Goal: Contribute content: Add original content to the website for others to see

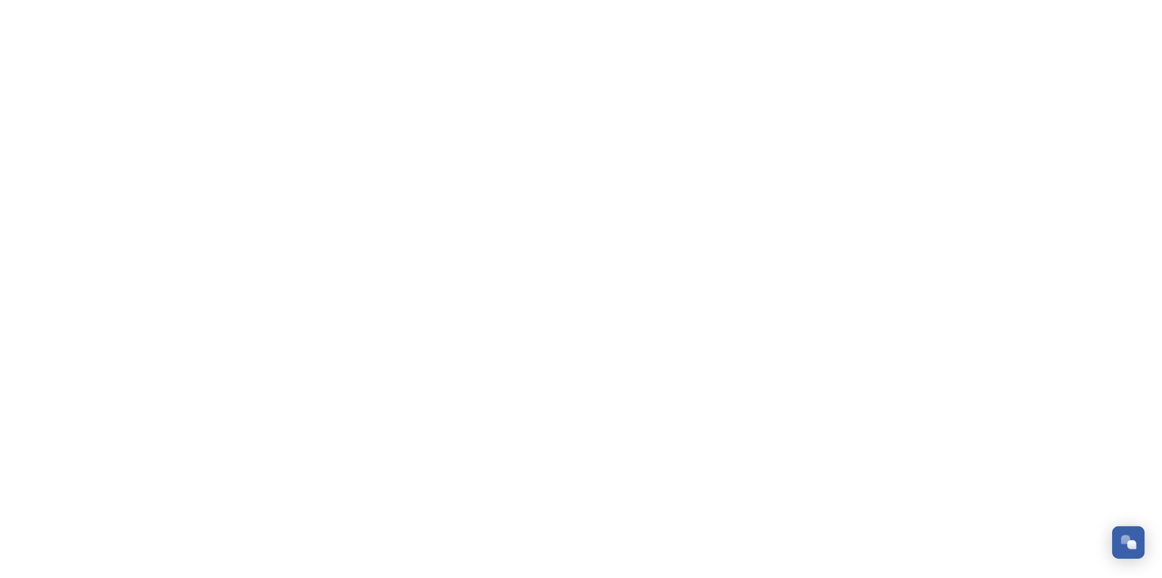
scroll to position [122, 0]
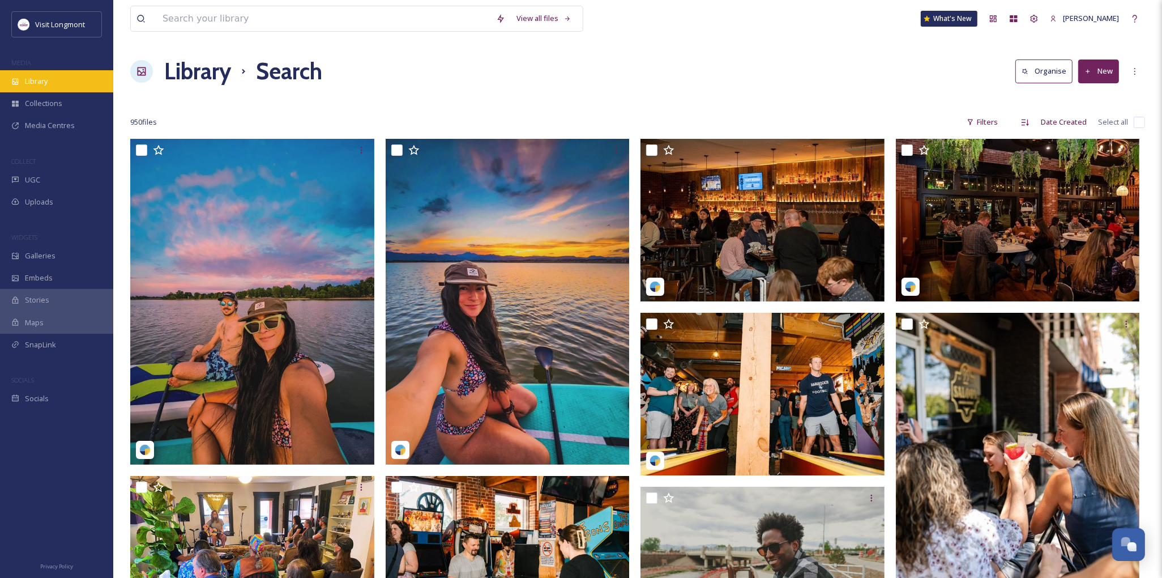
click at [32, 84] on span "Library" at bounding box center [36, 81] width 23 height 11
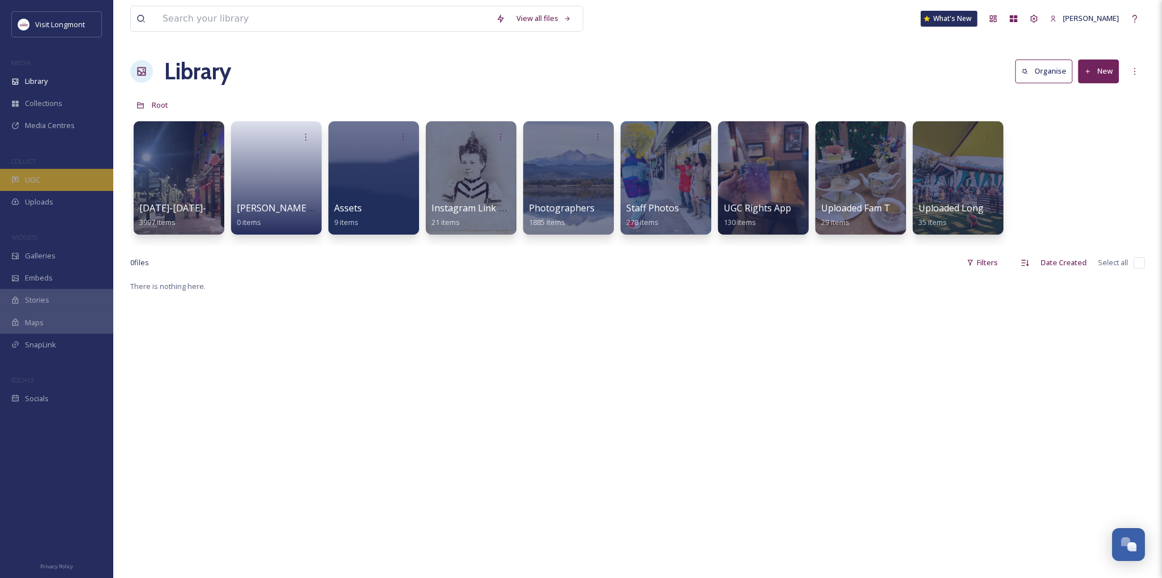
click at [38, 177] on span "UGC" at bounding box center [32, 179] width 15 height 11
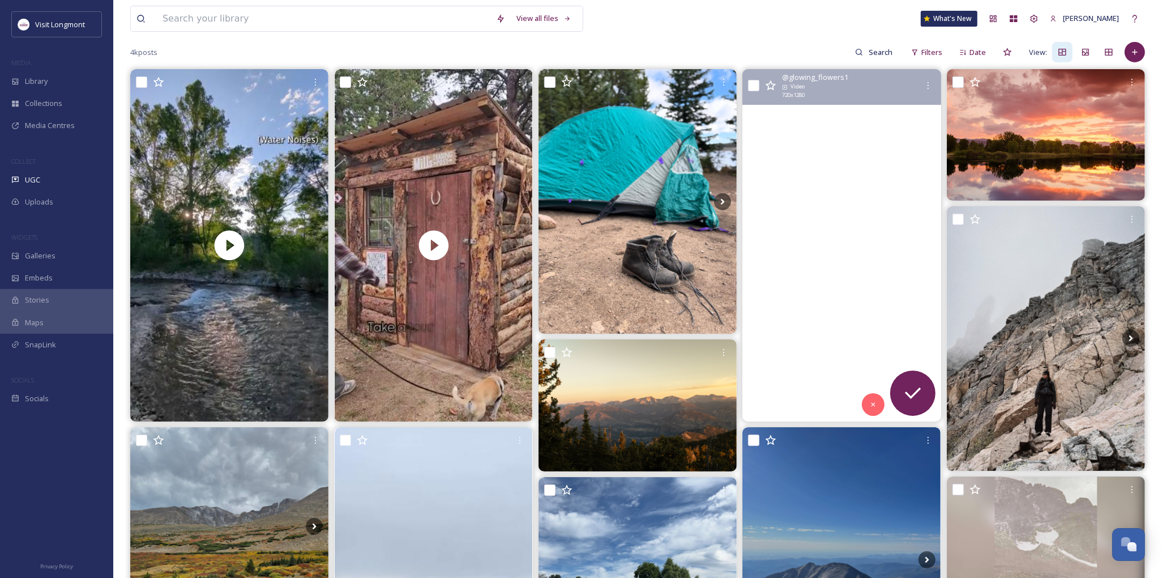
scroll to position [63, 0]
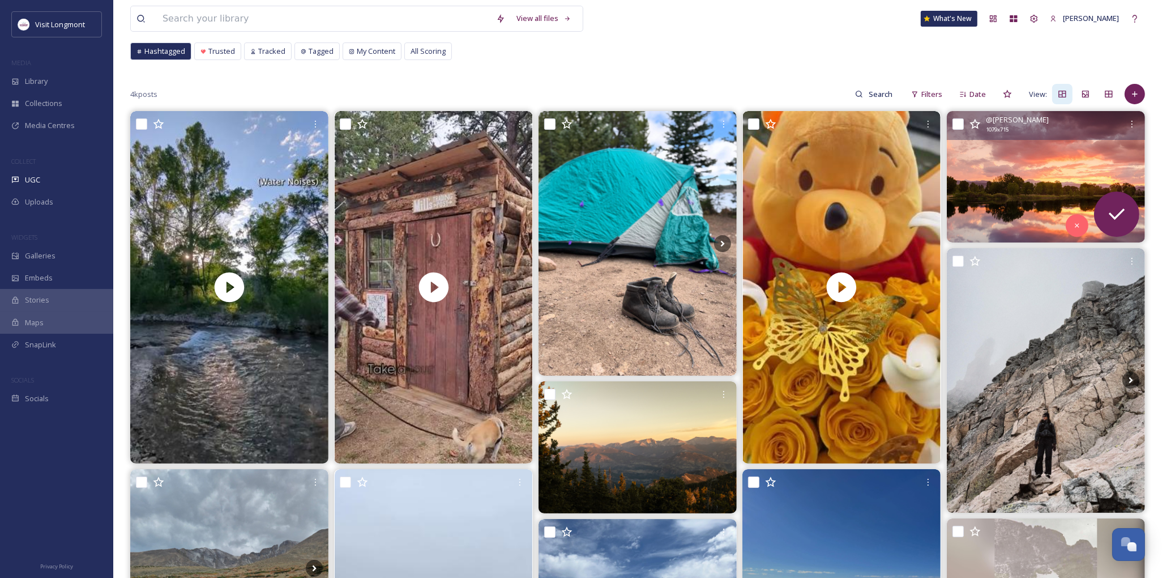
click at [1049, 197] on img at bounding box center [1046, 176] width 198 height 131
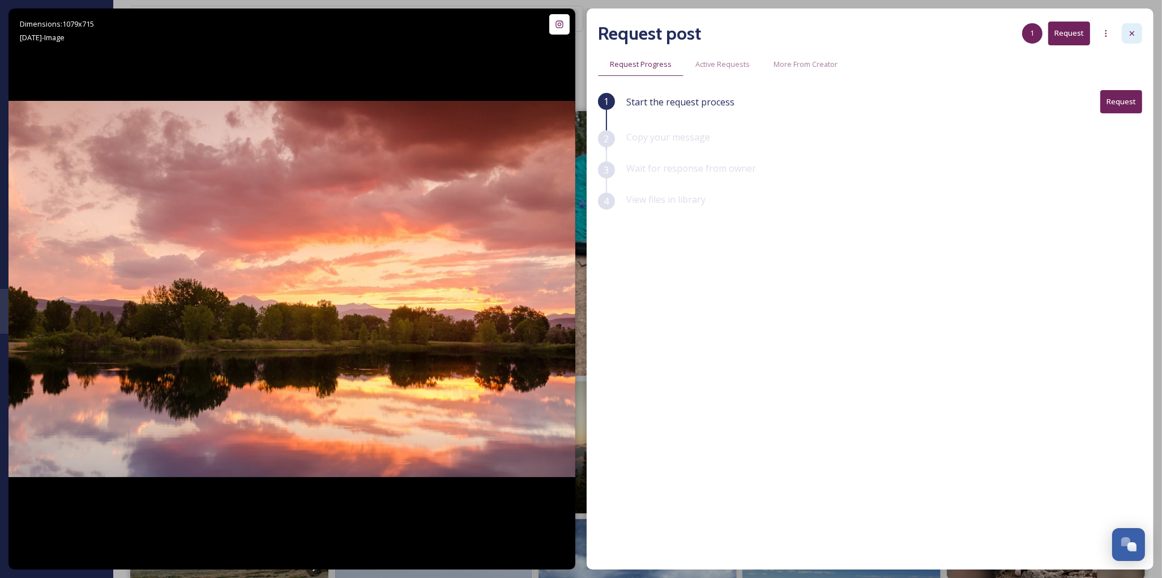
click at [1130, 34] on icon at bounding box center [1132, 33] width 9 height 9
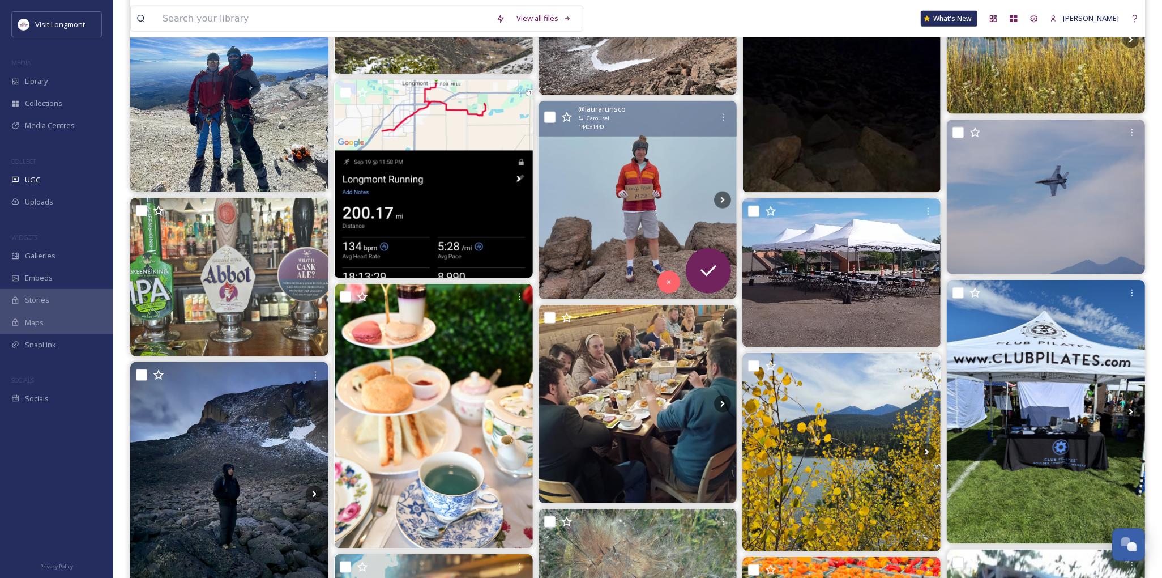
scroll to position [1762, 0]
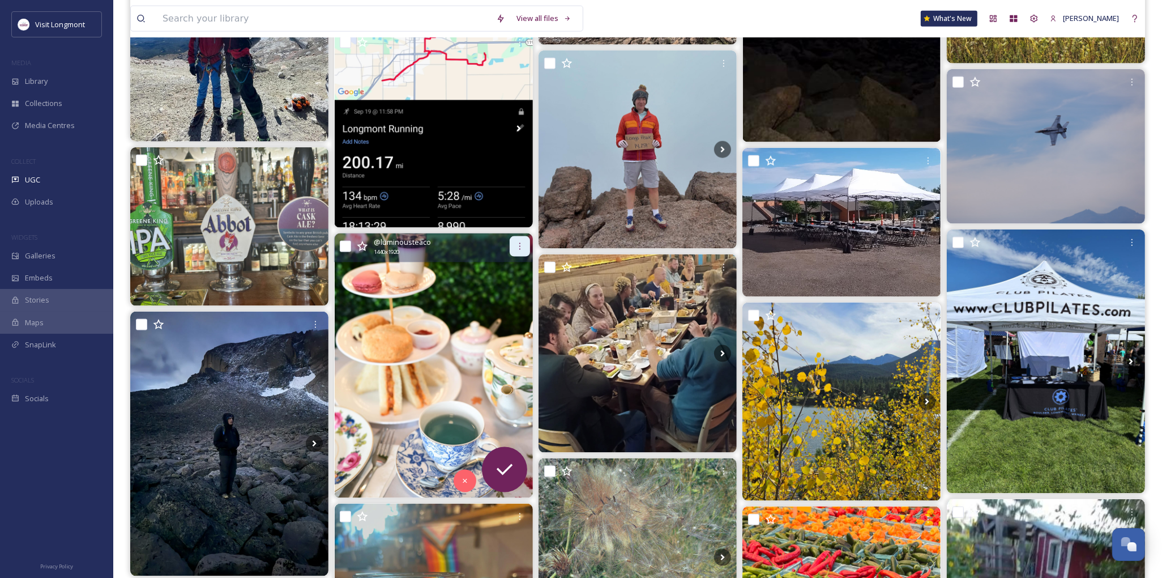
click at [520, 240] on div at bounding box center [520, 246] width 20 height 20
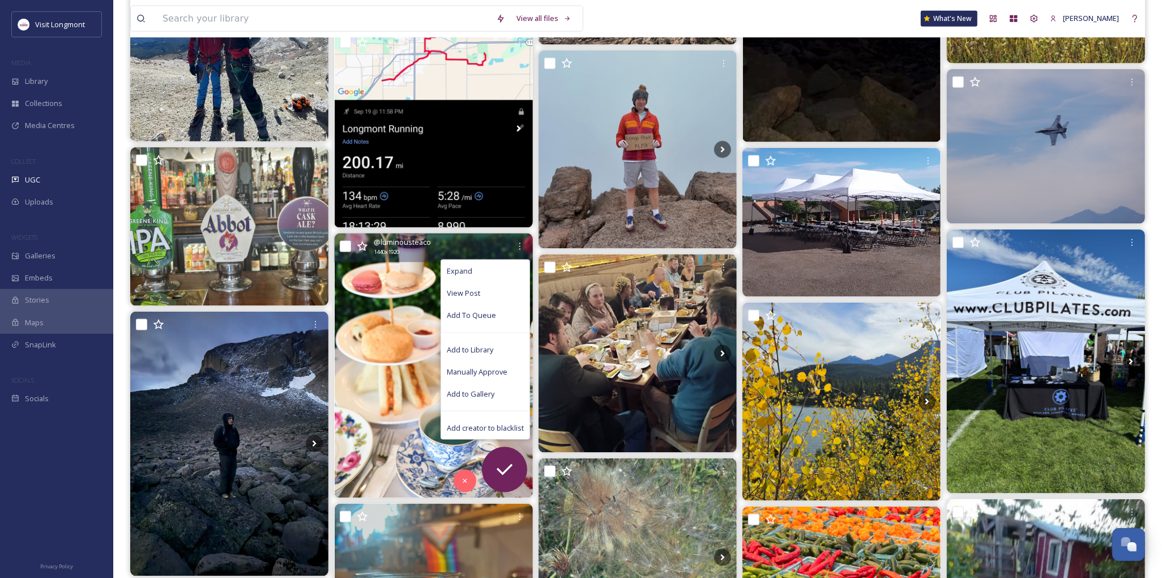
click at [388, 335] on img at bounding box center [434, 365] width 198 height 265
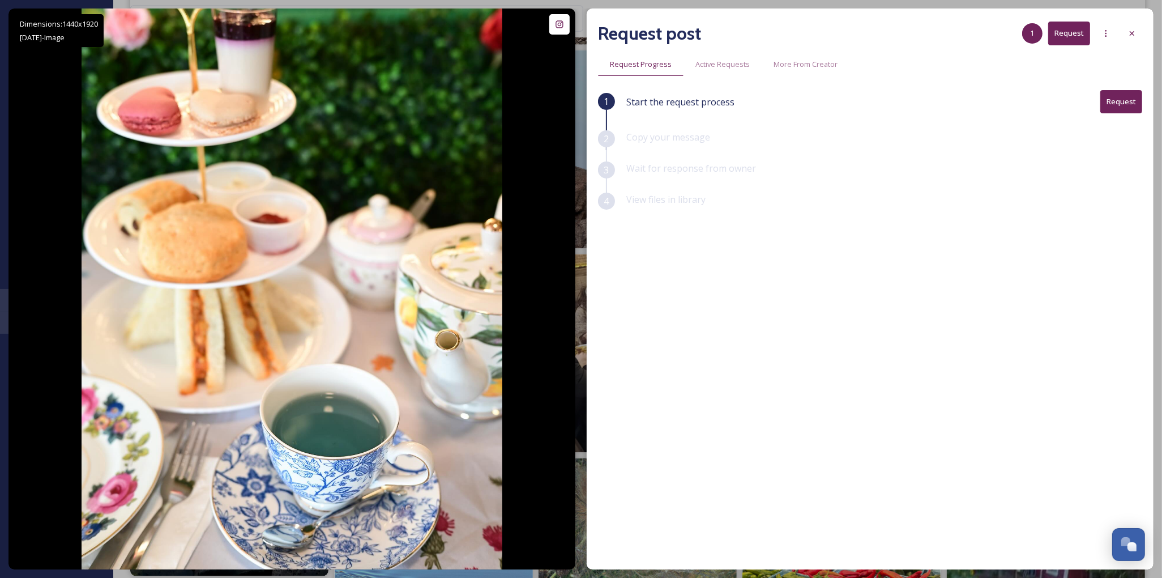
click at [1130, 103] on button "Request" at bounding box center [1122, 101] width 42 height 23
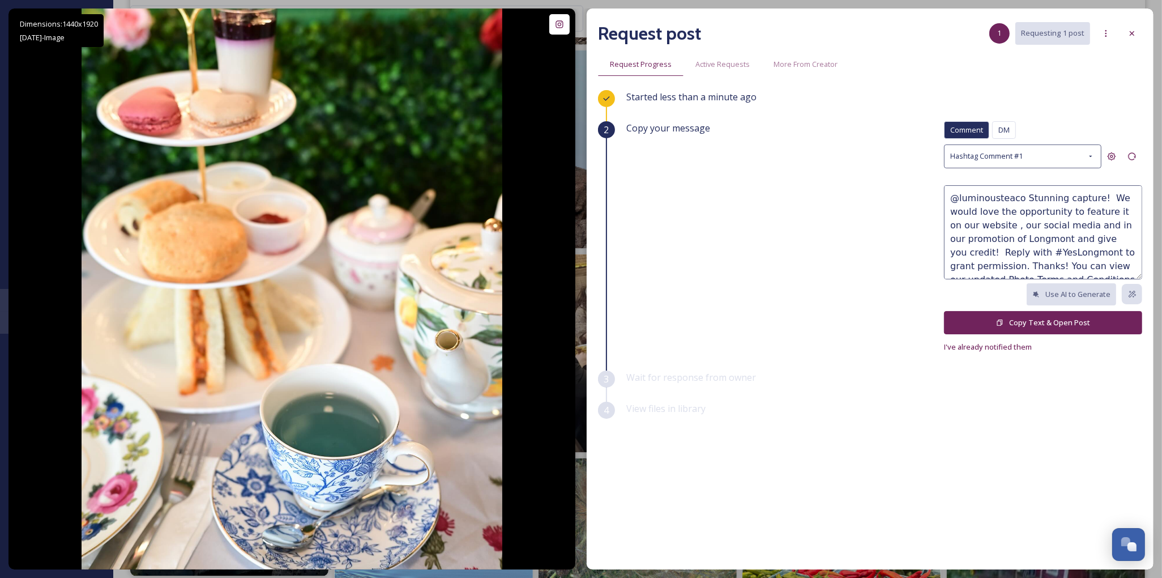
click at [1007, 319] on button "Copy Text & Open Post" at bounding box center [1043, 322] width 198 height 23
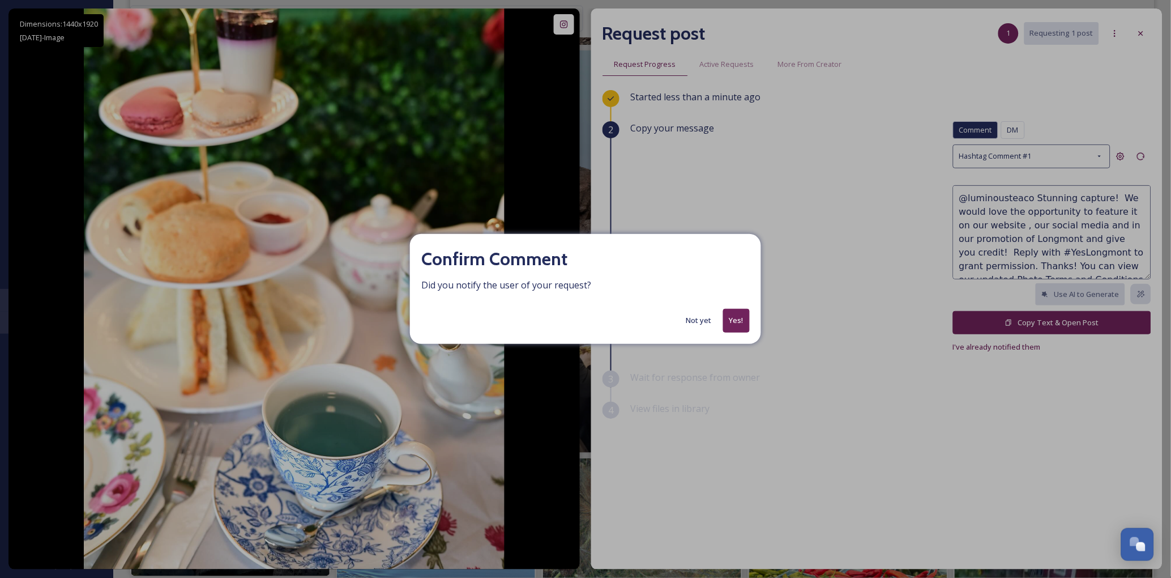
click at [740, 316] on button "Yes!" at bounding box center [736, 320] width 27 height 23
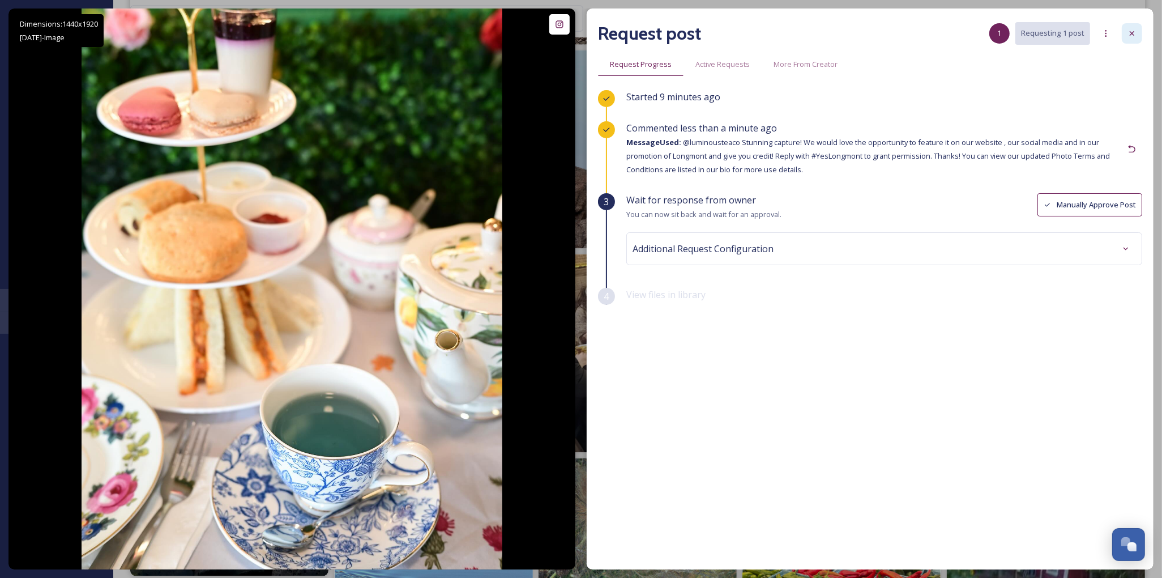
click at [1126, 36] on div at bounding box center [1132, 33] width 20 height 20
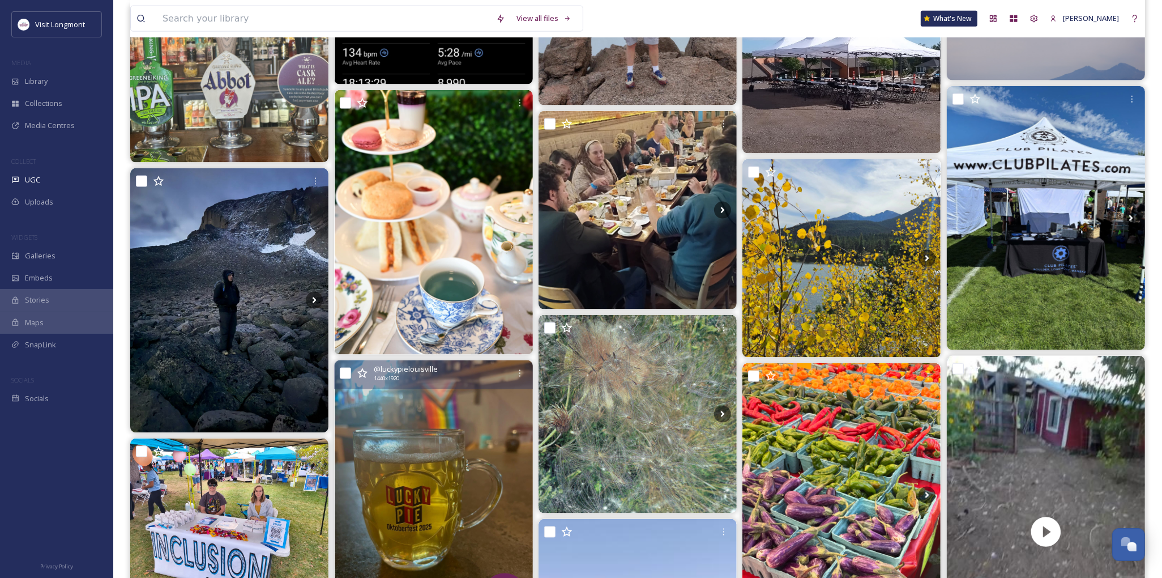
scroll to position [1888, 0]
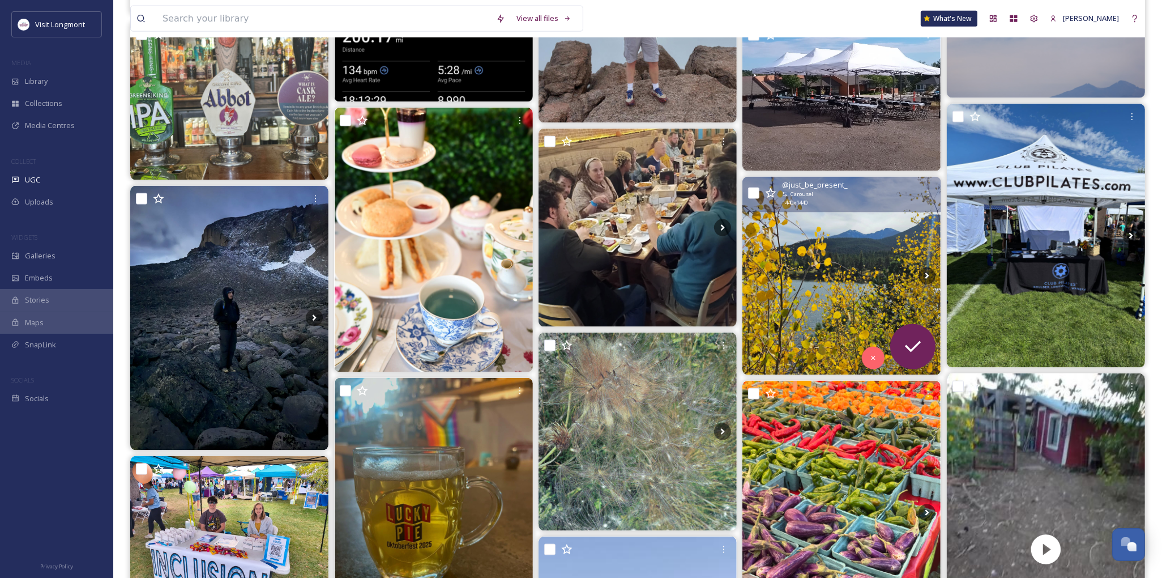
click at [849, 242] on img at bounding box center [842, 276] width 198 height 198
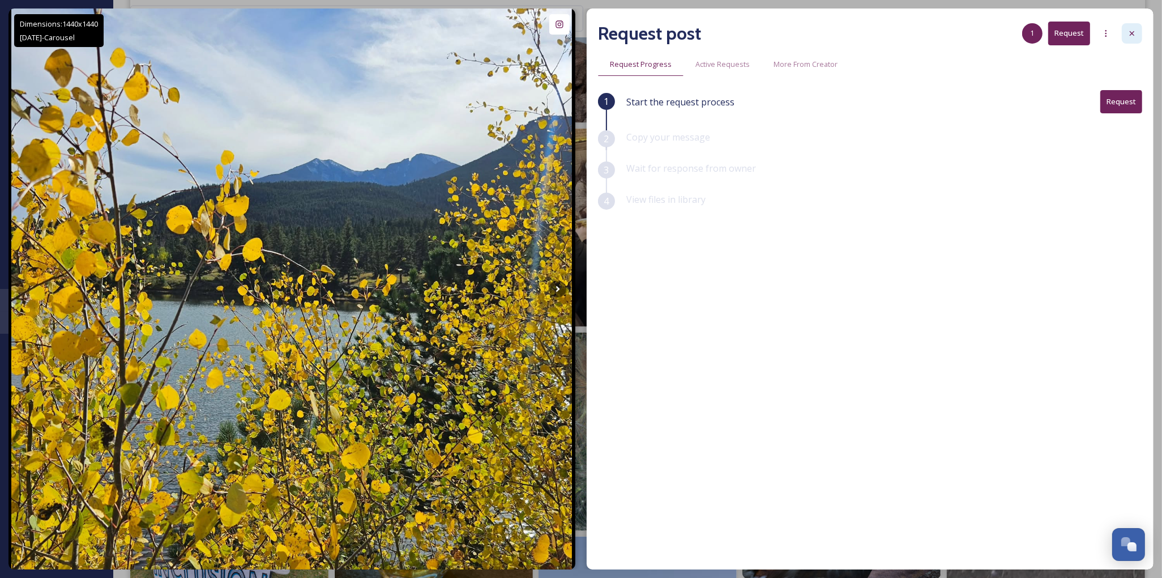
click at [1135, 35] on icon at bounding box center [1132, 33] width 9 height 9
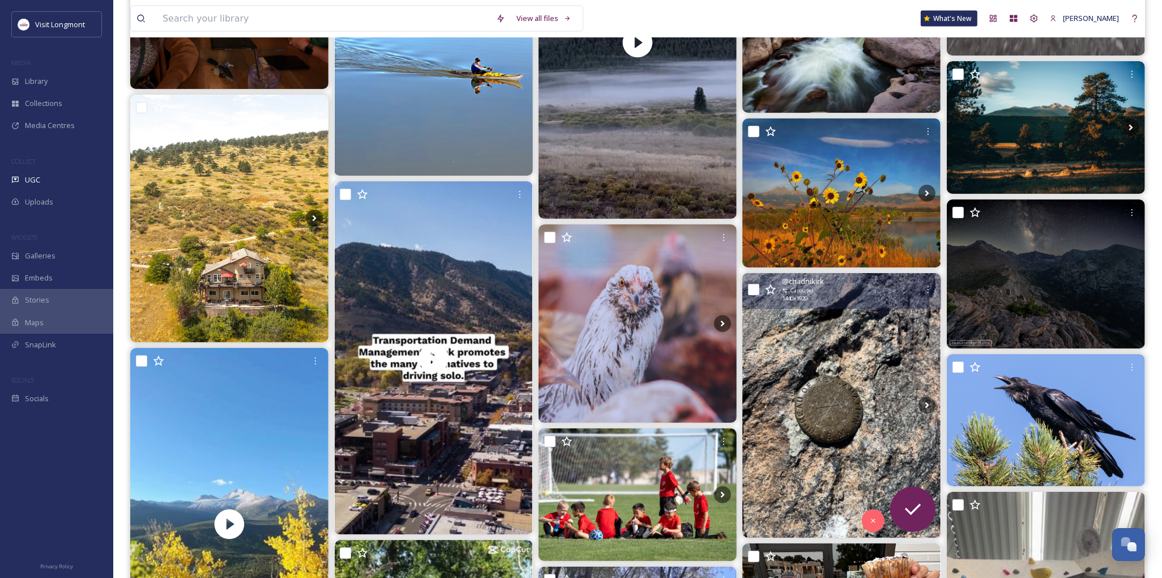
scroll to position [2580, 0]
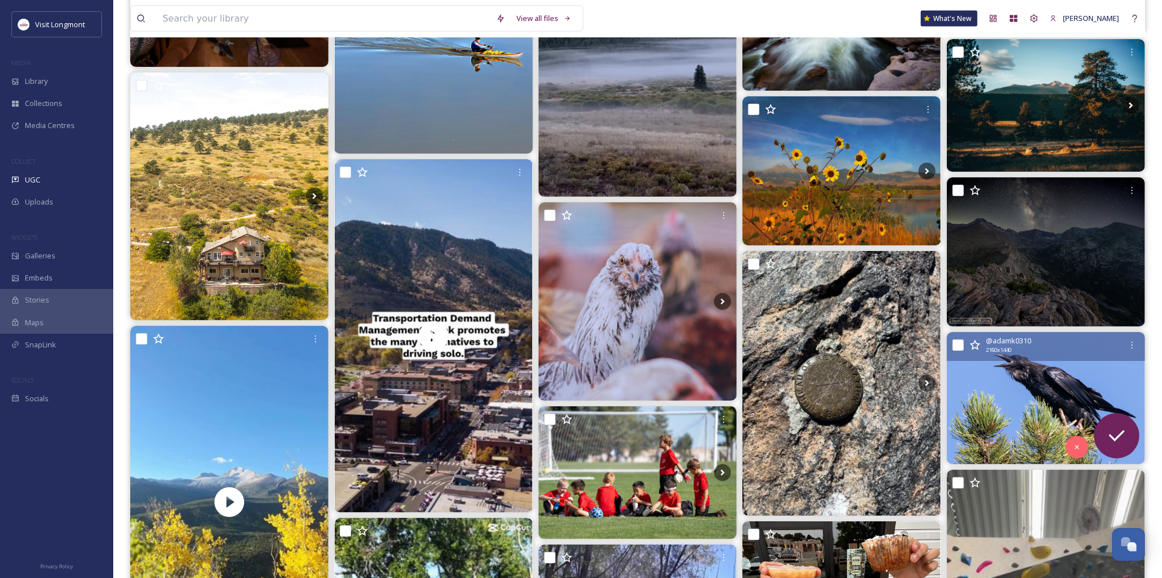
click at [990, 402] on img at bounding box center [1046, 398] width 198 height 132
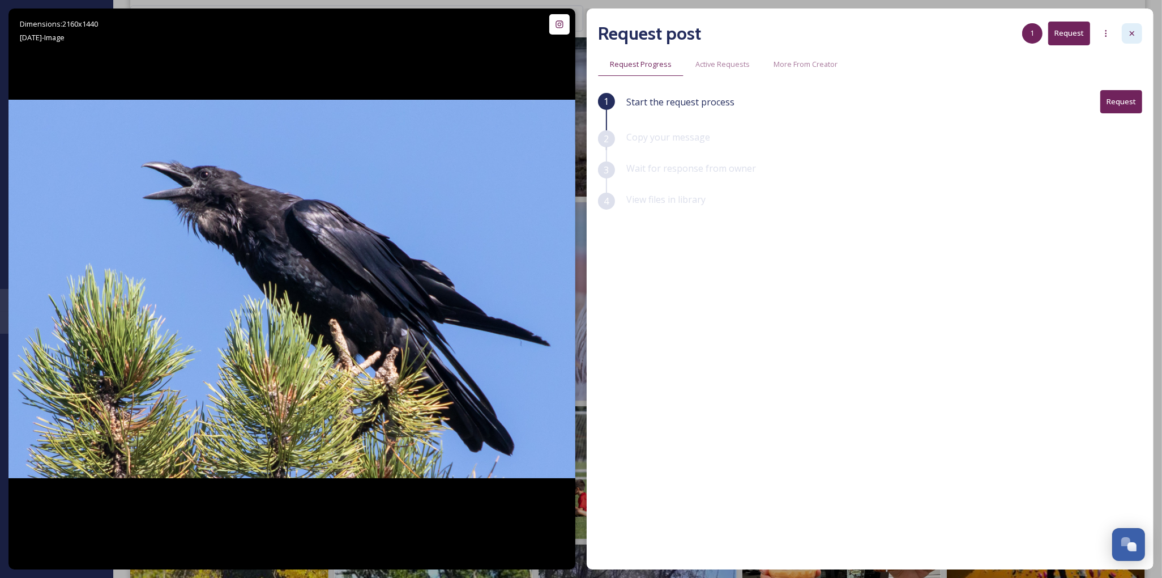
click at [1128, 26] on div at bounding box center [1132, 33] width 20 height 20
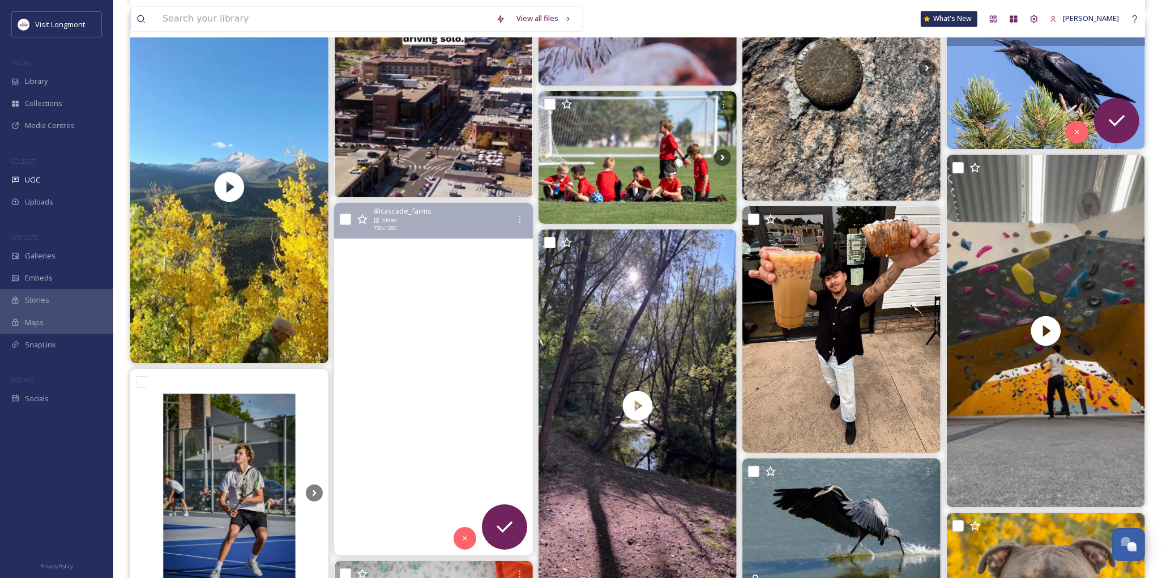
scroll to position [2958, 0]
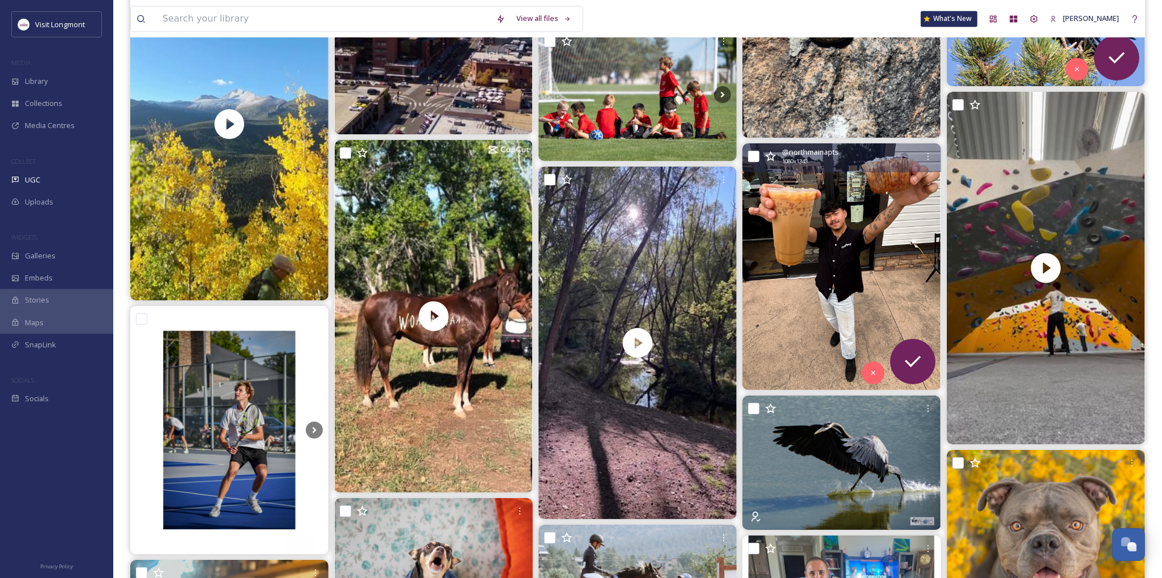
click at [893, 263] on img at bounding box center [842, 266] width 198 height 246
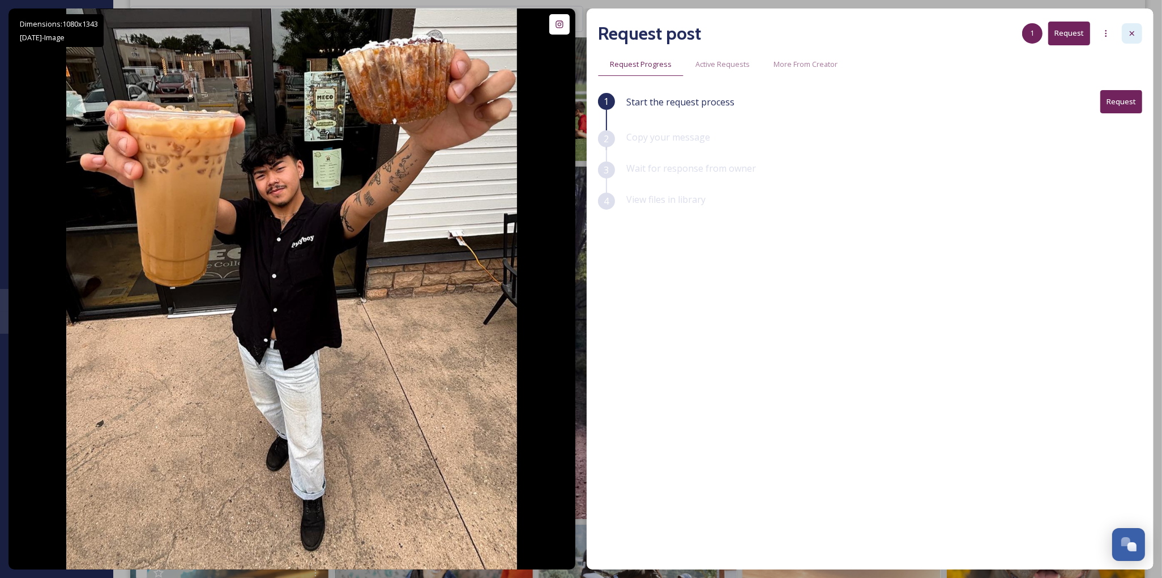
click at [1134, 37] on icon at bounding box center [1132, 33] width 9 height 9
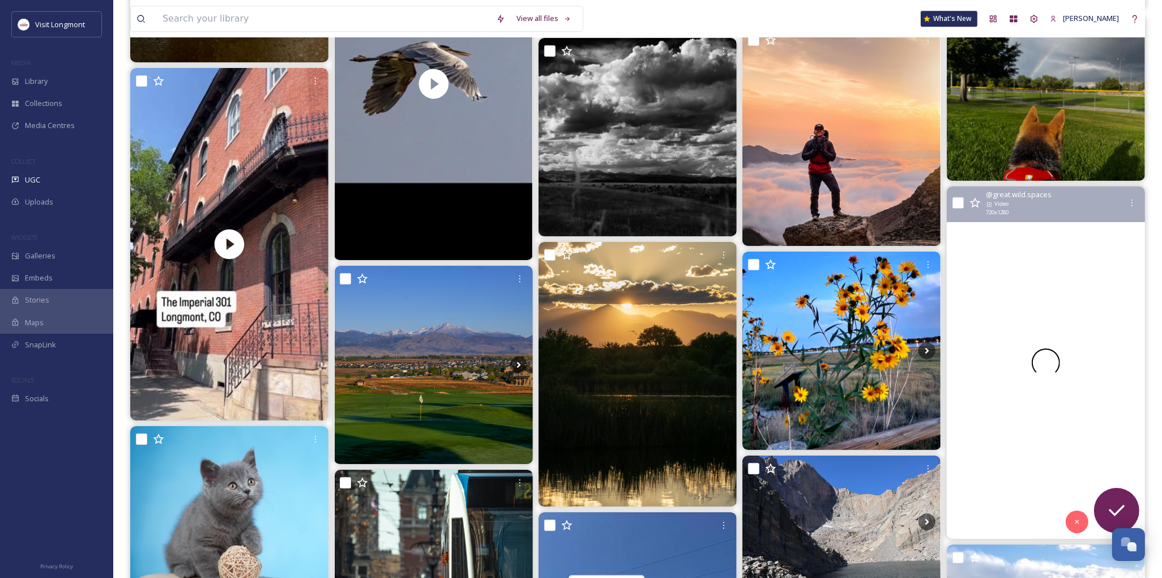
scroll to position [3839, 0]
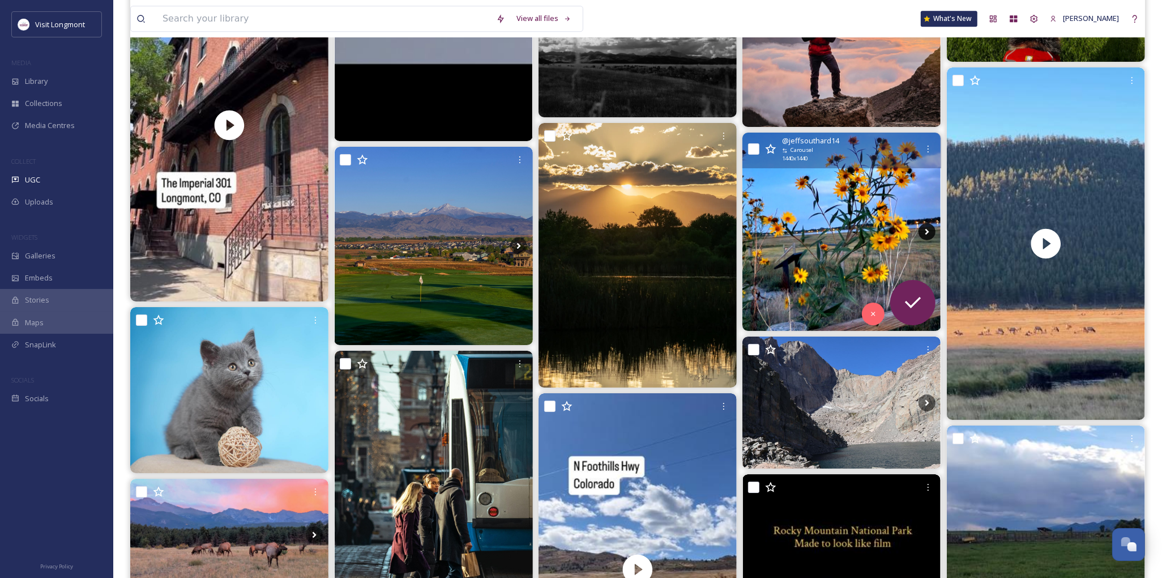
click at [927, 231] on icon at bounding box center [927, 232] width 4 height 6
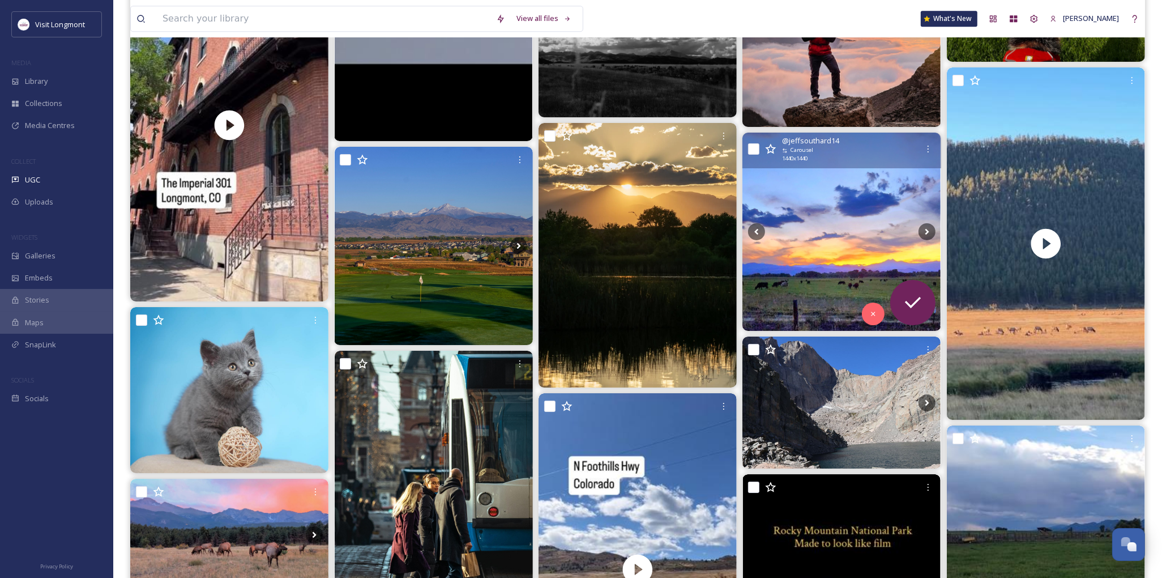
click at [834, 240] on img at bounding box center [842, 232] width 198 height 198
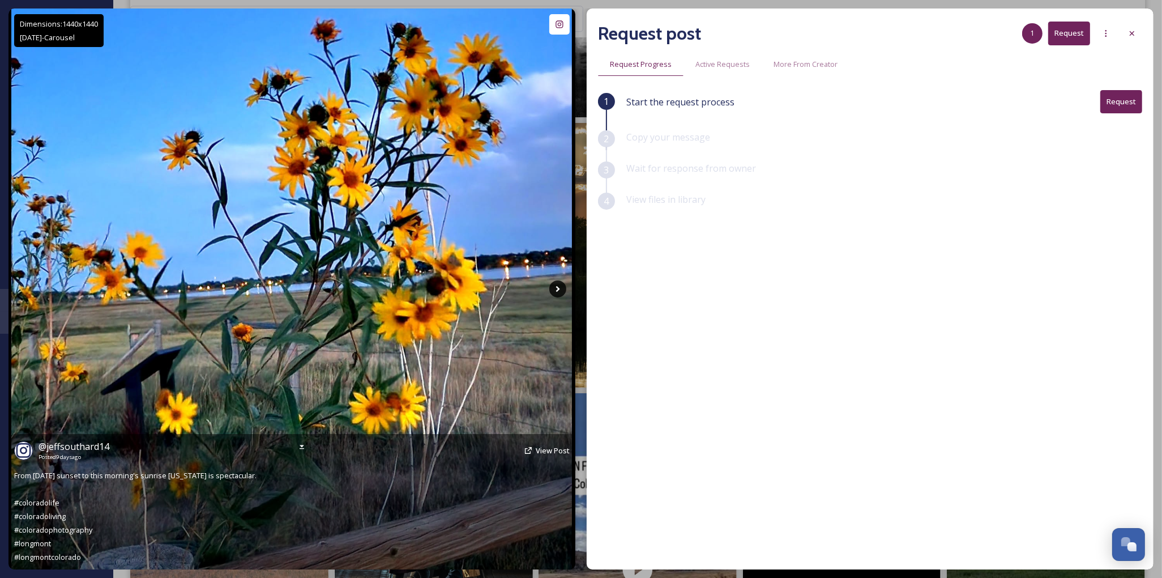
click at [563, 283] on icon at bounding box center [557, 288] width 17 height 17
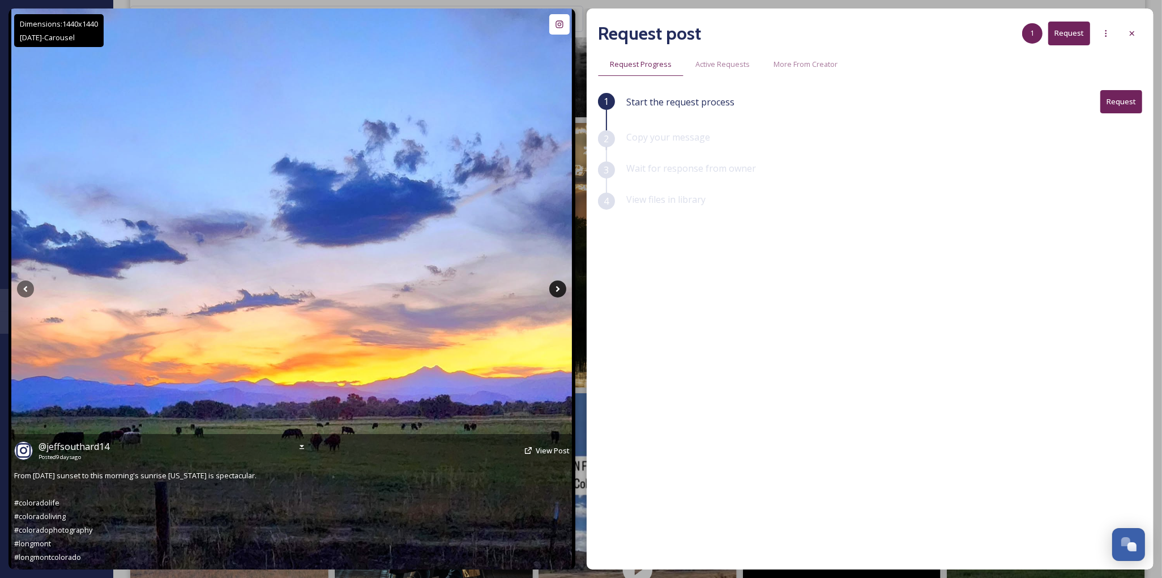
click at [561, 283] on icon at bounding box center [557, 288] width 17 height 17
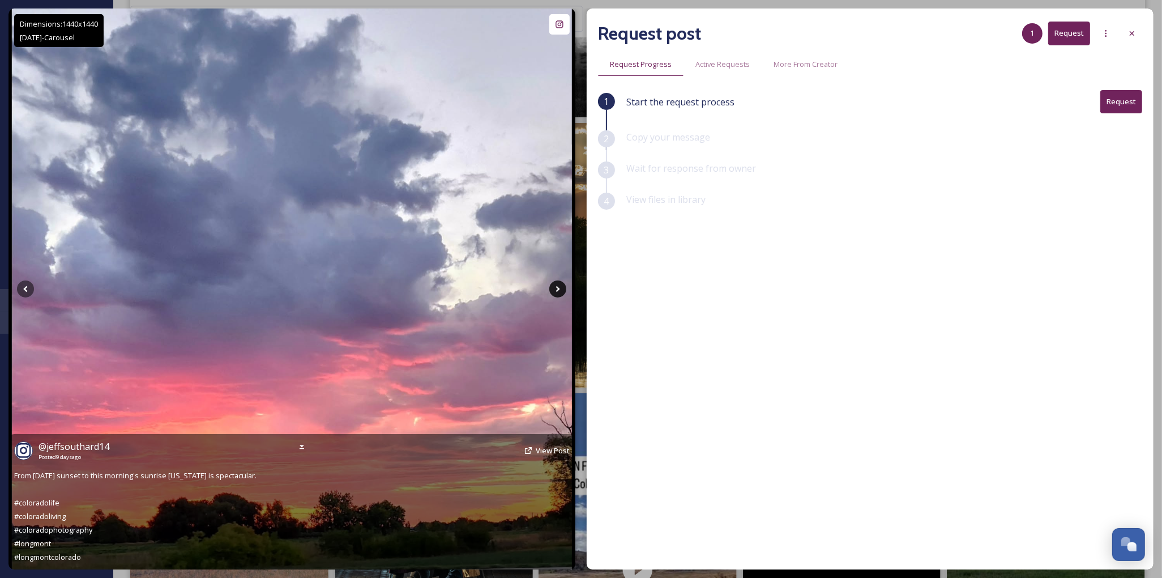
click at [559, 285] on icon at bounding box center [557, 288] width 17 height 17
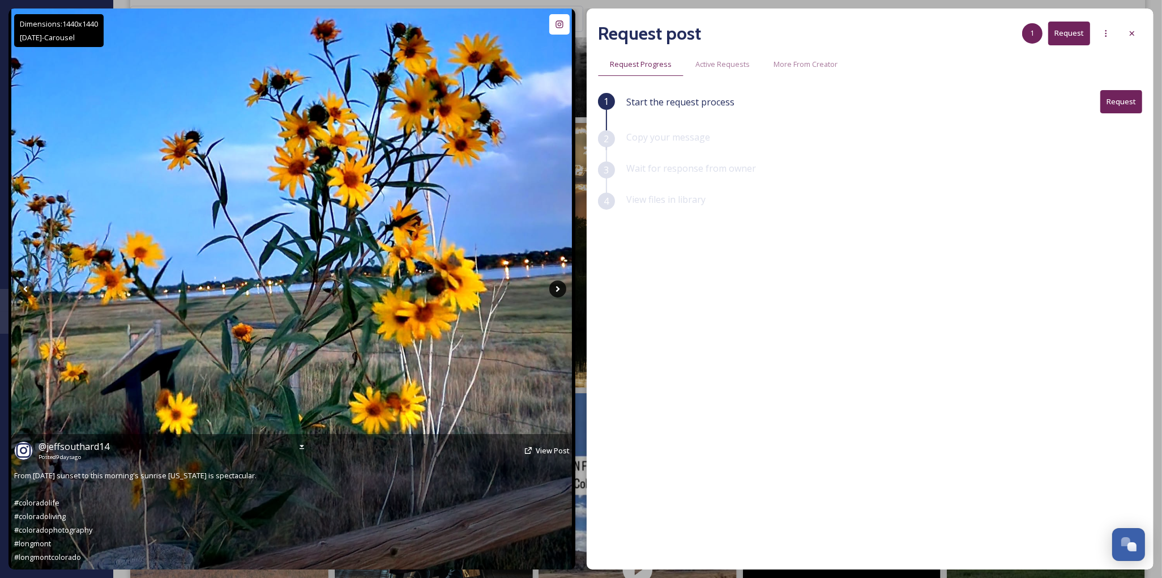
click at [553, 290] on icon at bounding box center [557, 288] width 17 height 17
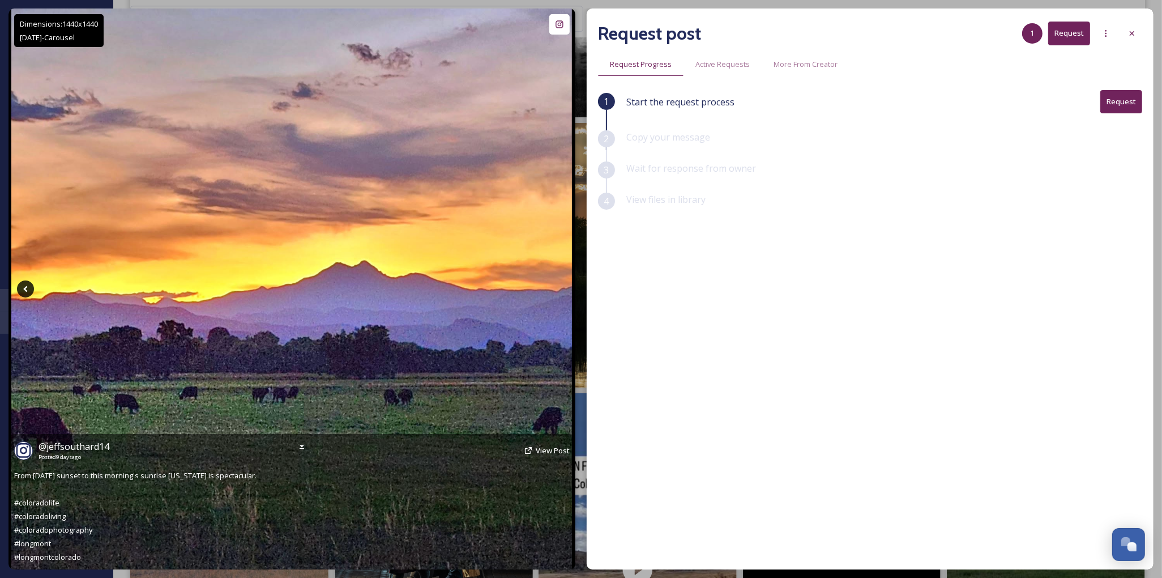
click at [27, 284] on icon at bounding box center [25, 288] width 17 height 17
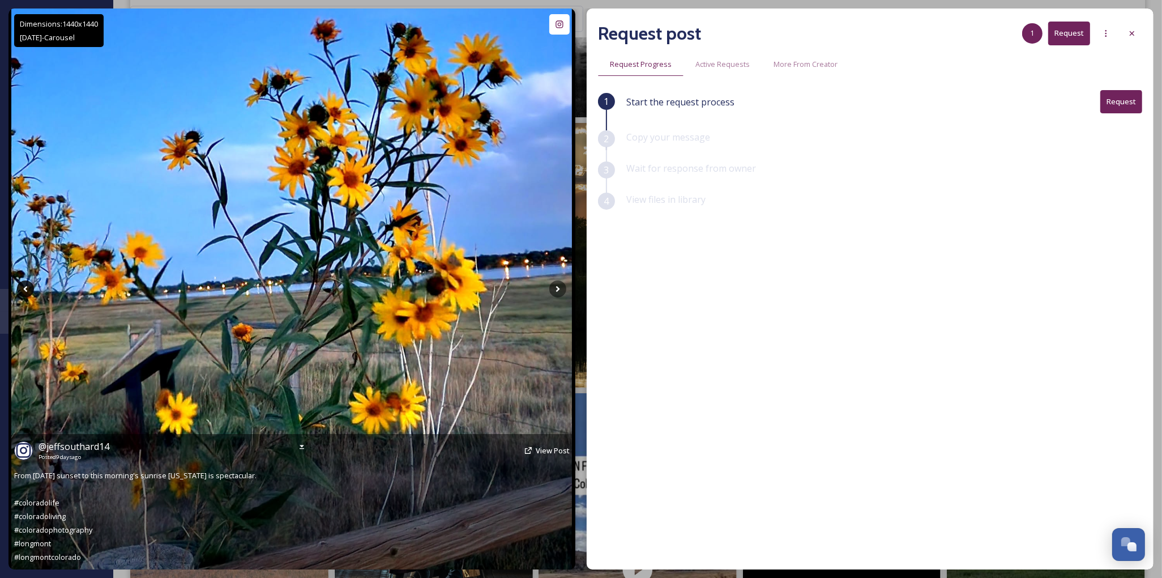
click at [27, 284] on icon at bounding box center [25, 288] width 17 height 17
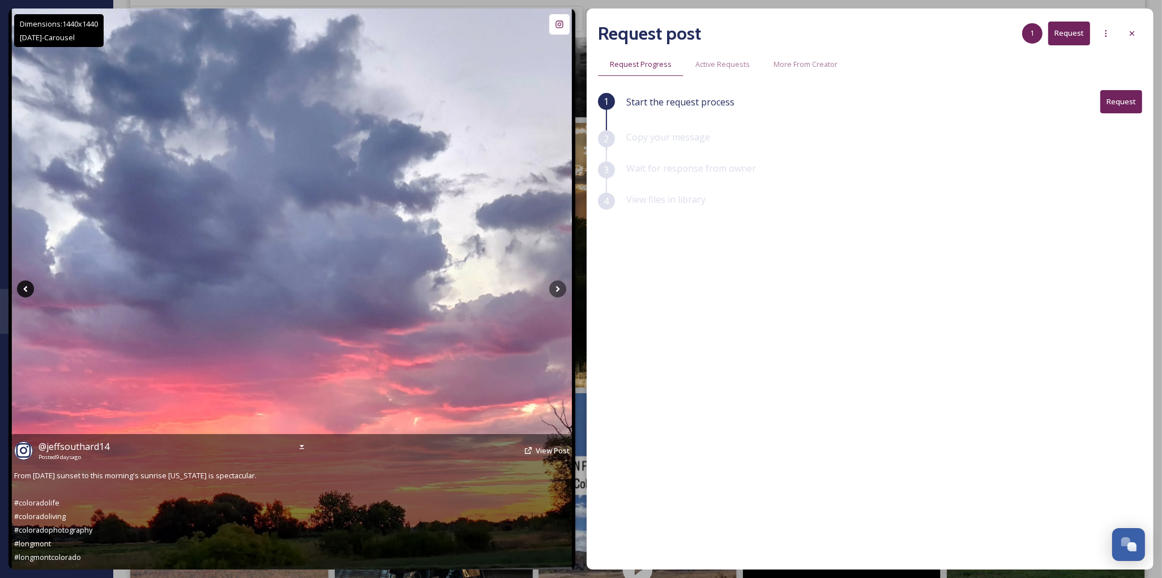
click at [27, 284] on icon at bounding box center [25, 288] width 17 height 17
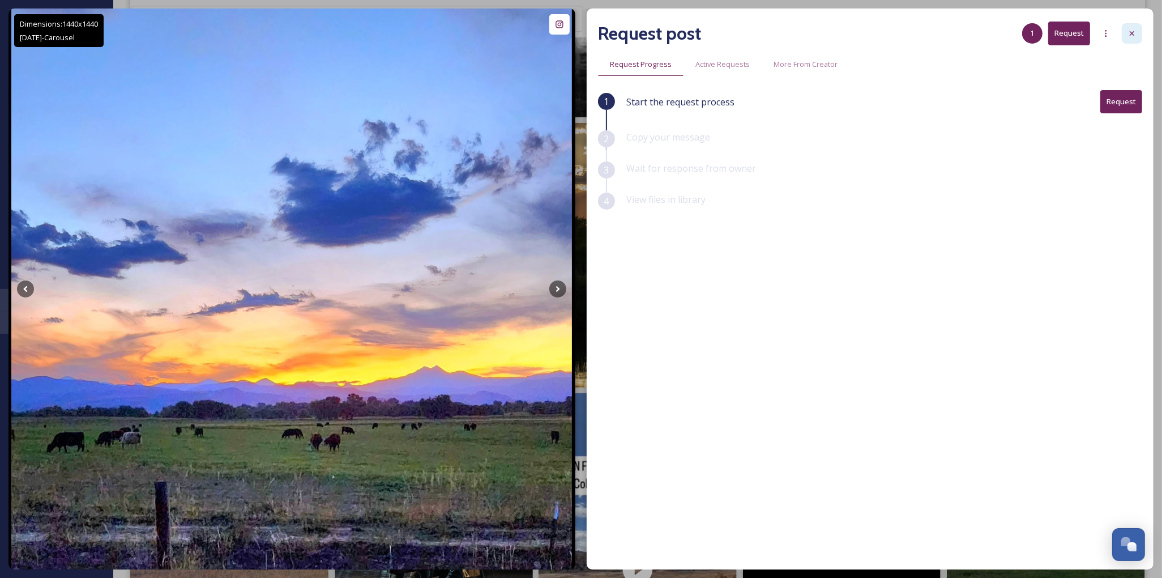
click at [1136, 32] on icon at bounding box center [1132, 33] width 9 height 9
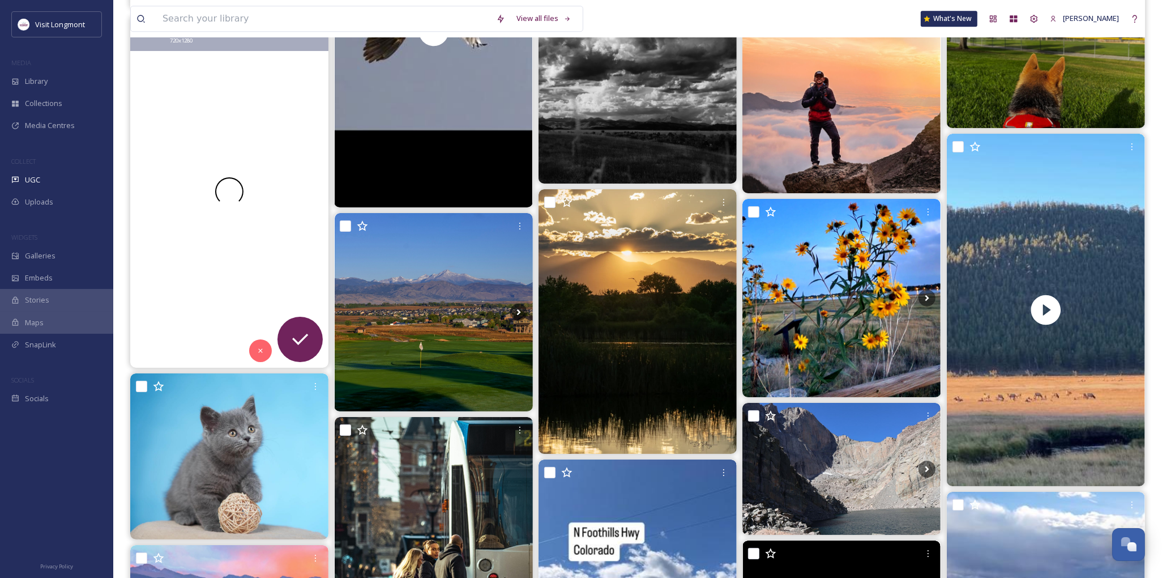
scroll to position [3399, 0]
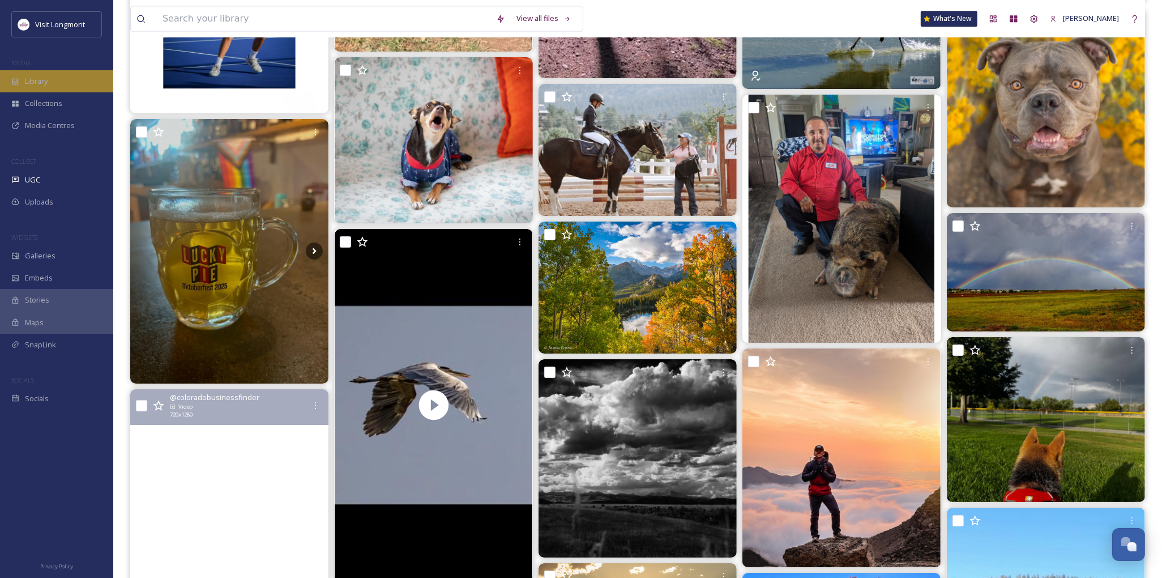
click at [49, 78] on div "Library" at bounding box center [56, 81] width 113 height 22
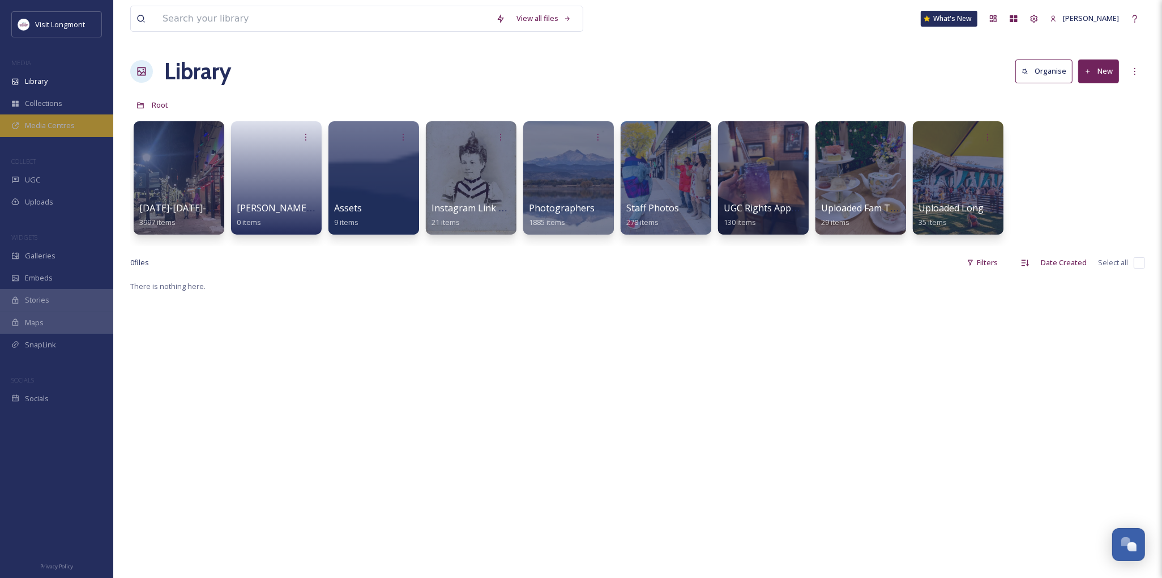
click at [42, 127] on span "Media Centres" at bounding box center [50, 125] width 50 height 11
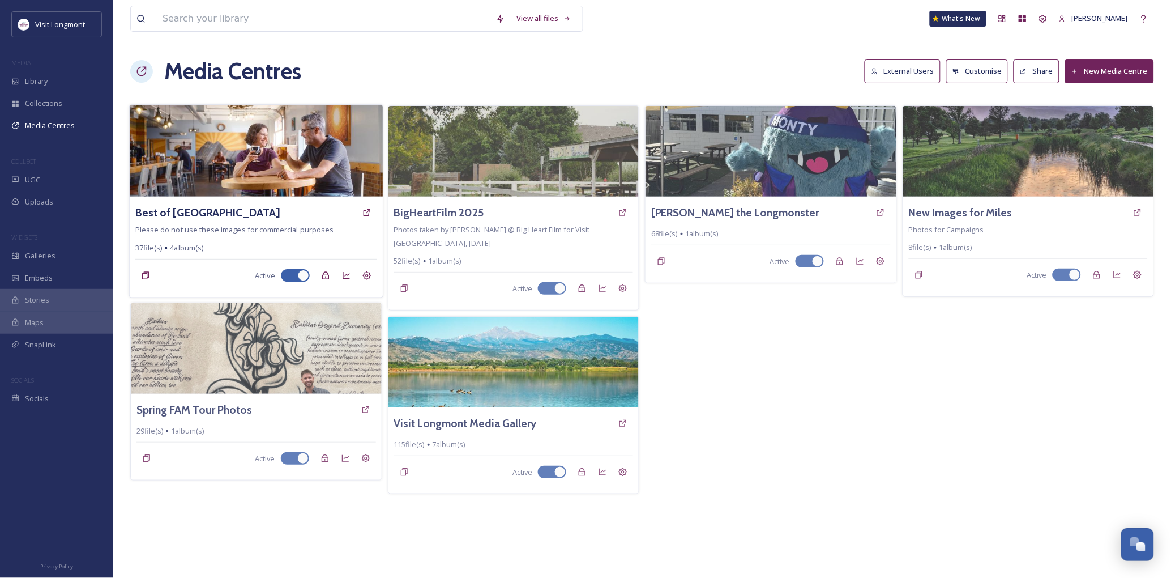
click at [245, 155] on img at bounding box center [256, 151] width 253 height 92
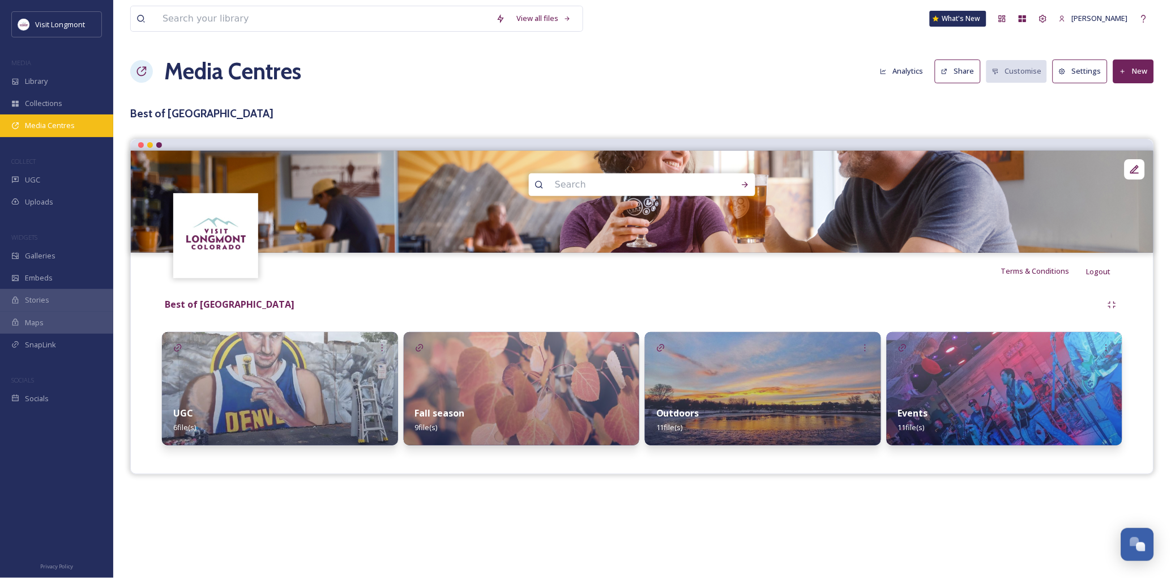
click at [58, 123] on span "Media Centres" at bounding box center [50, 125] width 50 height 11
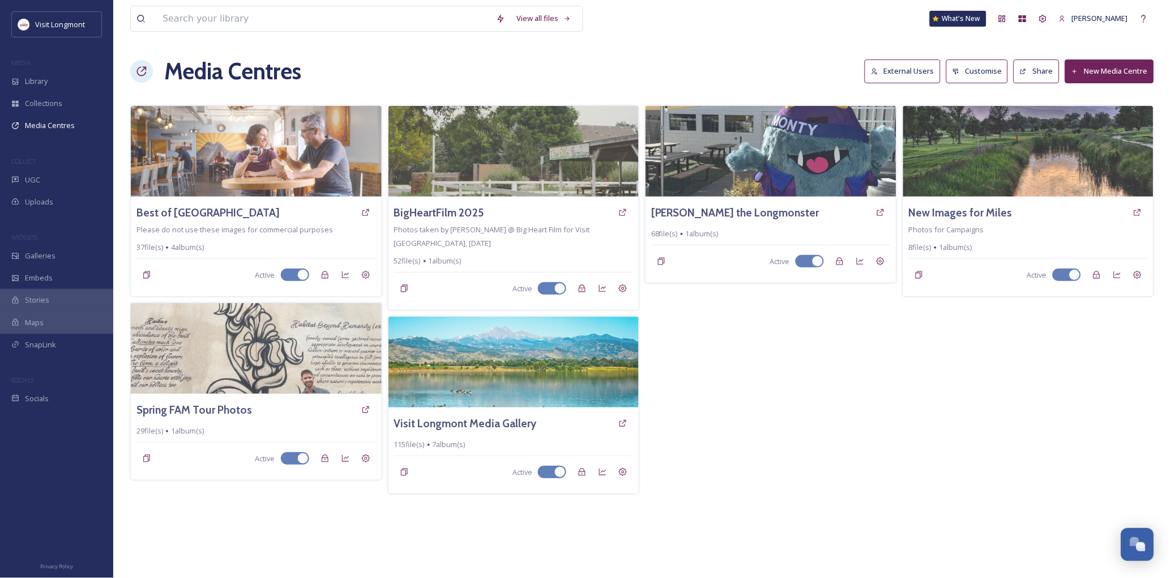
click at [1118, 66] on button "New Media Centre" at bounding box center [1110, 70] width 89 height 23
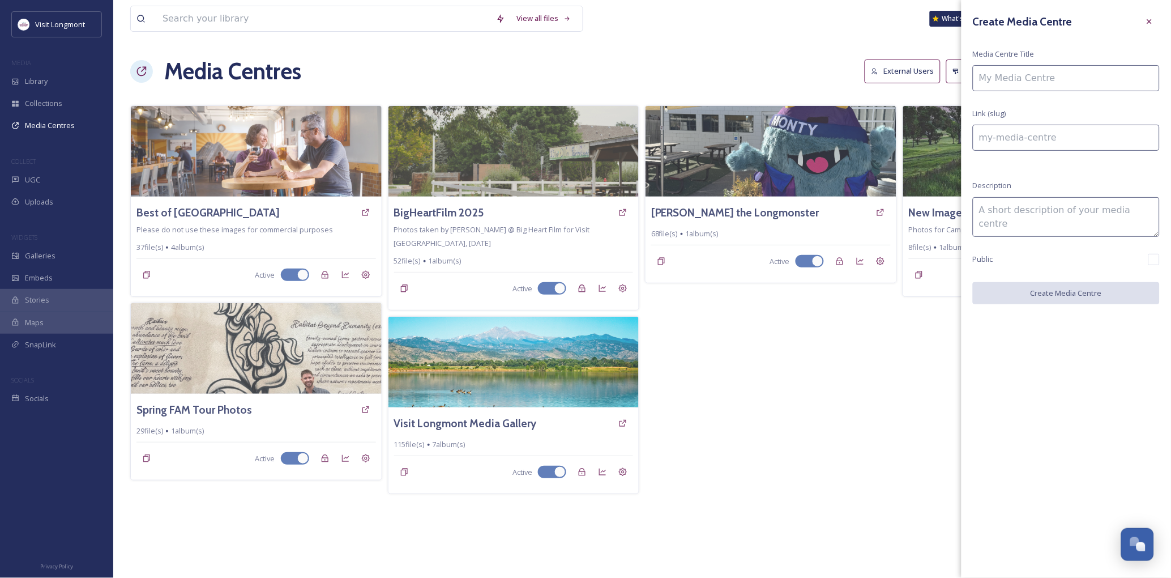
click at [1029, 76] on input at bounding box center [1066, 78] width 187 height 26
type input "L"
type input "l"
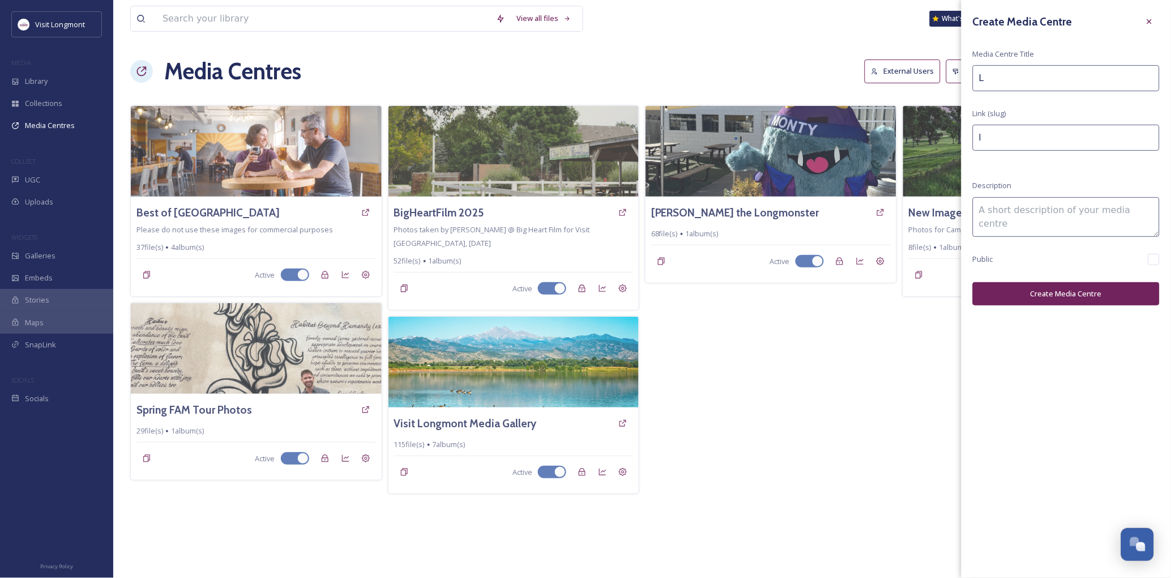
type input "LE"
type input "le"
type input "LED"
type input "led"
type input "LEDP"
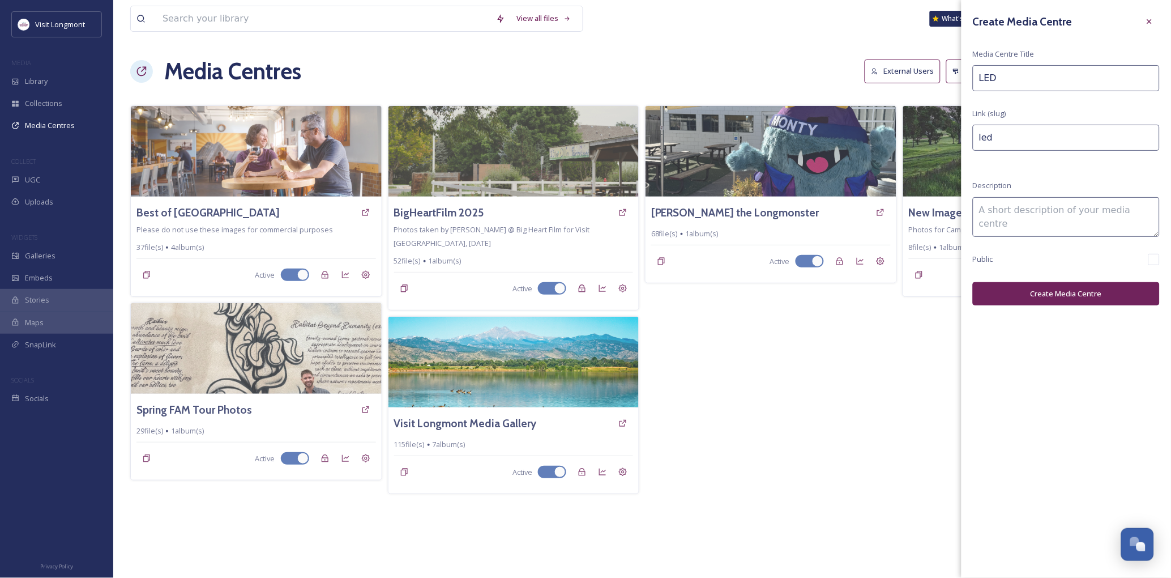
type input "ledp"
click at [967, 81] on div "Create Media Centre Media Centre Title LEDP Link (slug) ledp Description Public…" at bounding box center [1067, 158] width 210 height 317
click at [990, 74] on input "LEDP" at bounding box center [1066, 78] width 187 height 26
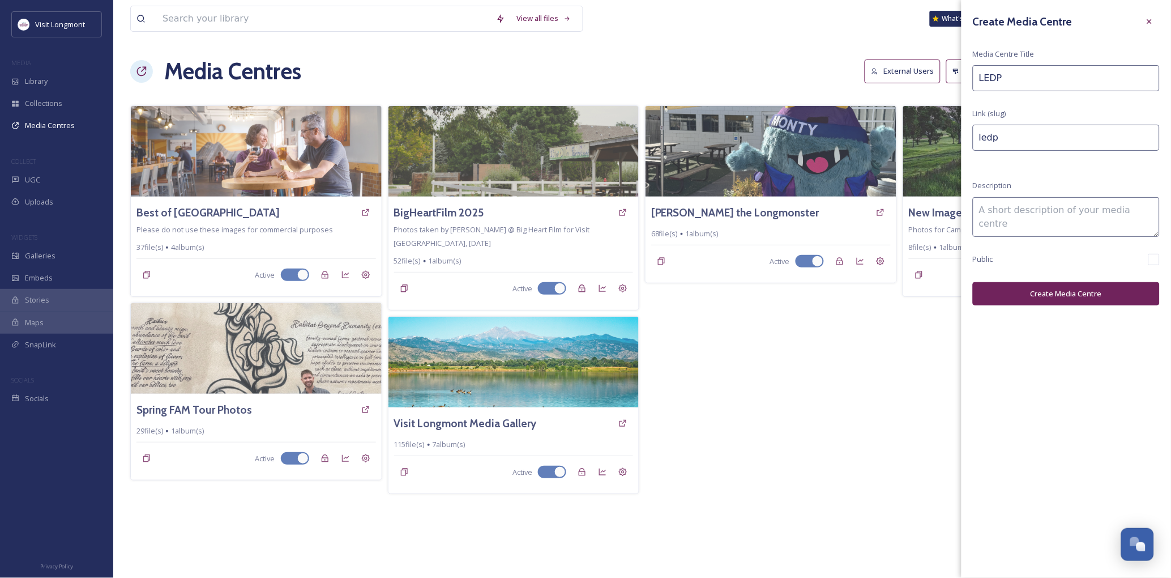
type input "R"
type input "r"
type input "Ri"
type input "ri"
type input "Rig"
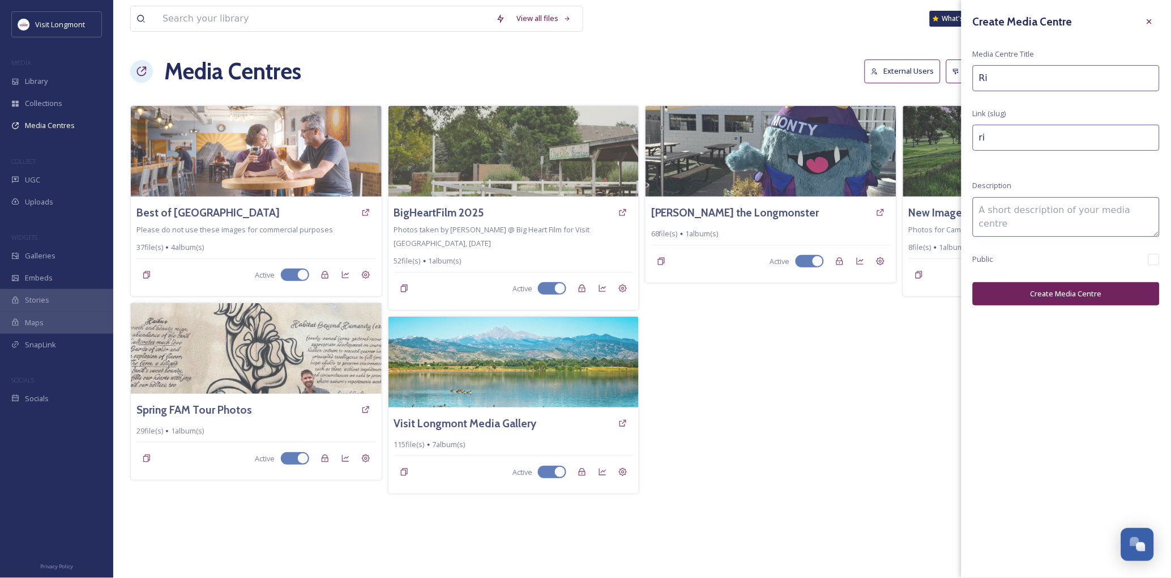
type input "rig"
type input "Righ"
type input "righ"
type input "Right"
type input "right"
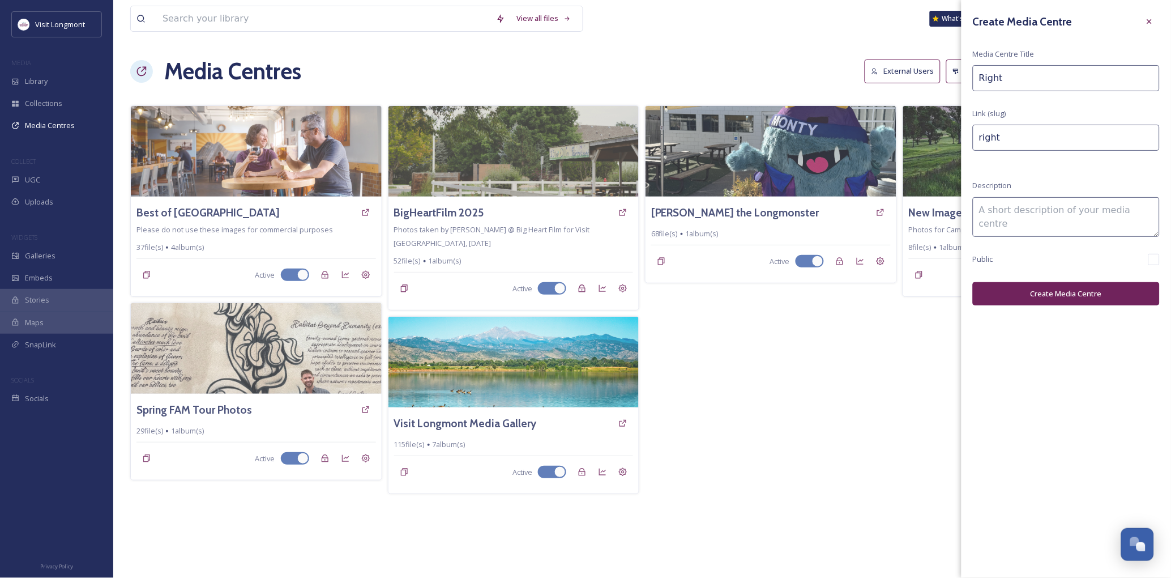
type input "Right"
type input "right-"
type input "Right A"
type input "right-a"
type input "Right Ap"
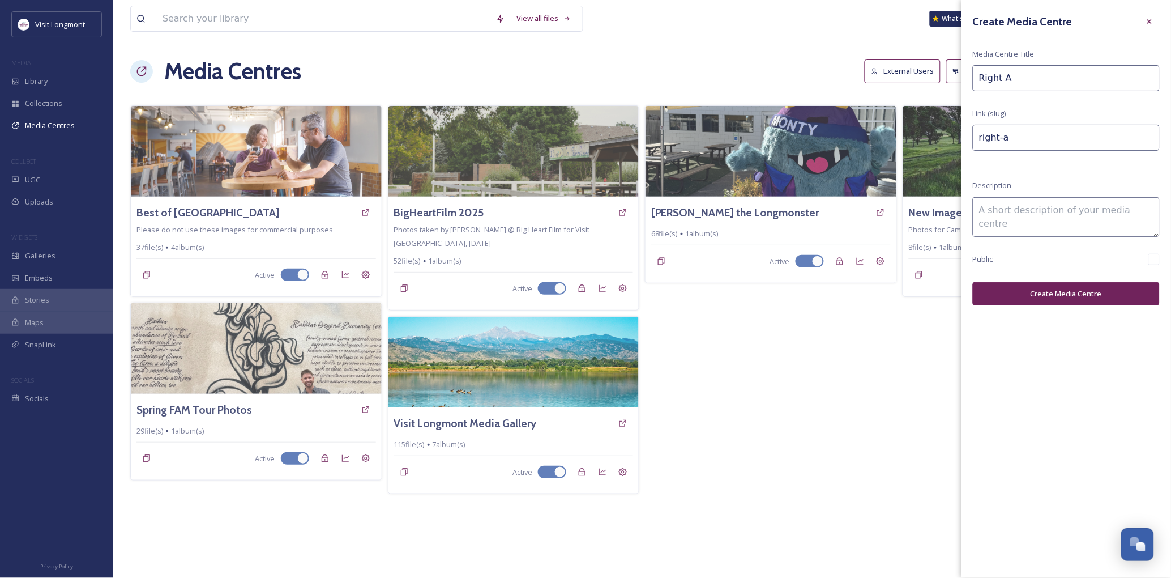
type input "right-ap"
type input "Right App"
type input "right-app"
type input "Right Appr"
type input "right-appr"
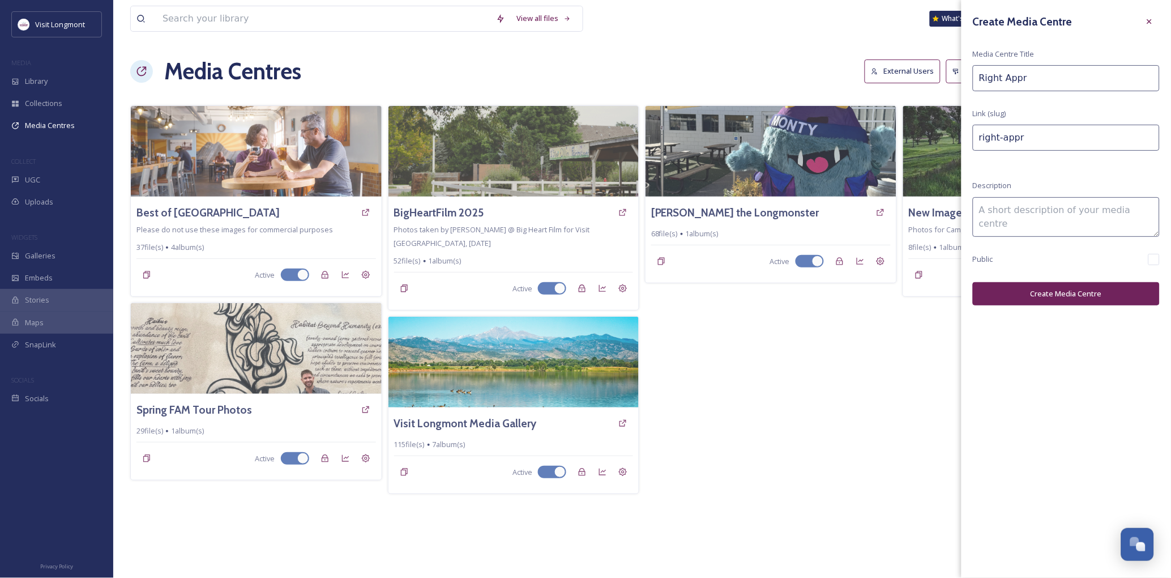
type input "Right Appro"
type input "right-appro"
type input "Right Approv"
type input "right-approv"
type input "Right Approve"
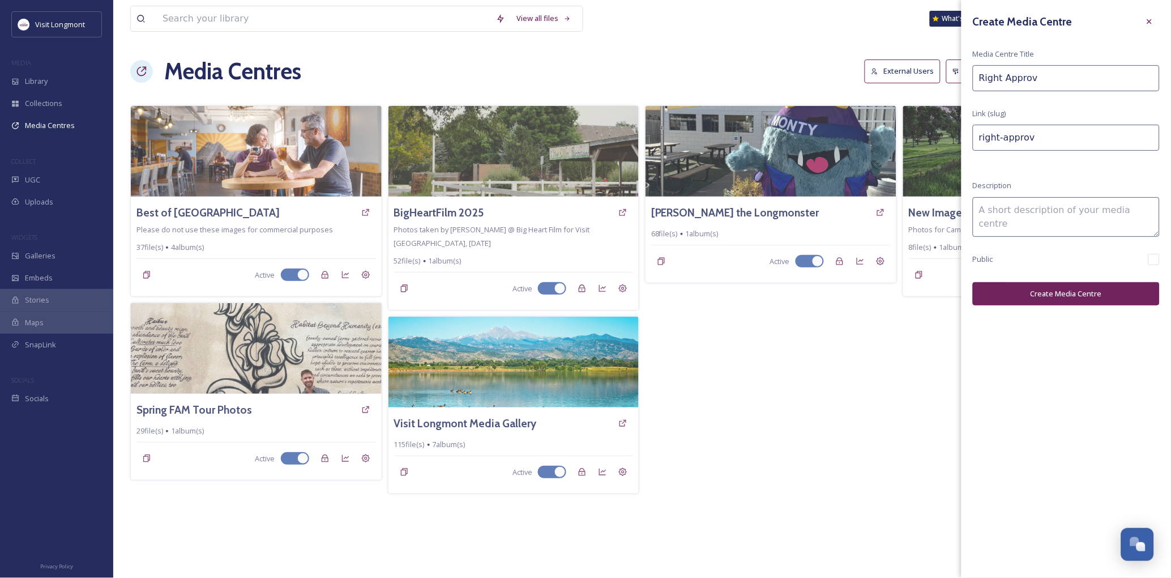
type input "right-approve"
type input "Right Approved"
type input "right-approved"
click at [1000, 77] on input "Right Approved" at bounding box center [1066, 78] width 187 height 26
type input "Rights Approved"
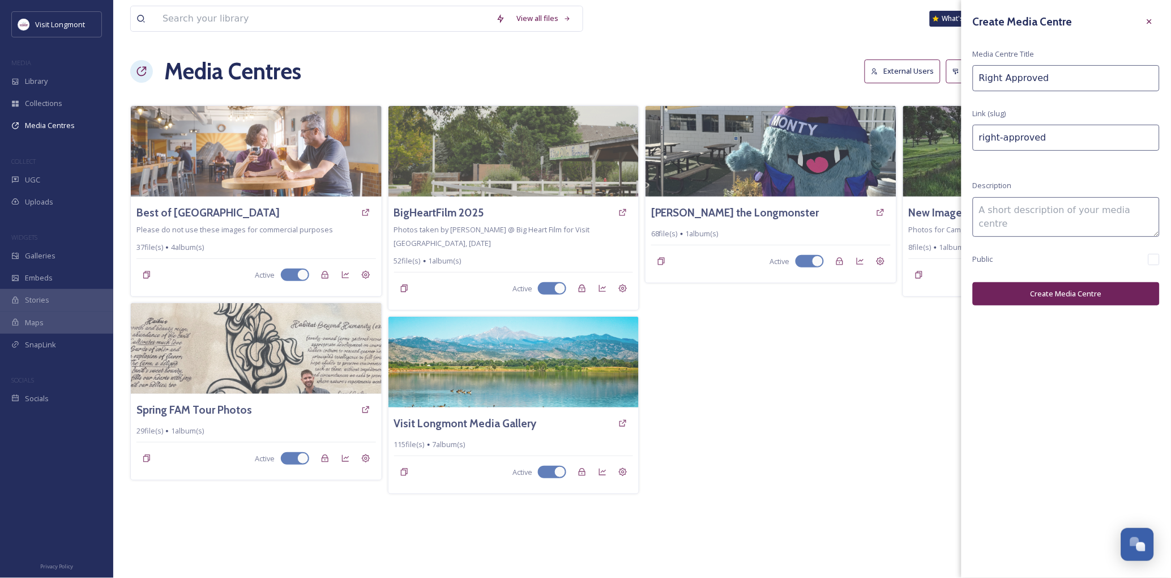
type input "rights-approved"
click at [1067, 83] on input "Rights Approved" at bounding box center [1066, 78] width 187 height 26
type input "Rights Approved"
click at [1016, 215] on textarea at bounding box center [1066, 217] width 187 height 40
type textarea "Photos VL has the rights to share"
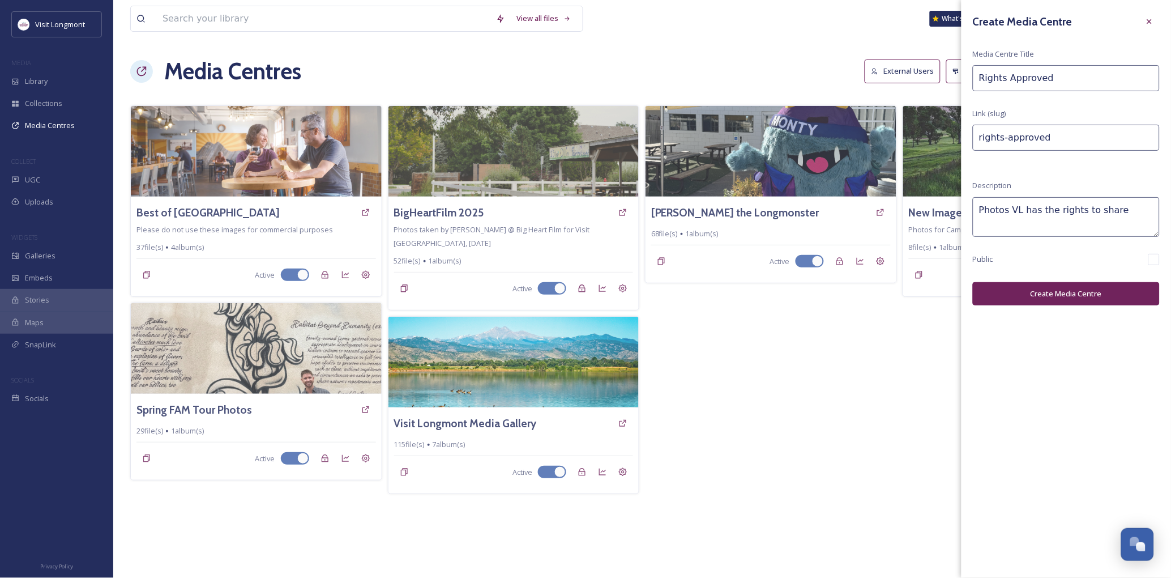
click at [1075, 290] on button "Create Media Centre" at bounding box center [1066, 293] width 187 height 23
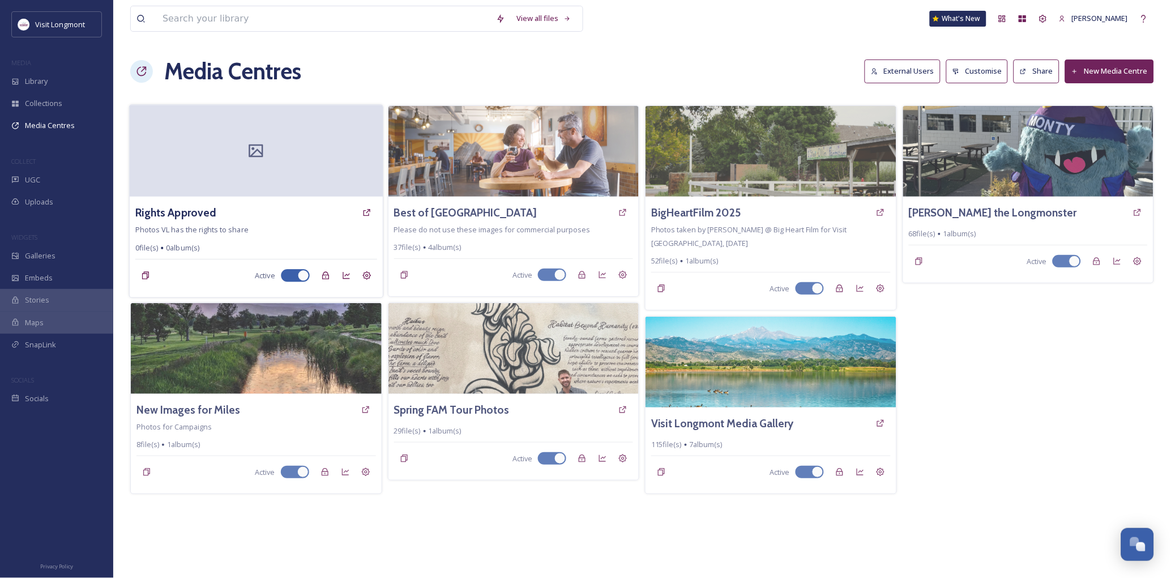
click at [223, 165] on div at bounding box center [256, 151] width 253 height 92
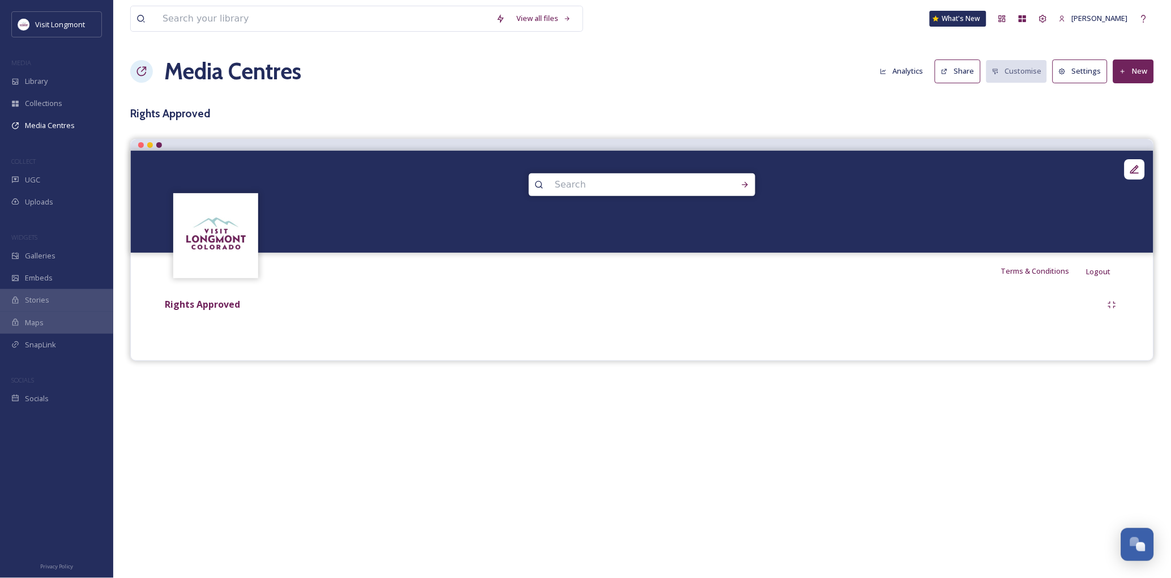
click at [1075, 75] on button "Settings" at bounding box center [1080, 70] width 55 height 23
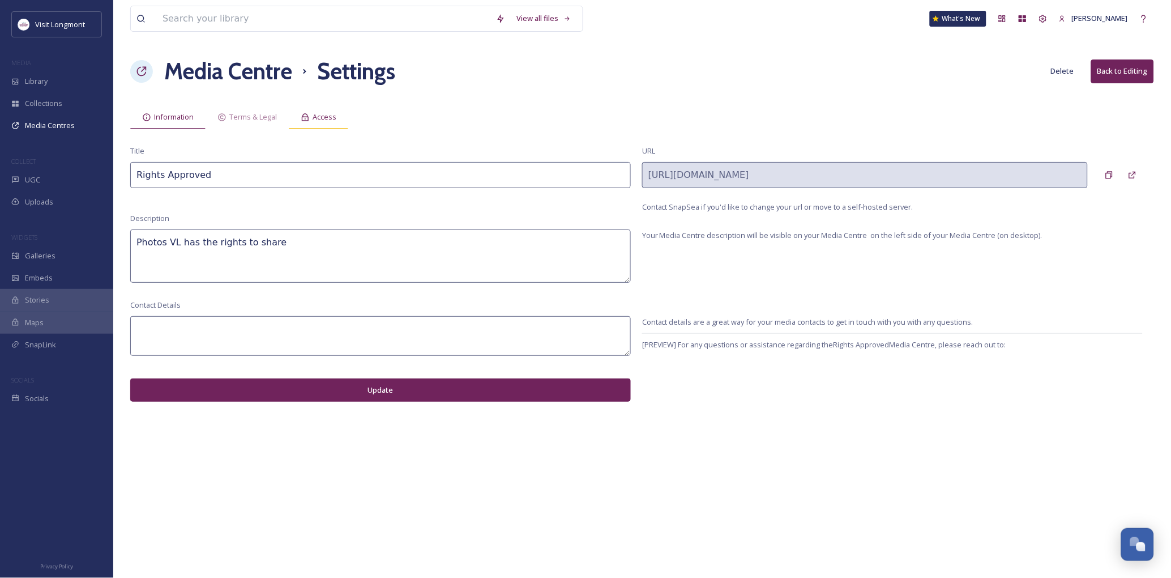
click at [312, 112] on div "Access" at bounding box center [318, 116] width 59 height 23
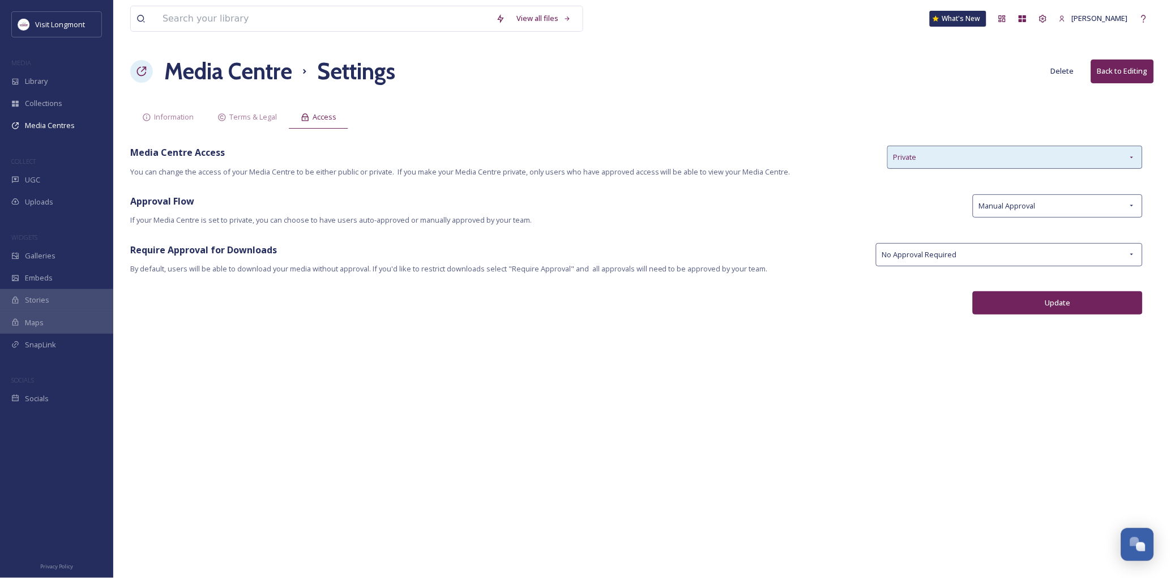
click at [904, 156] on span "Private" at bounding box center [905, 157] width 23 height 11
click at [857, 120] on div "Information Terms & Legal Access" at bounding box center [642, 116] width 1024 height 23
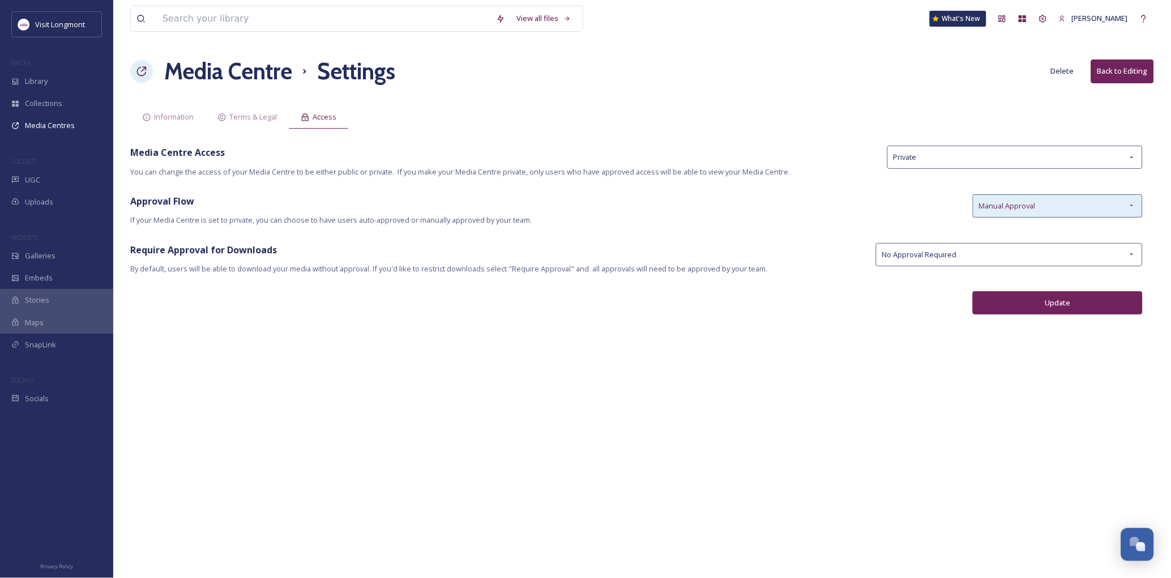
click at [1005, 206] on span "Manual Approval" at bounding box center [1007, 206] width 57 height 11
click at [813, 172] on span "You can change the access of your Media Centre to be either public or private. …" at bounding box center [503, 172] width 746 height 11
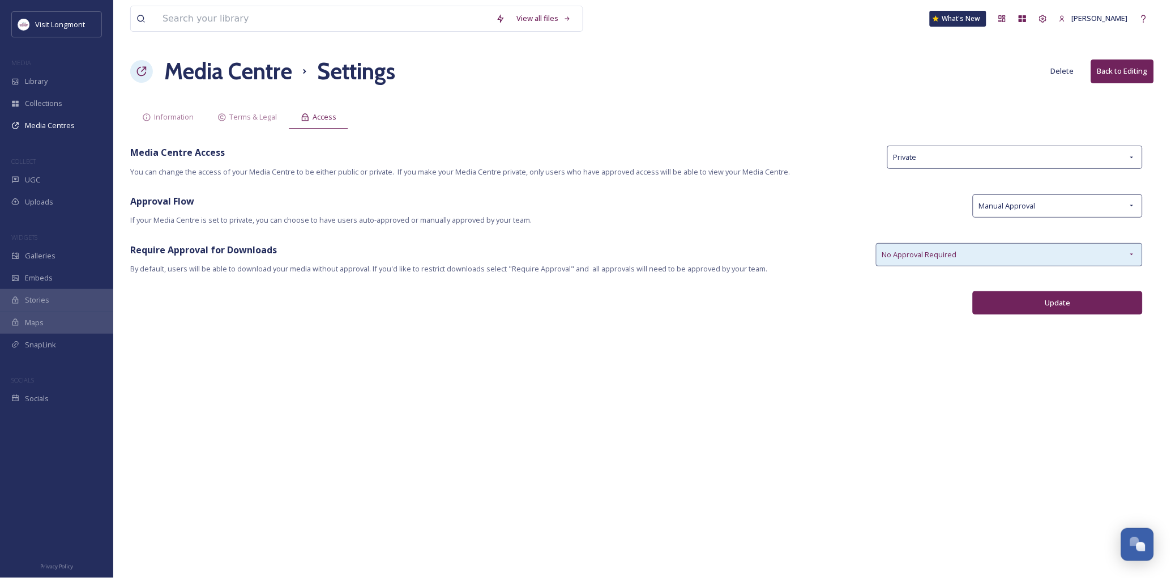
click at [887, 259] on span "No Approval Required" at bounding box center [920, 254] width 75 height 11
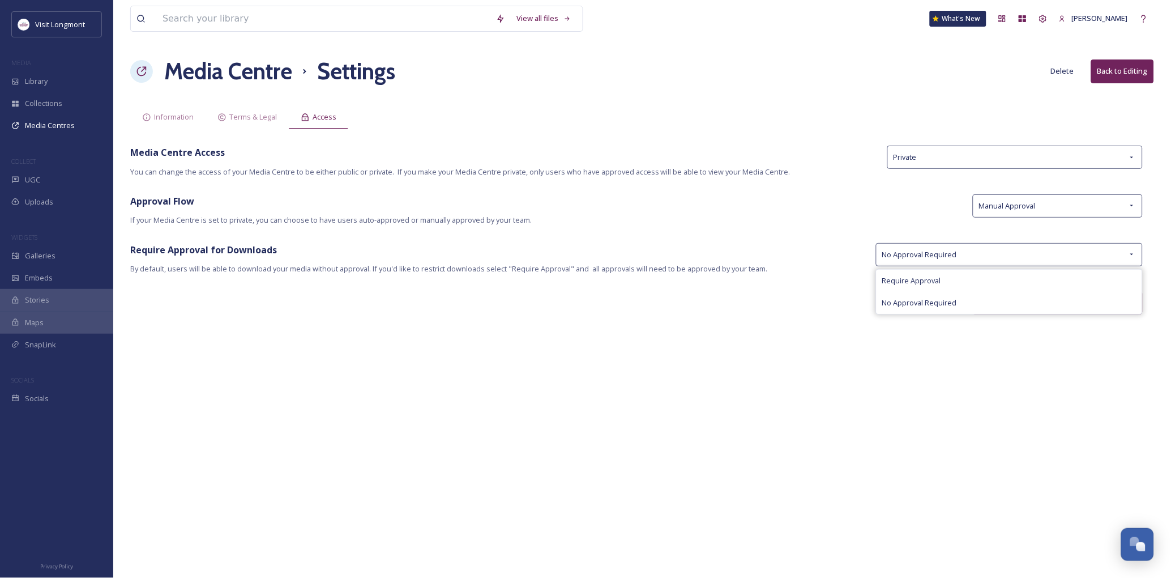
click at [836, 217] on span "If your Media Centre is set to private, you can choose to have users auto-appro…" at bounding box center [546, 220] width 832 height 11
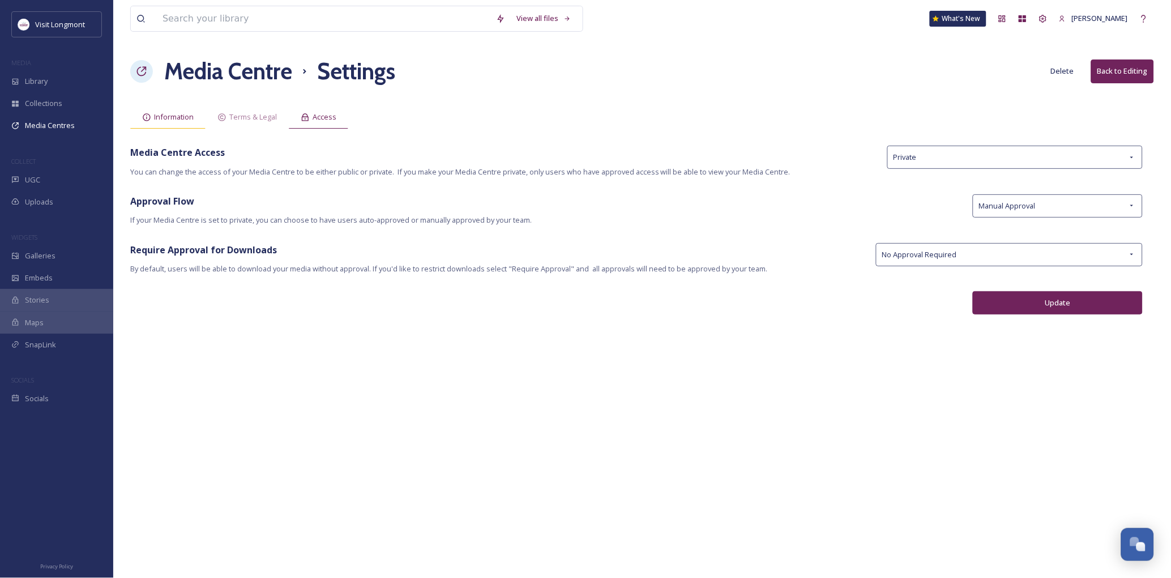
click at [161, 117] on span "Information" at bounding box center [174, 117] width 40 height 11
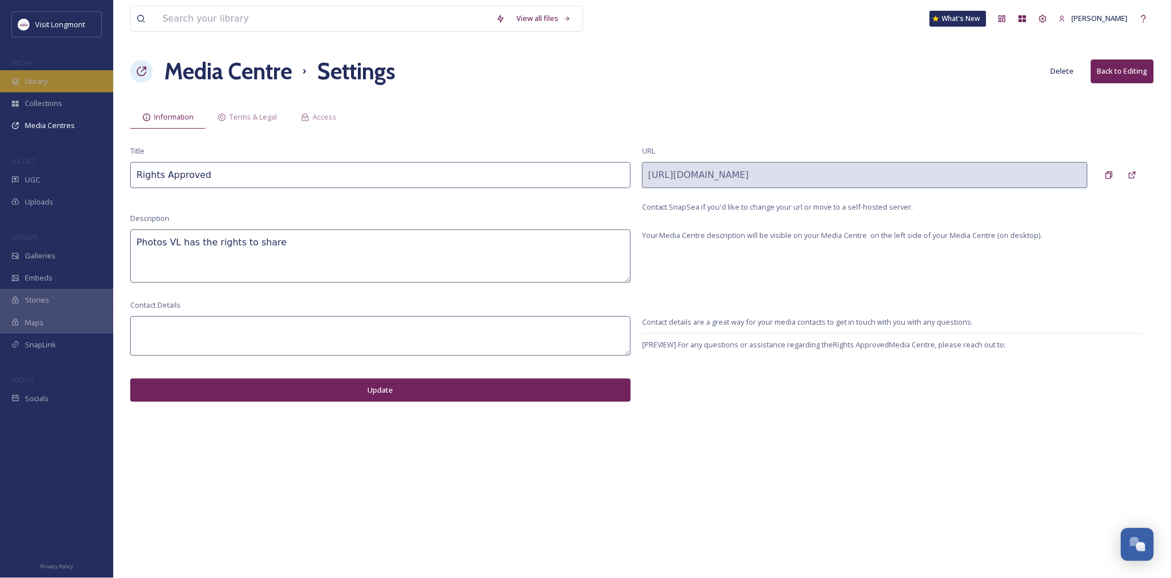
click at [18, 84] on icon at bounding box center [15, 82] width 8 height 8
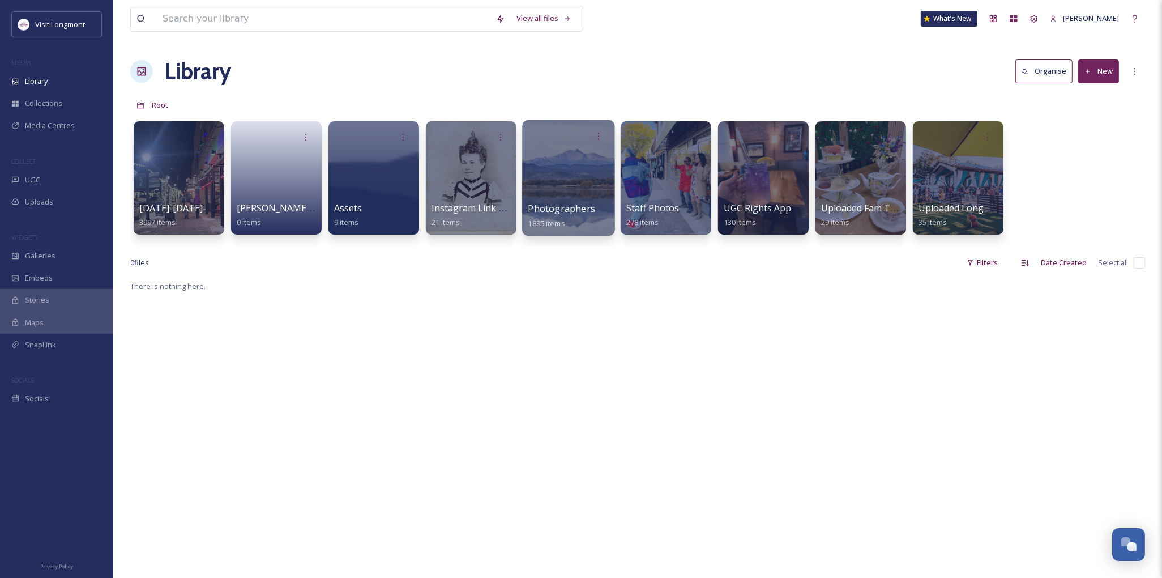
click at [561, 171] on div at bounding box center [568, 178] width 92 height 116
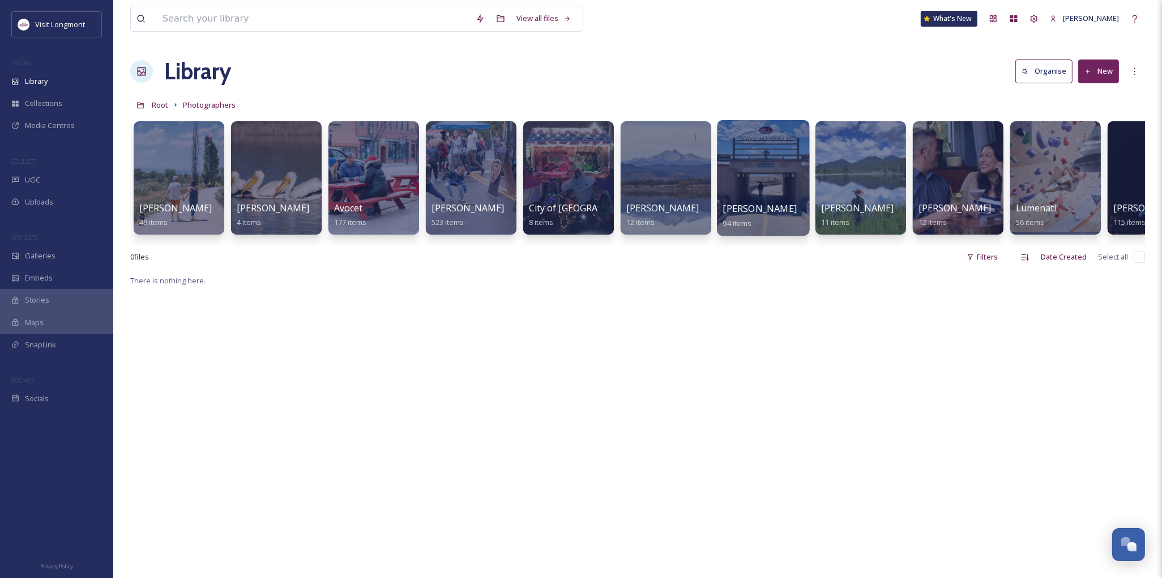
click at [773, 185] on div at bounding box center [763, 178] width 92 height 116
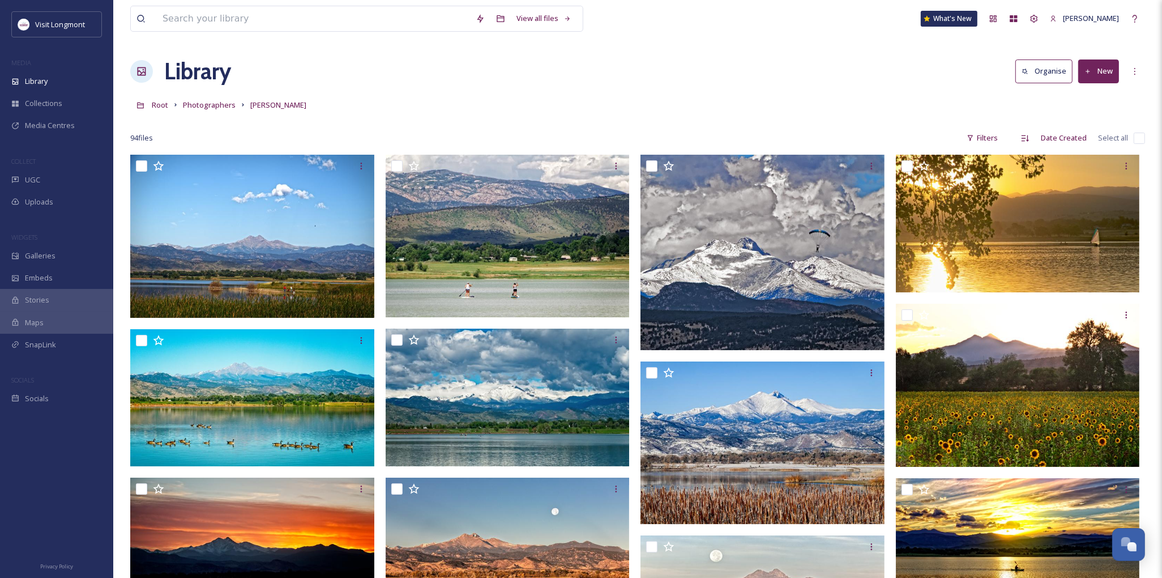
click at [1136, 139] on input "checkbox" at bounding box center [1139, 138] width 11 height 11
checkbox input "true"
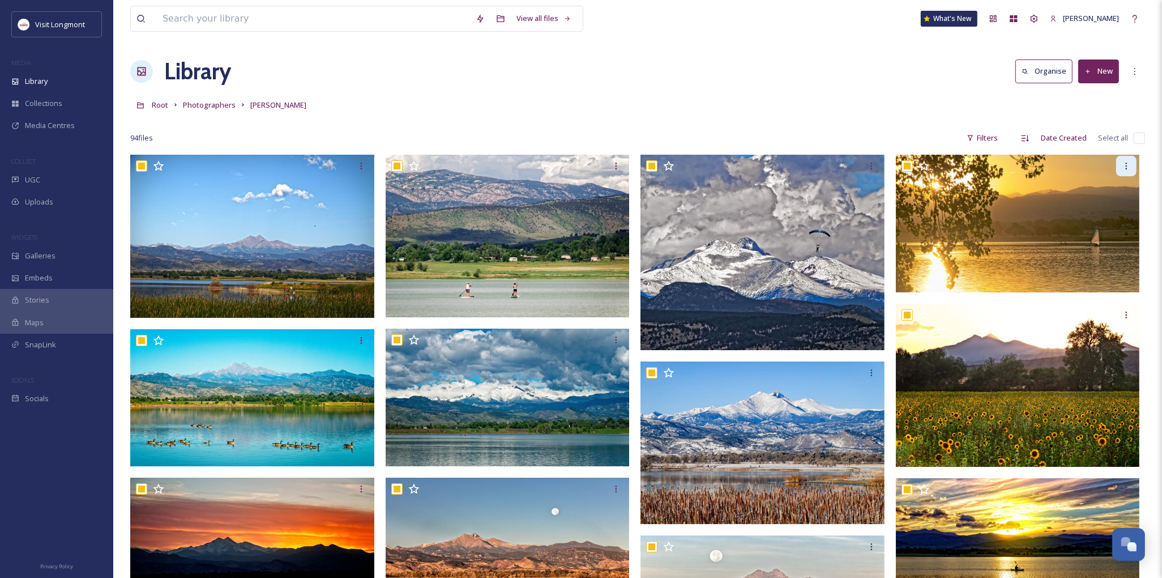
checkbox input "true"
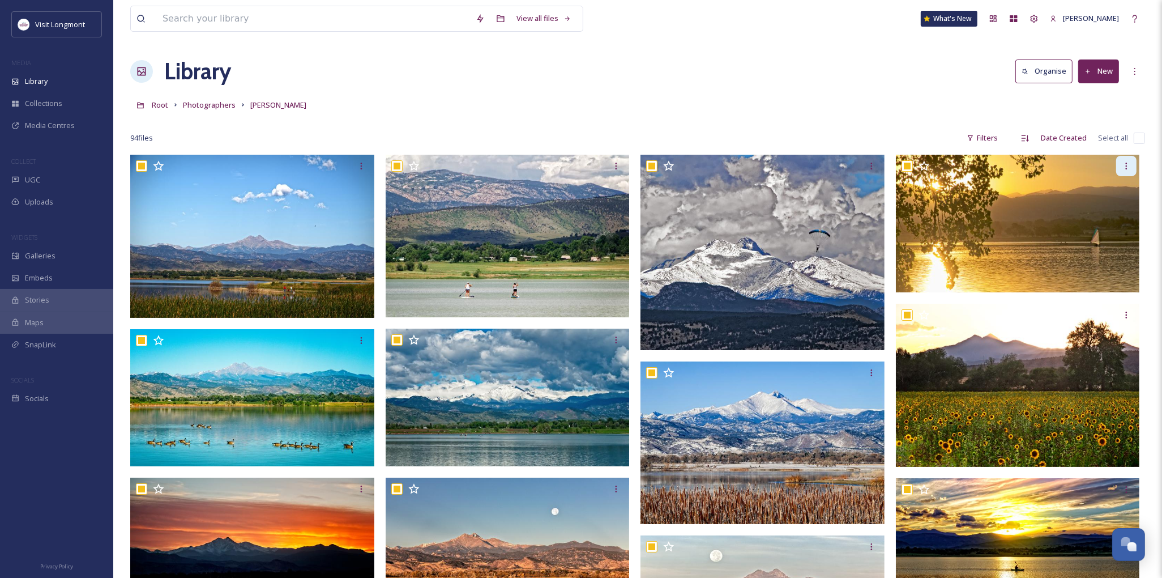
checkbox input "true"
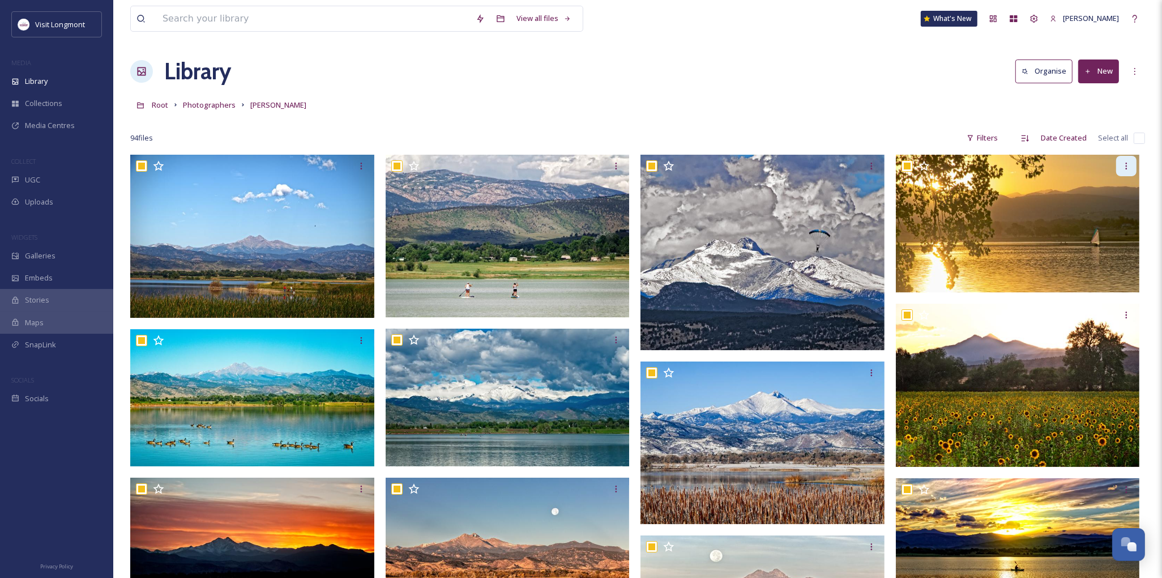
checkbox input "true"
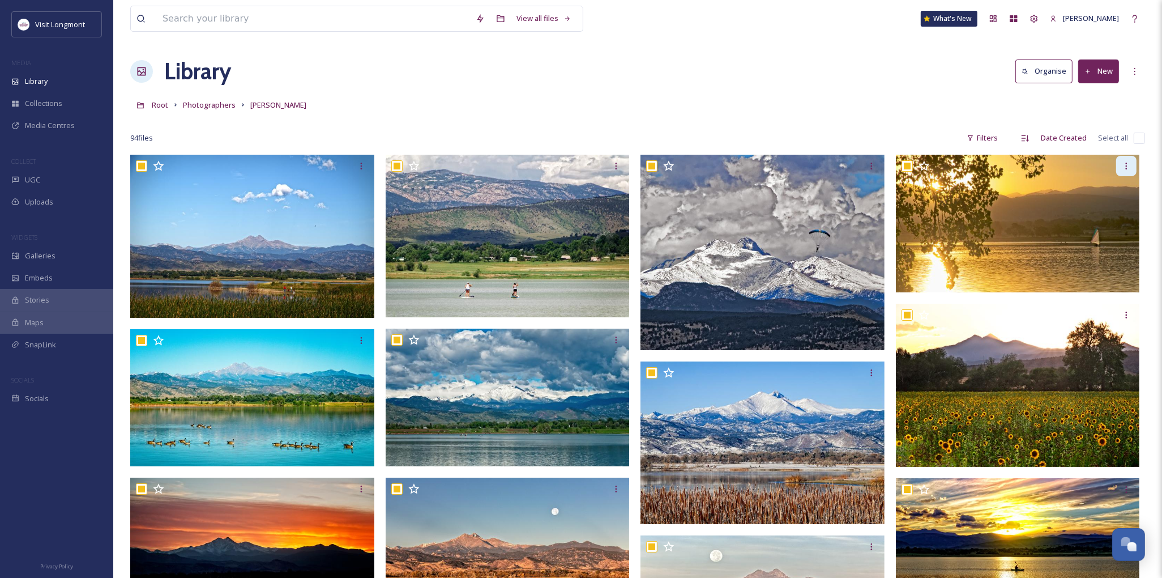
checkbox input "true"
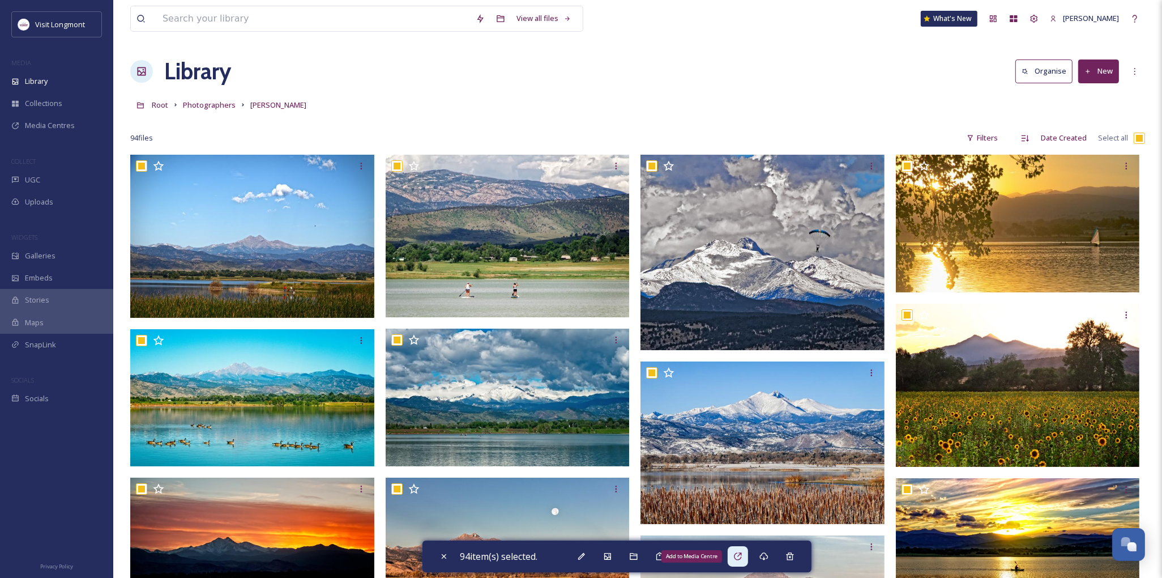
click at [740, 554] on icon at bounding box center [738, 556] width 9 height 9
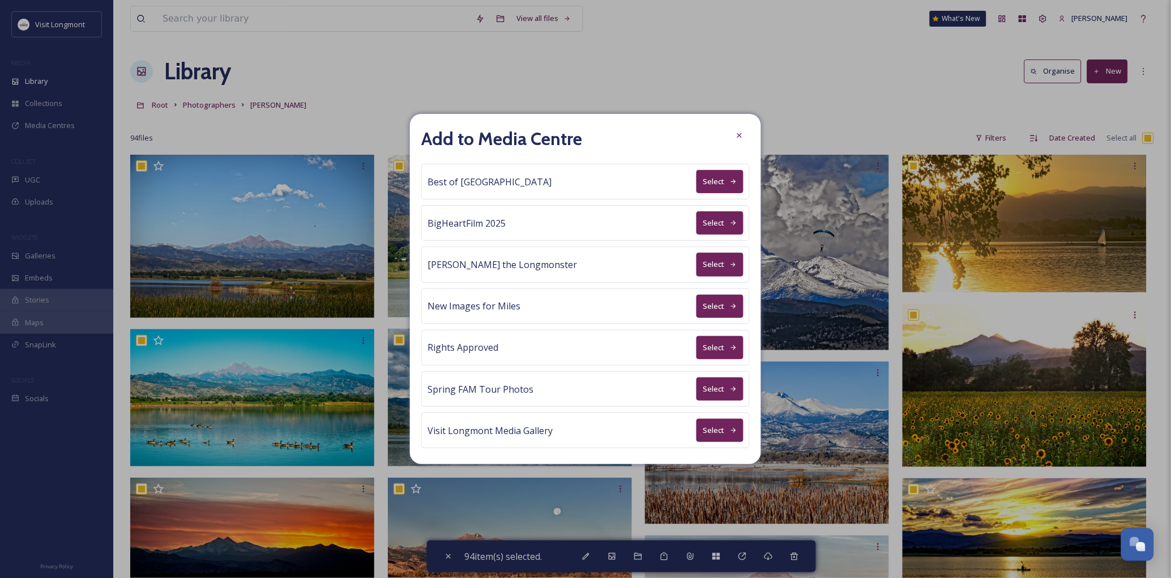
click at [720, 347] on button "Select" at bounding box center [720, 347] width 47 height 23
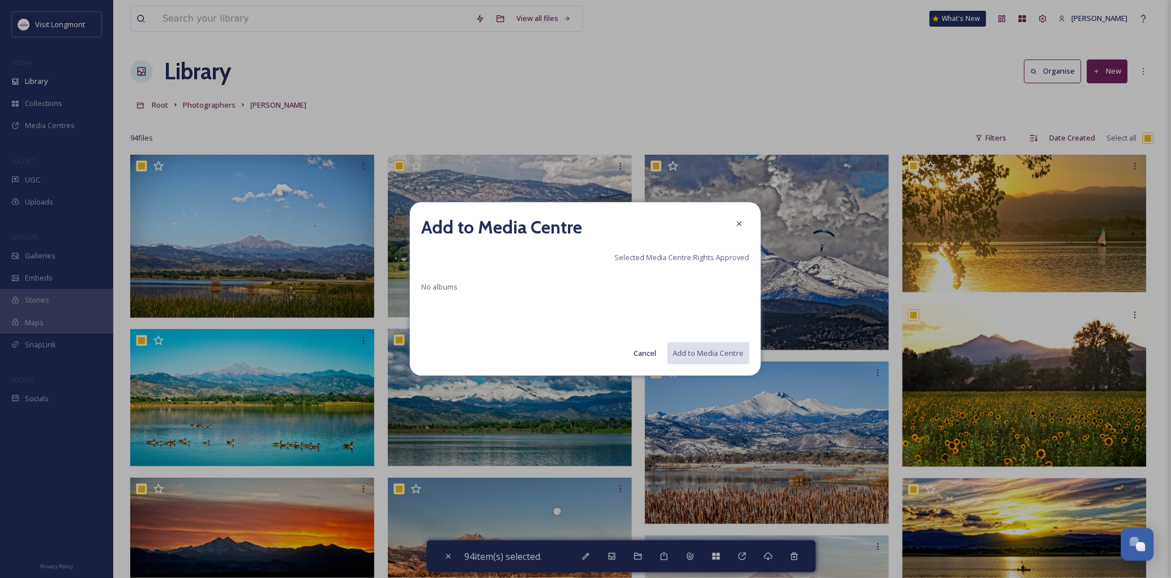
click at [599, 284] on div "No albums" at bounding box center [585, 302] width 329 height 45
click at [664, 327] on div "Add to Media Centre Selected Media Centre: Rights Approved No albums Cancel Add…" at bounding box center [585, 288] width 351 height 173
click at [436, 288] on span "No albums" at bounding box center [439, 287] width 36 height 10
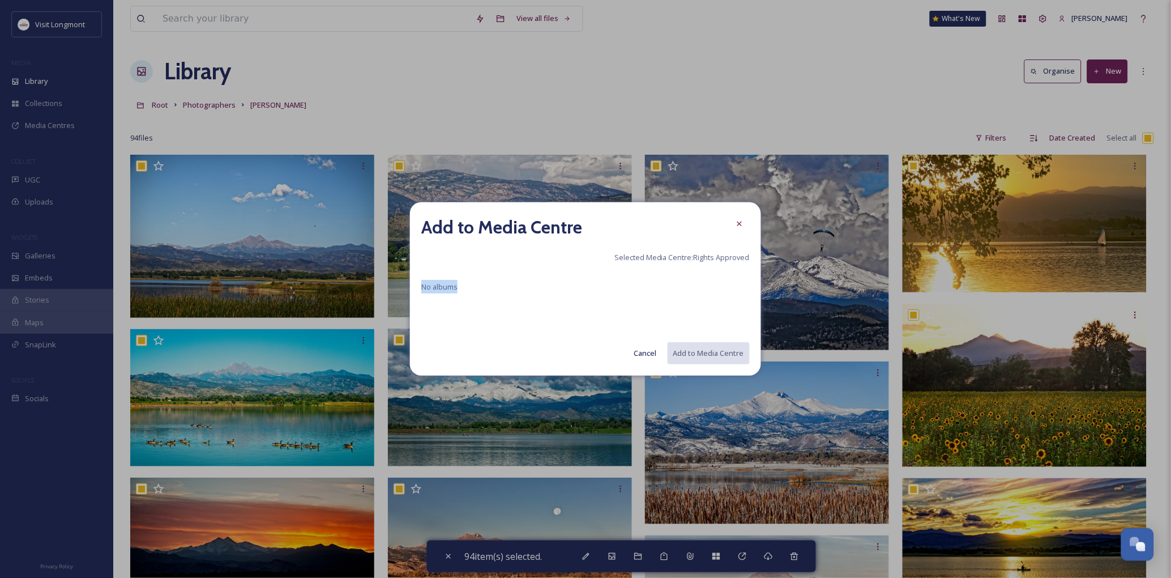
click at [549, 323] on div "No albums" at bounding box center [585, 302] width 329 height 45
click at [737, 221] on icon at bounding box center [739, 223] width 9 height 9
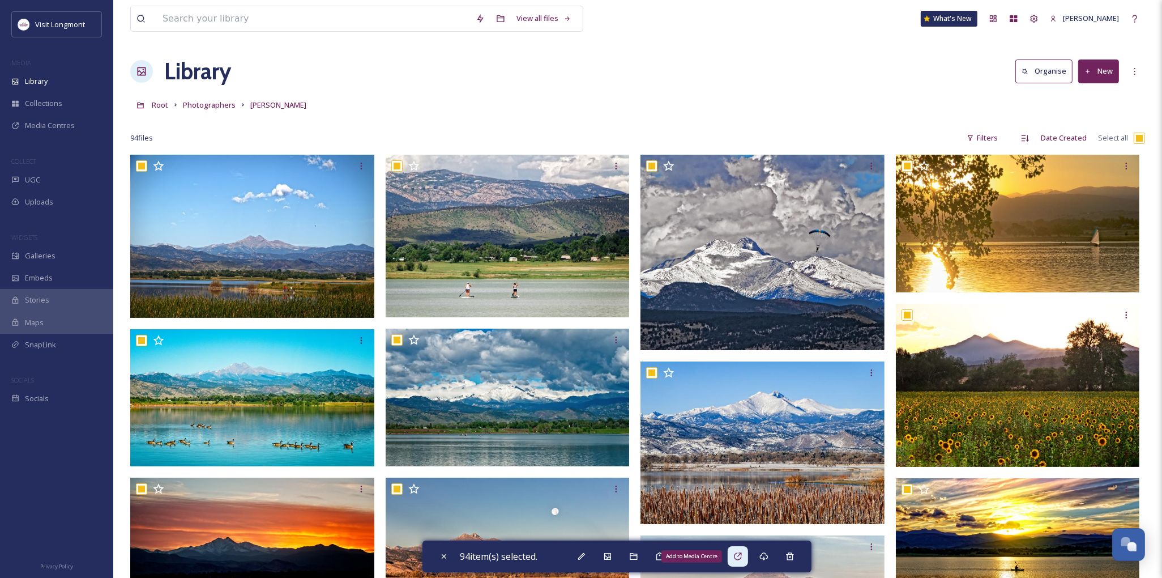
click at [746, 557] on div "Add to Media Centre" at bounding box center [738, 556] width 20 height 20
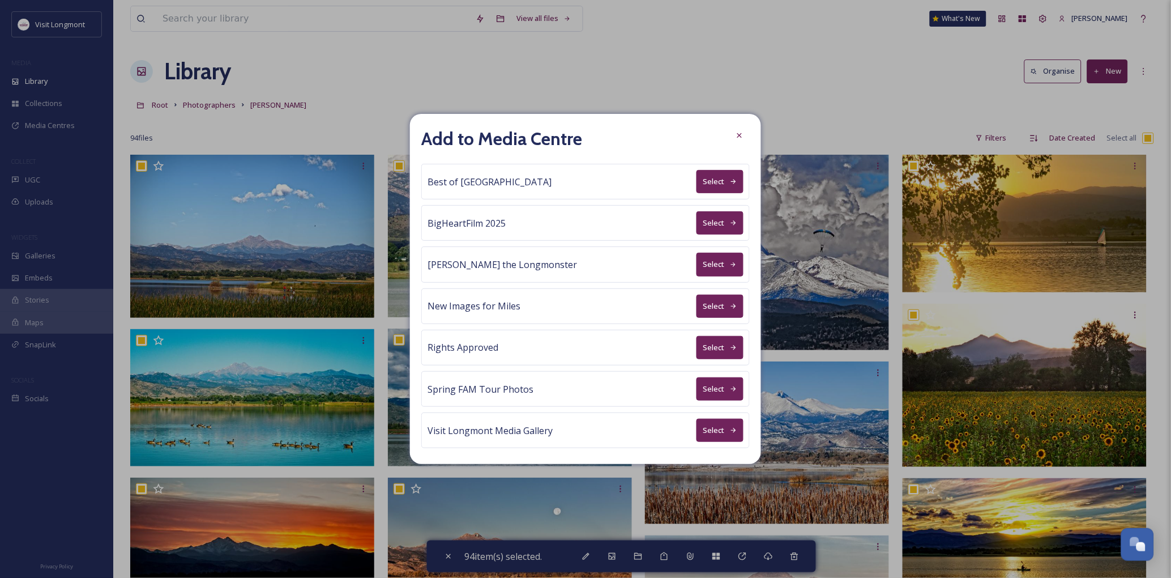
click at [709, 350] on button "Select" at bounding box center [720, 347] width 47 height 23
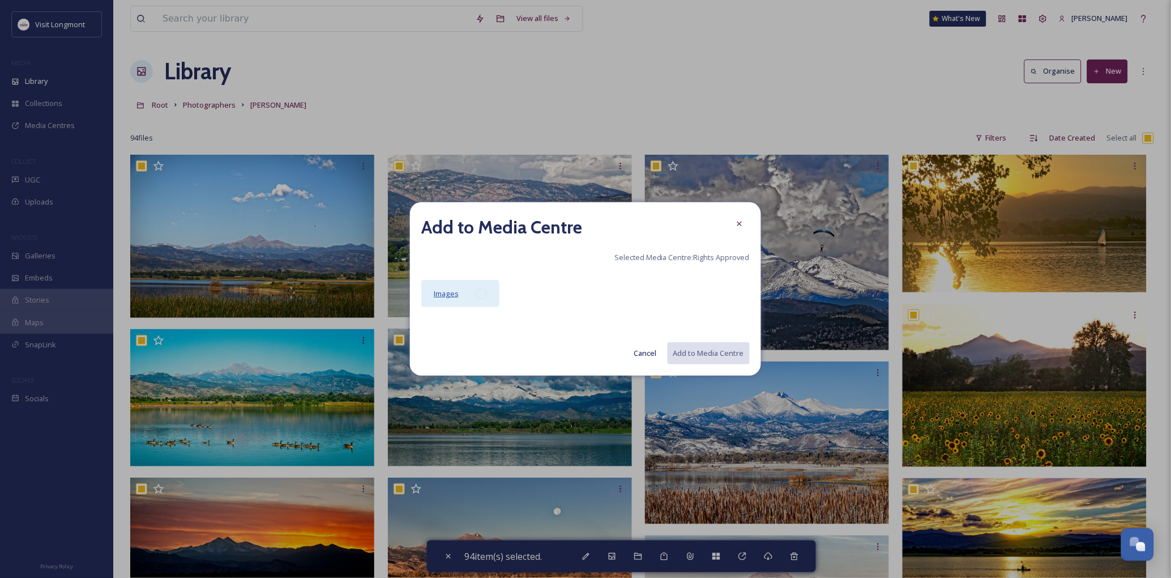
click at [441, 293] on span "Images" at bounding box center [446, 293] width 25 height 10
click at [703, 356] on button "Add to Media Centre" at bounding box center [708, 353] width 83 height 23
checkbox input "false"
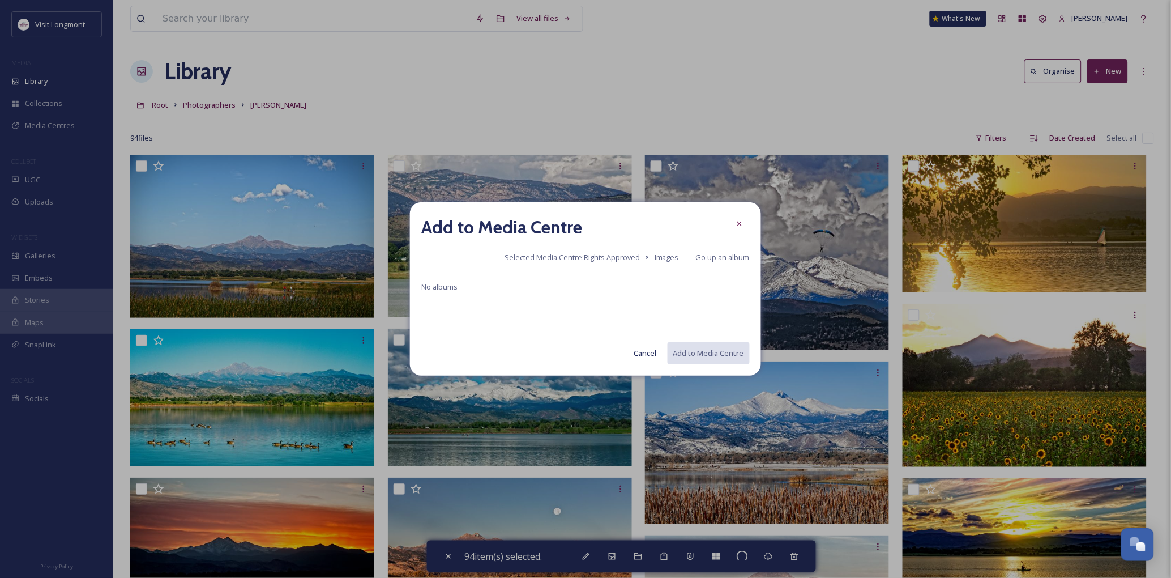
checkbox input "false"
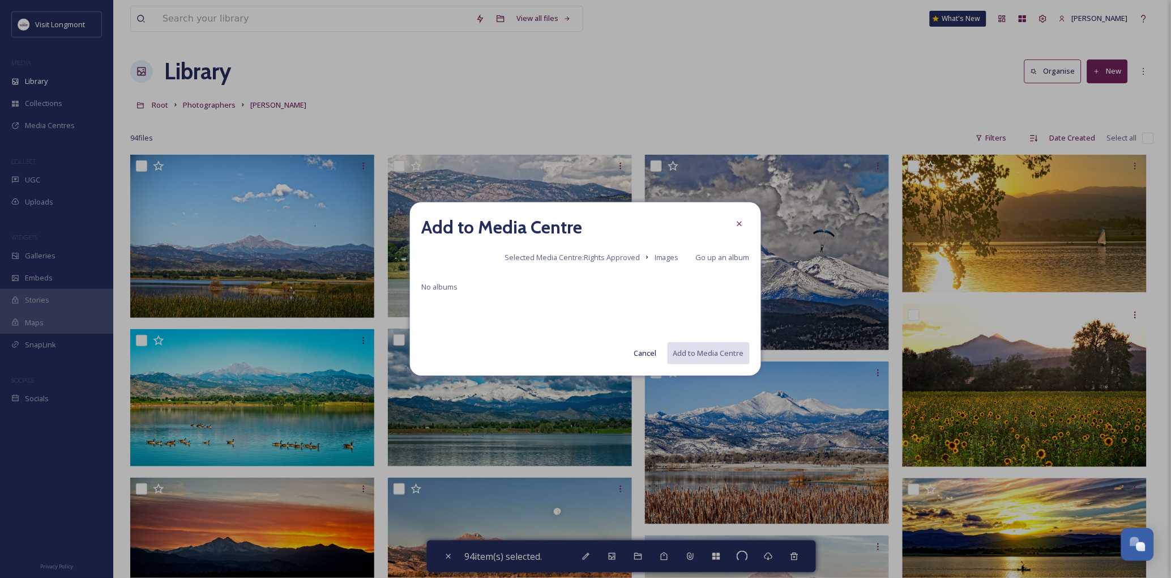
checkbox input "false"
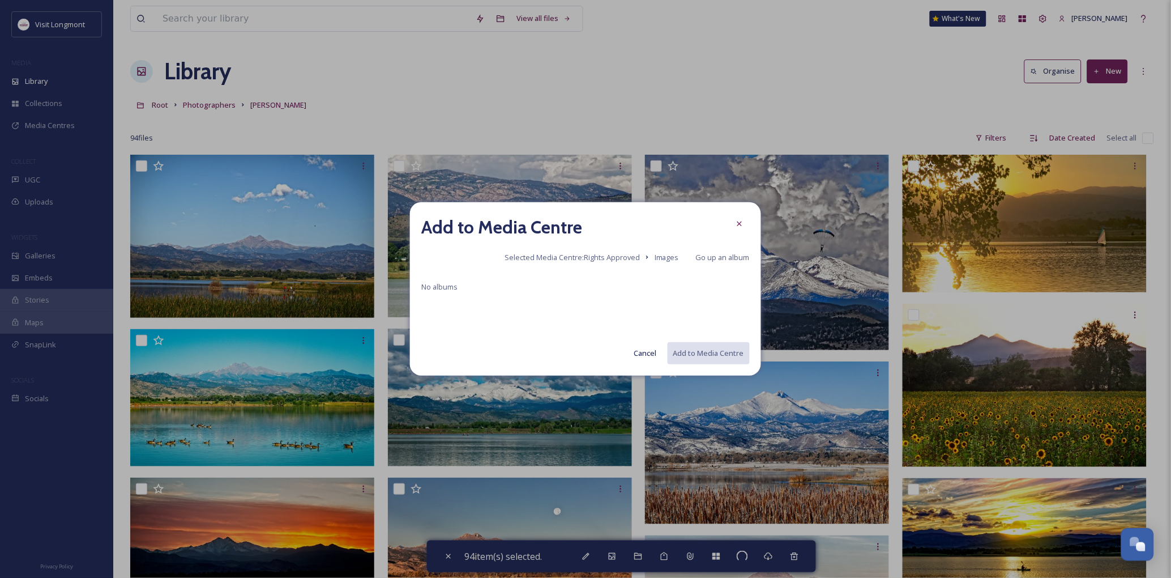
checkbox input "false"
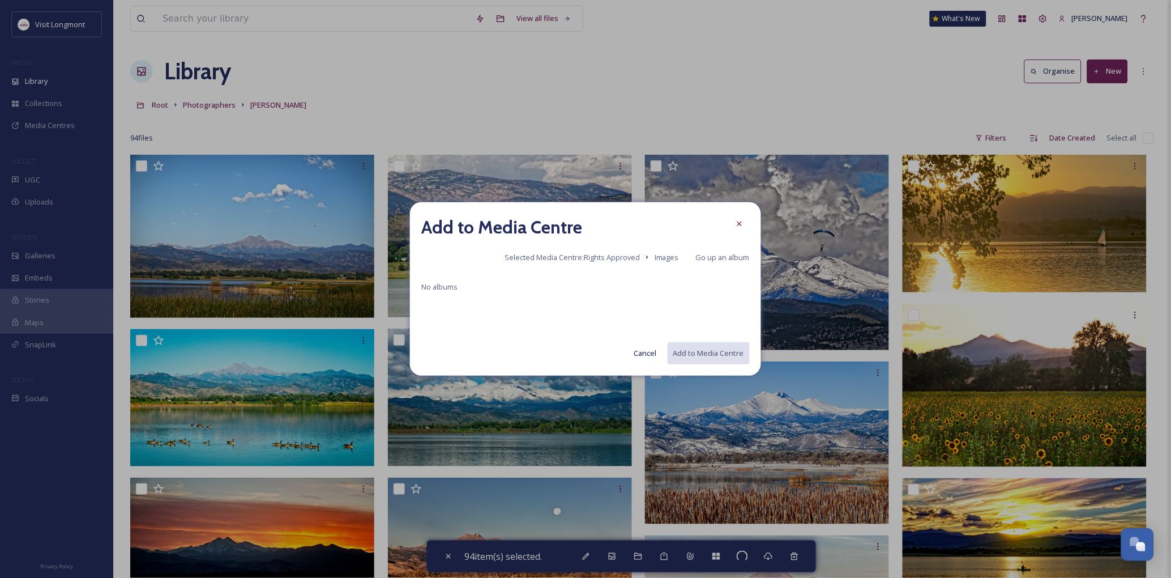
checkbox input "false"
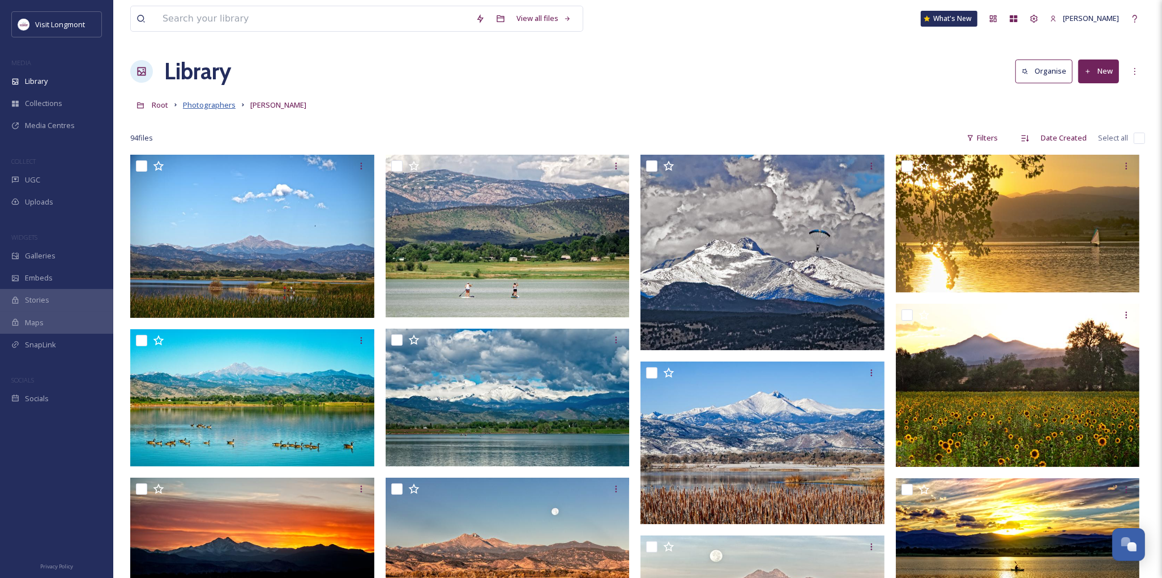
click at [207, 106] on span "Photographers" at bounding box center [209, 105] width 53 height 10
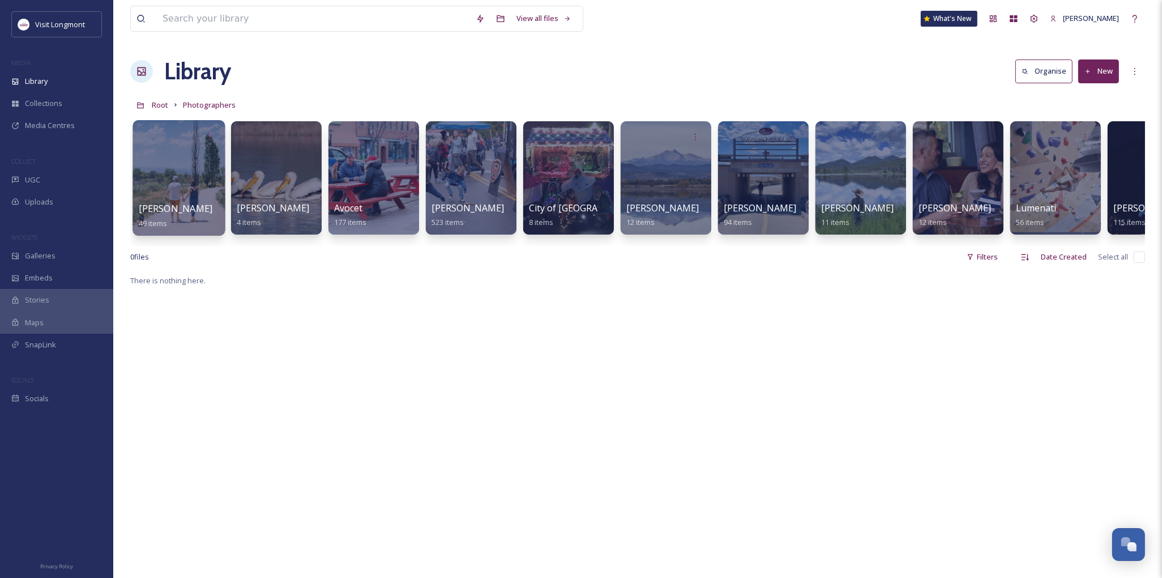
click at [180, 184] on div at bounding box center [179, 178] width 92 height 116
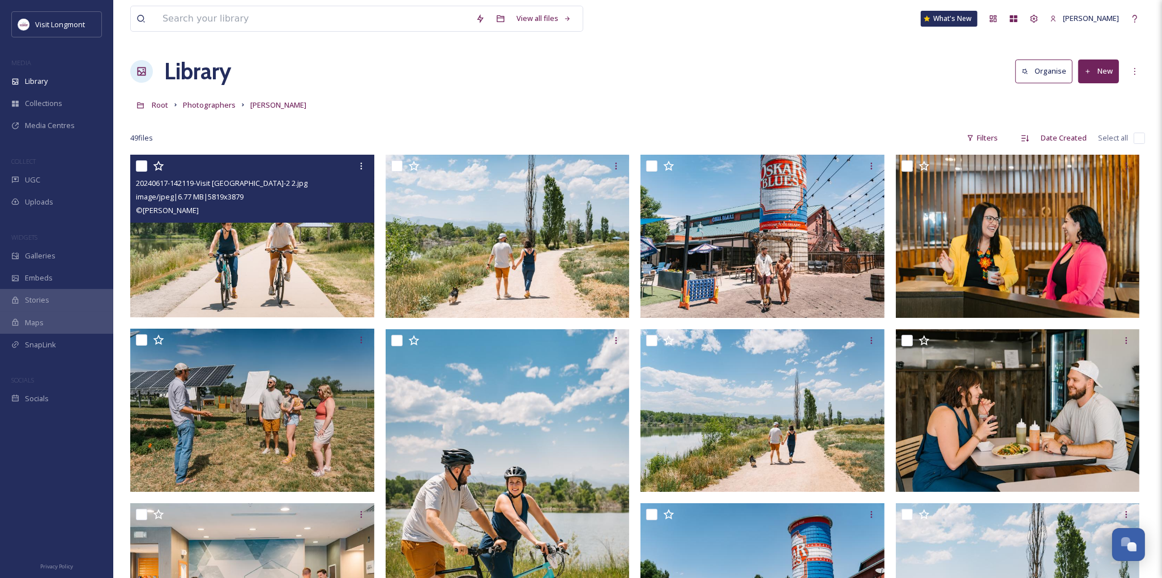
click at [244, 268] on img at bounding box center [252, 236] width 244 height 163
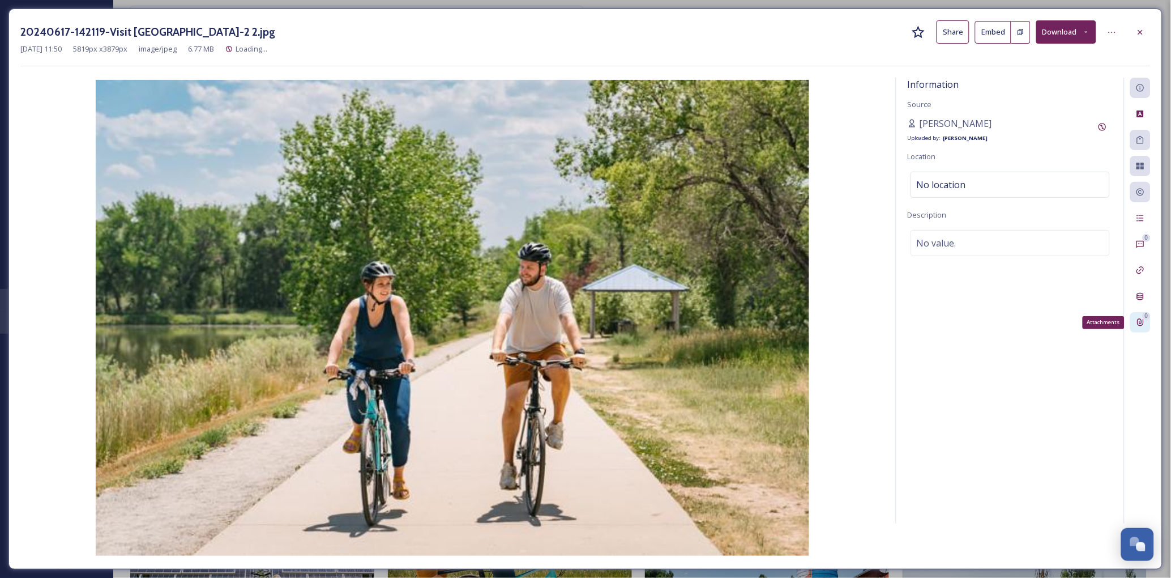
click at [1141, 318] on icon at bounding box center [1140, 322] width 9 height 9
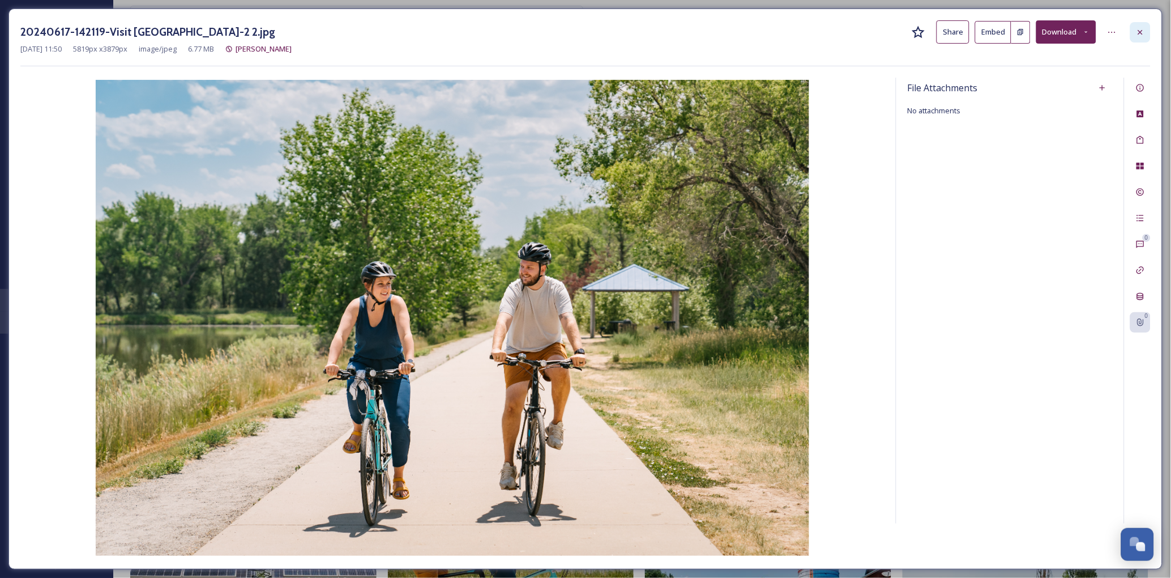
click at [1141, 32] on icon at bounding box center [1141, 31] width 5 height 5
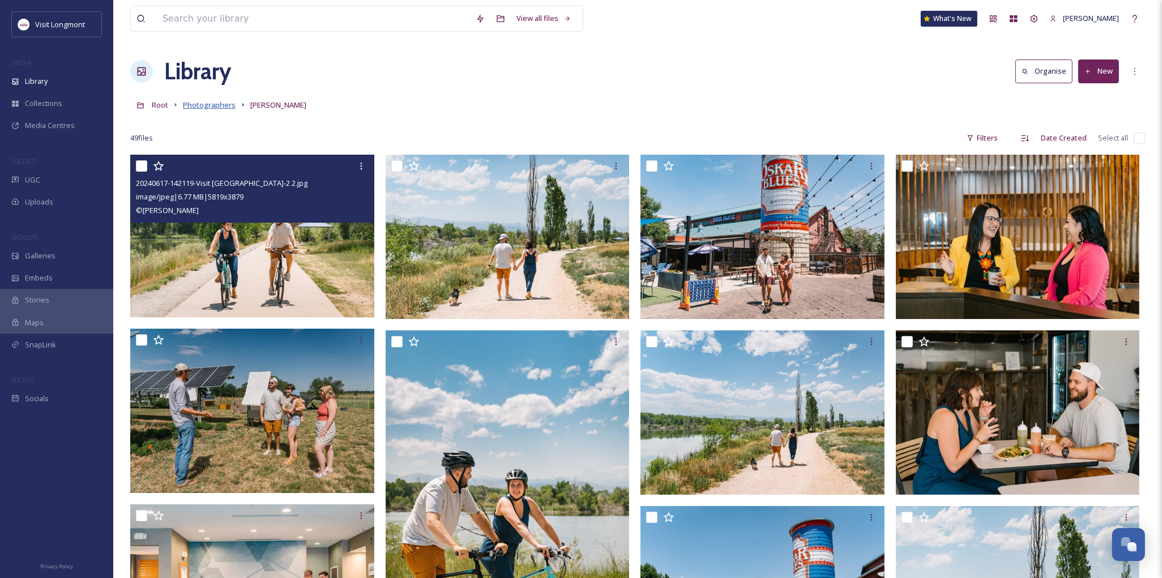
click at [206, 104] on span "Photographers" at bounding box center [209, 105] width 53 height 10
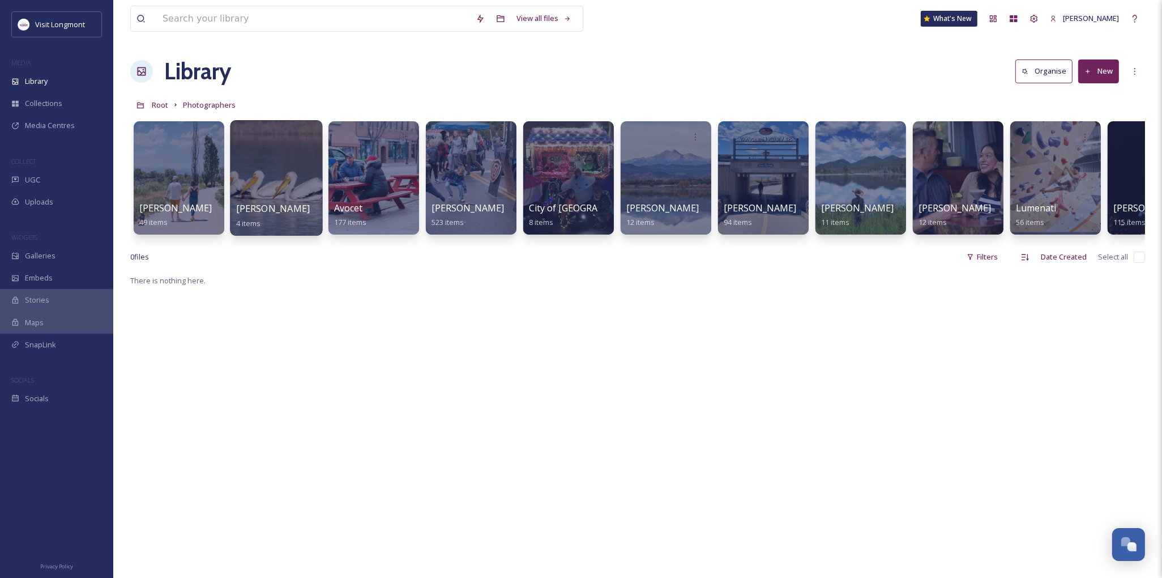
click at [293, 195] on div at bounding box center [276, 178] width 92 height 116
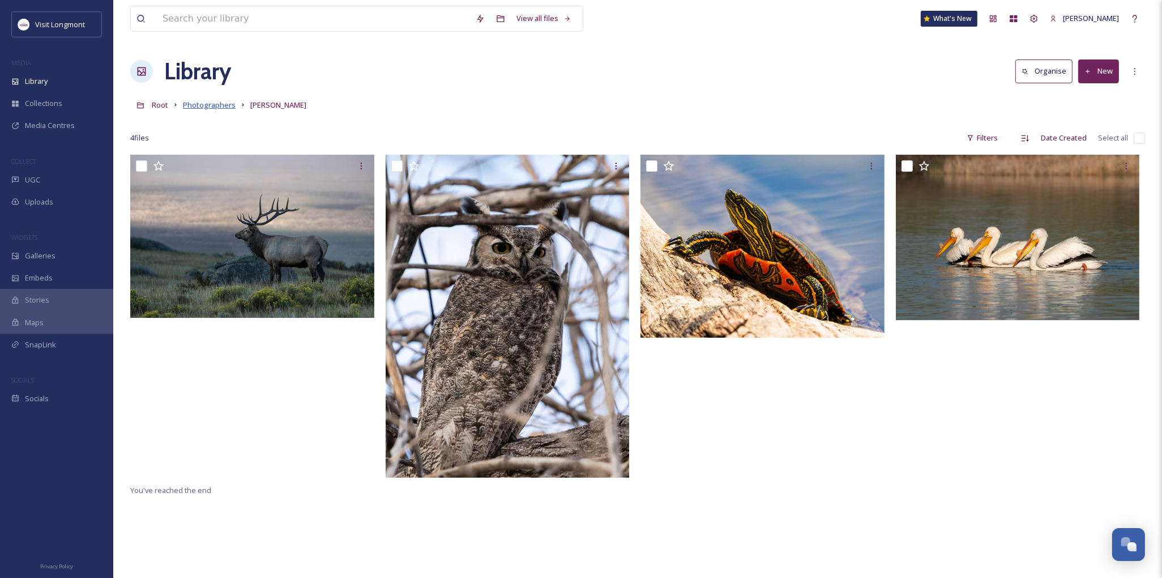
click at [206, 100] on span "Photographers" at bounding box center [209, 105] width 53 height 10
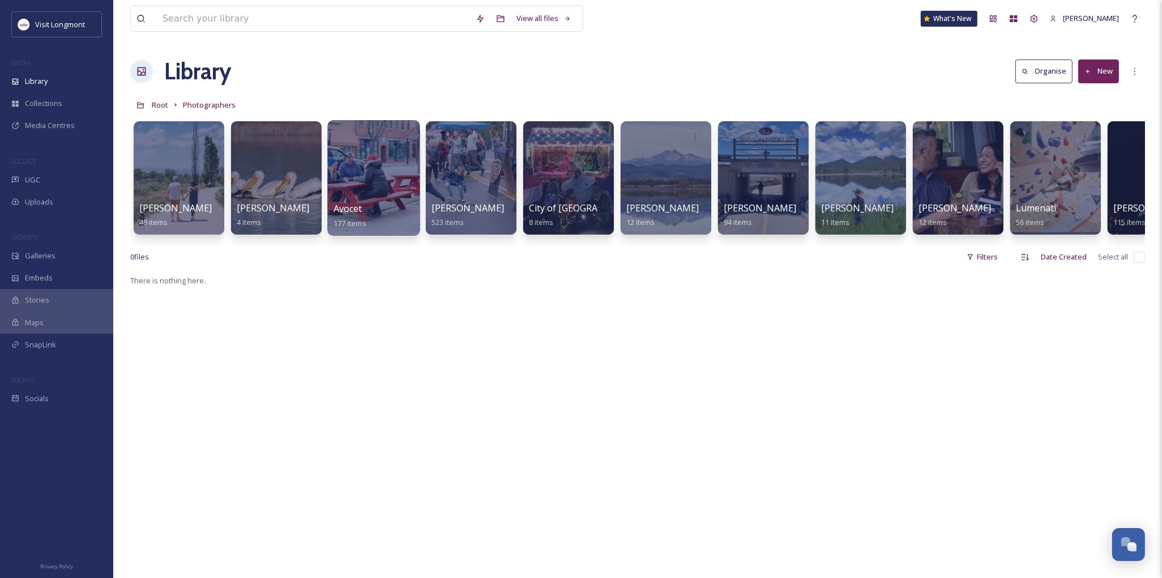
click at [361, 174] on div at bounding box center [373, 178] width 92 height 116
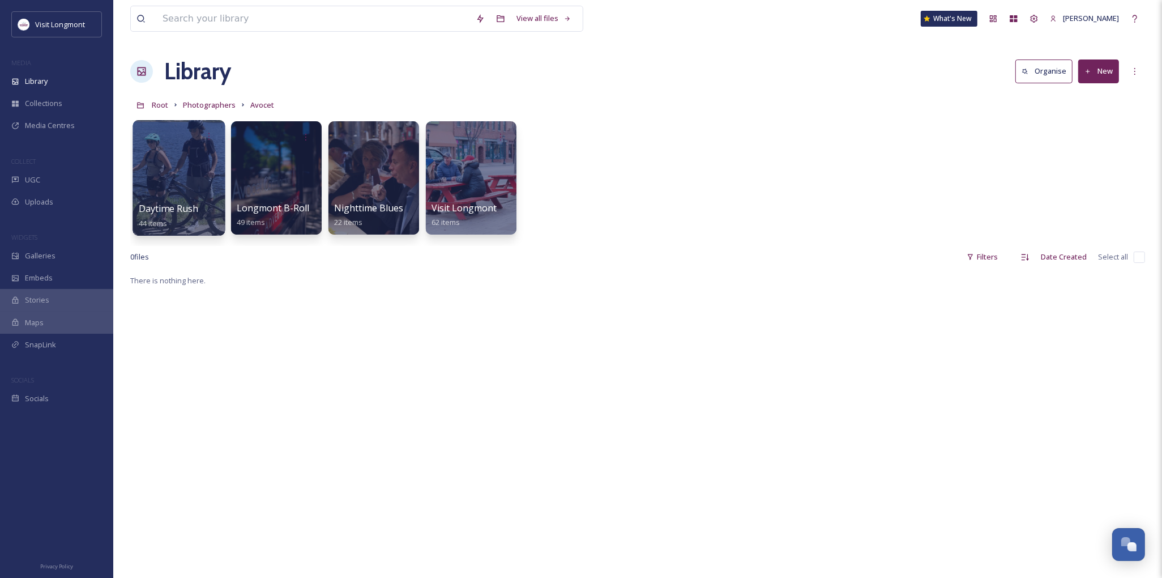
click at [190, 201] on div at bounding box center [179, 178] width 92 height 116
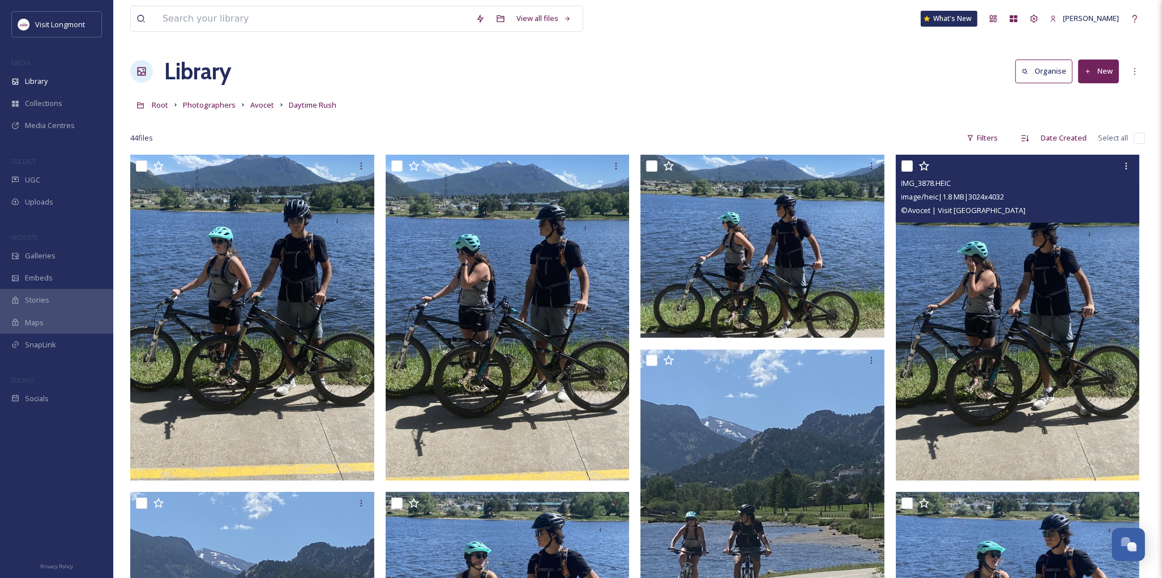
click at [944, 224] on img at bounding box center [1018, 317] width 244 height 325
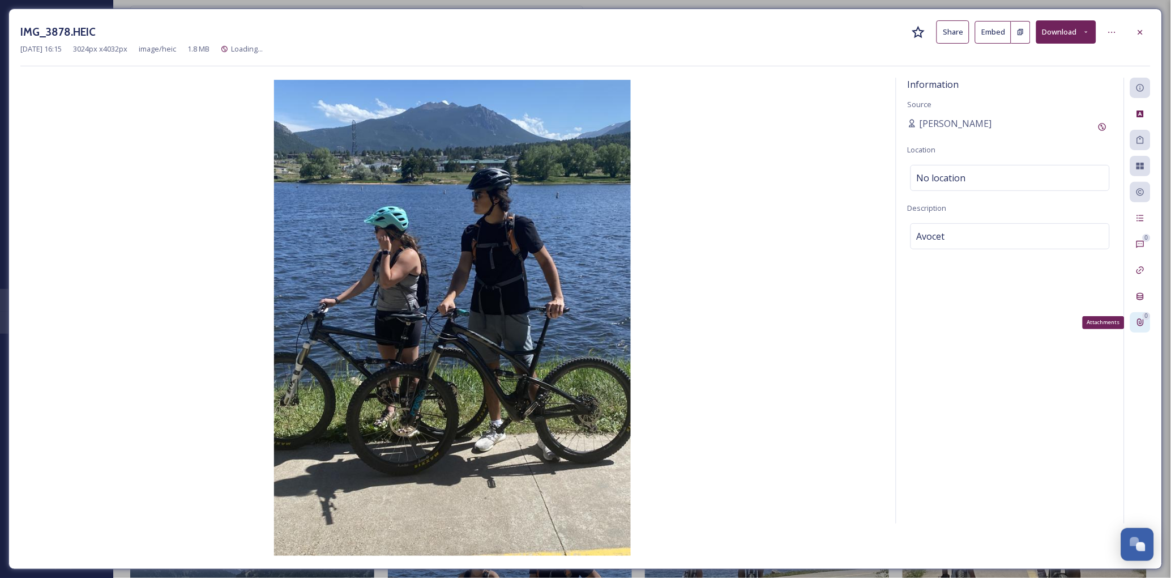
click at [1144, 320] on icon at bounding box center [1141, 322] width 6 height 7
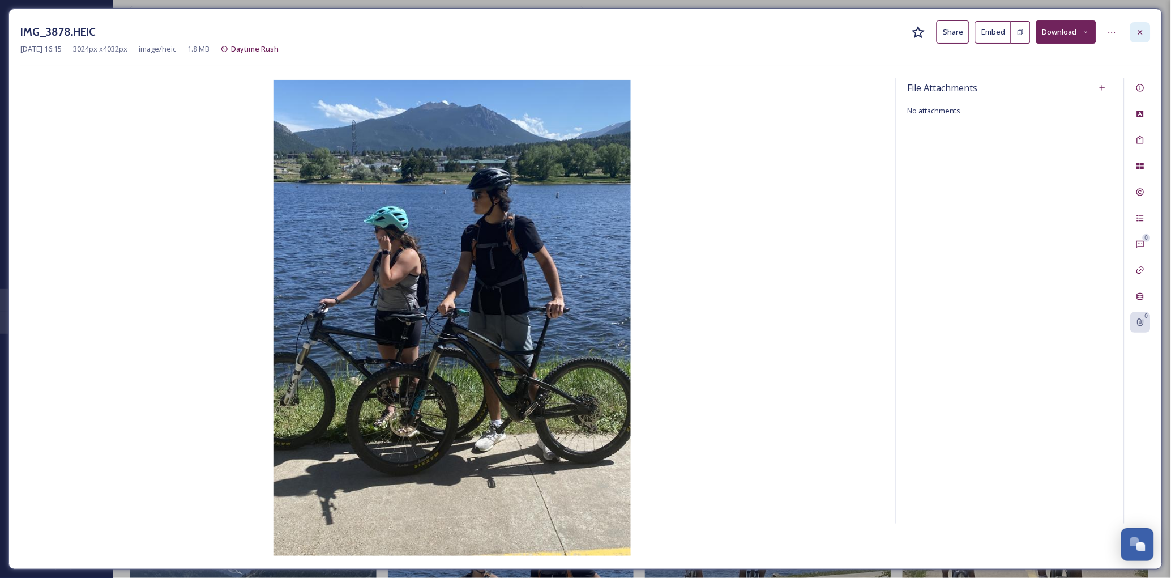
click at [1139, 31] on icon at bounding box center [1140, 32] width 9 height 9
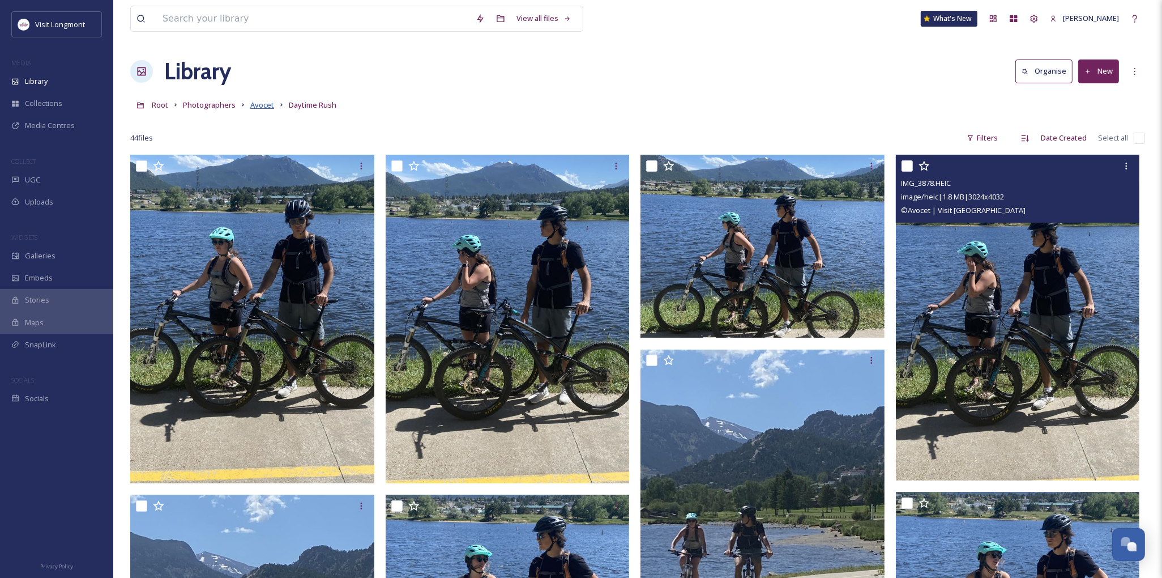
click at [261, 103] on span "Avocet" at bounding box center [262, 105] width 24 height 10
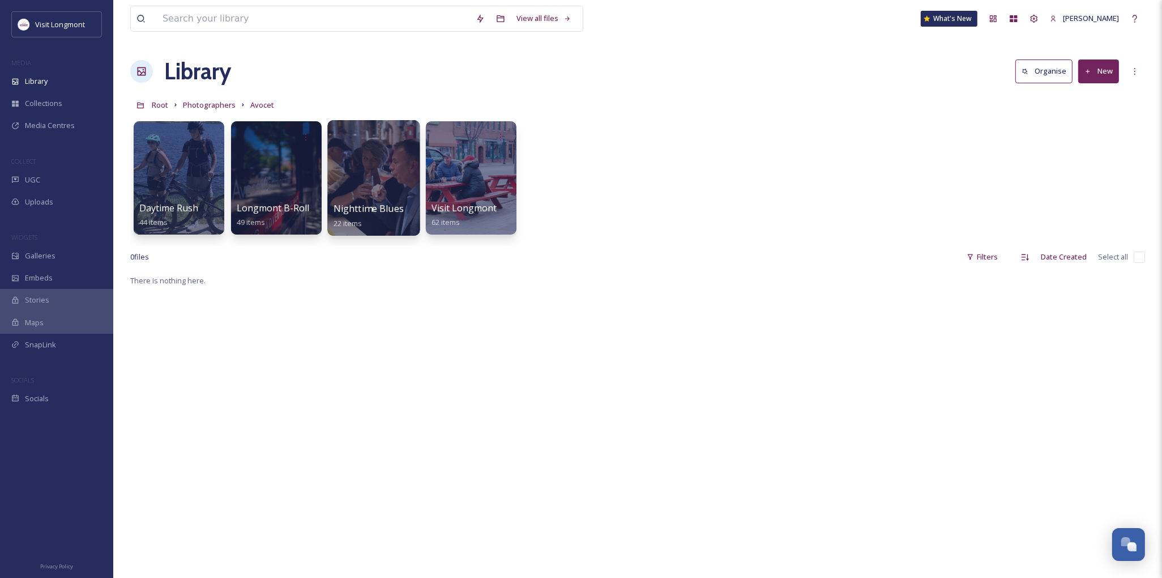
click at [367, 184] on div at bounding box center [373, 178] width 92 height 116
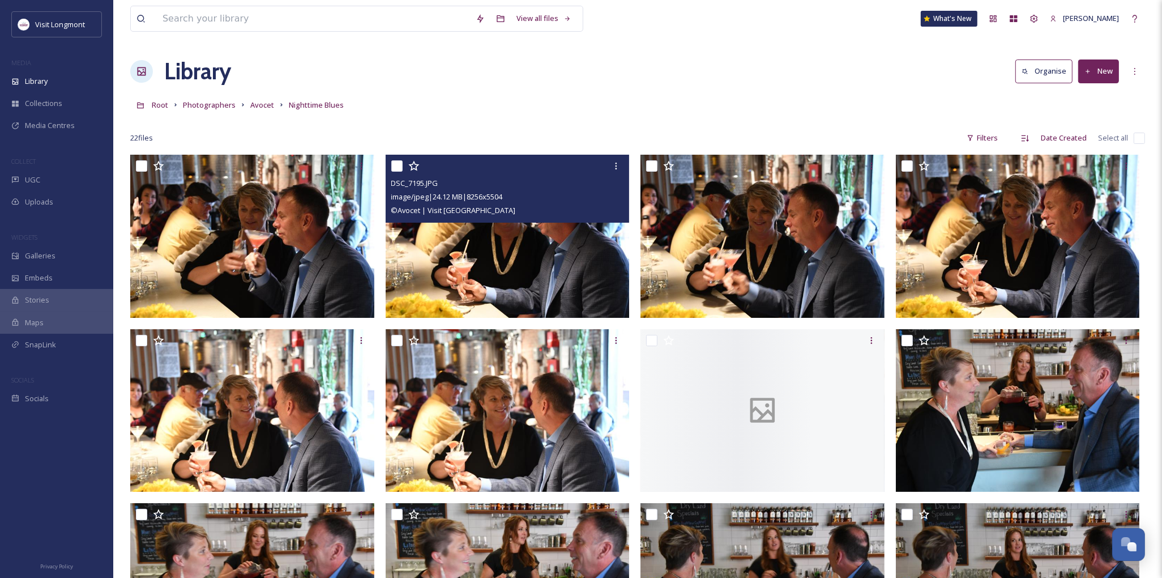
click at [485, 279] on img at bounding box center [508, 236] width 244 height 163
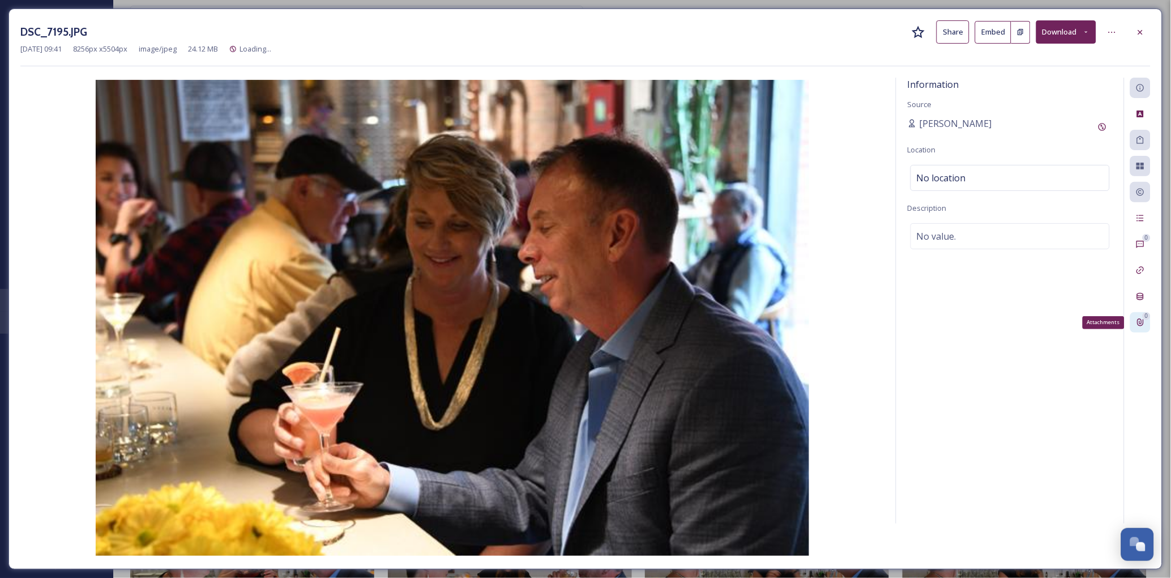
click at [1140, 319] on icon at bounding box center [1141, 322] width 6 height 7
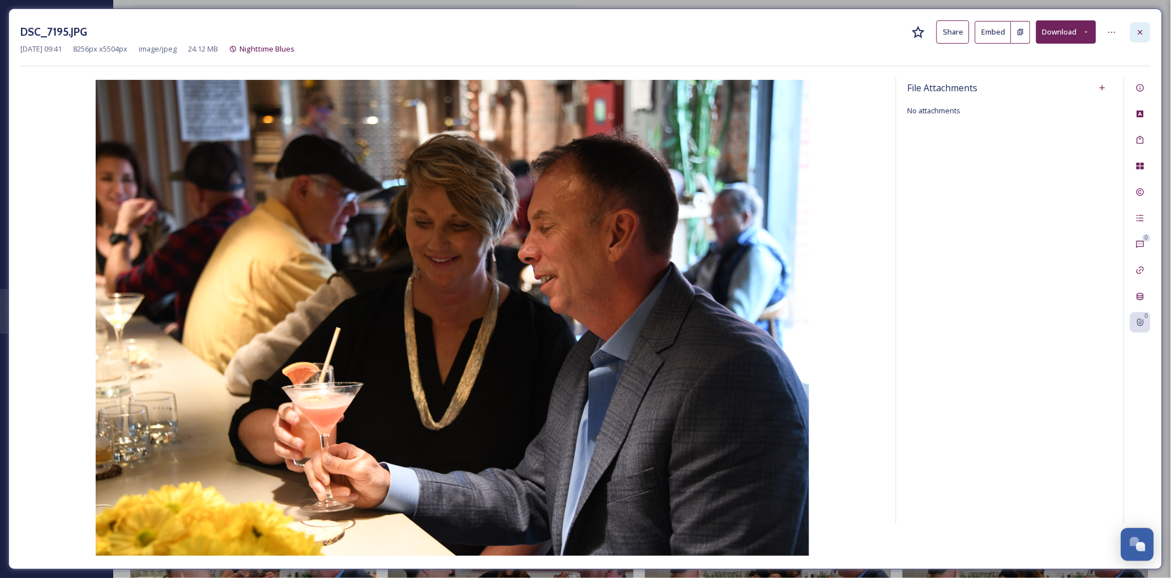
click at [1141, 28] on icon at bounding box center [1140, 32] width 9 height 9
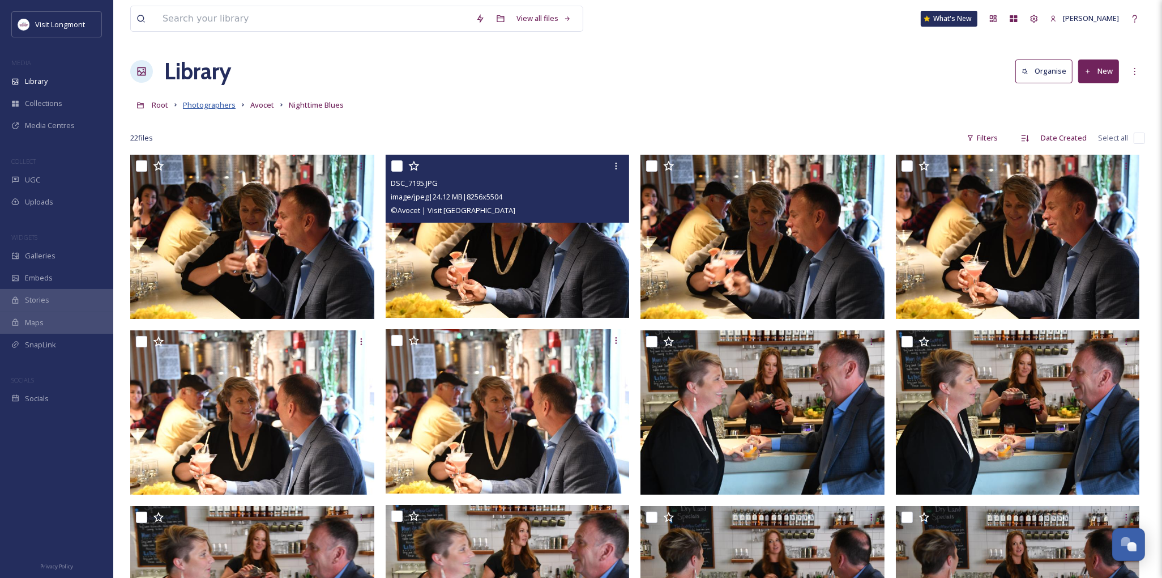
click at [208, 108] on span "Photographers" at bounding box center [209, 105] width 53 height 10
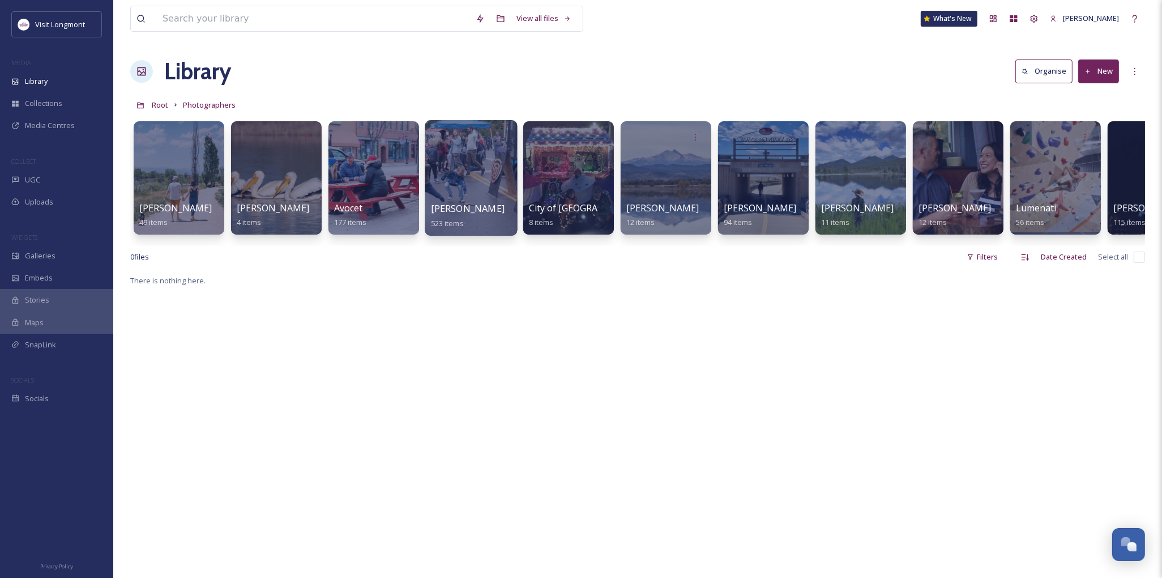
click at [466, 189] on div at bounding box center [471, 178] width 92 height 116
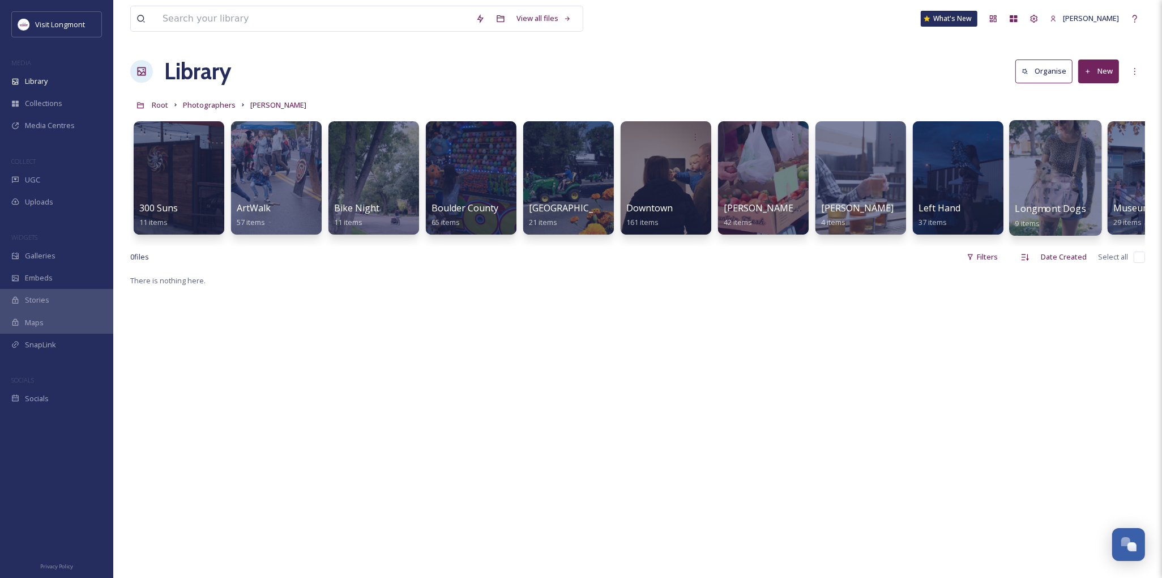
click at [1031, 190] on div at bounding box center [1055, 178] width 92 height 116
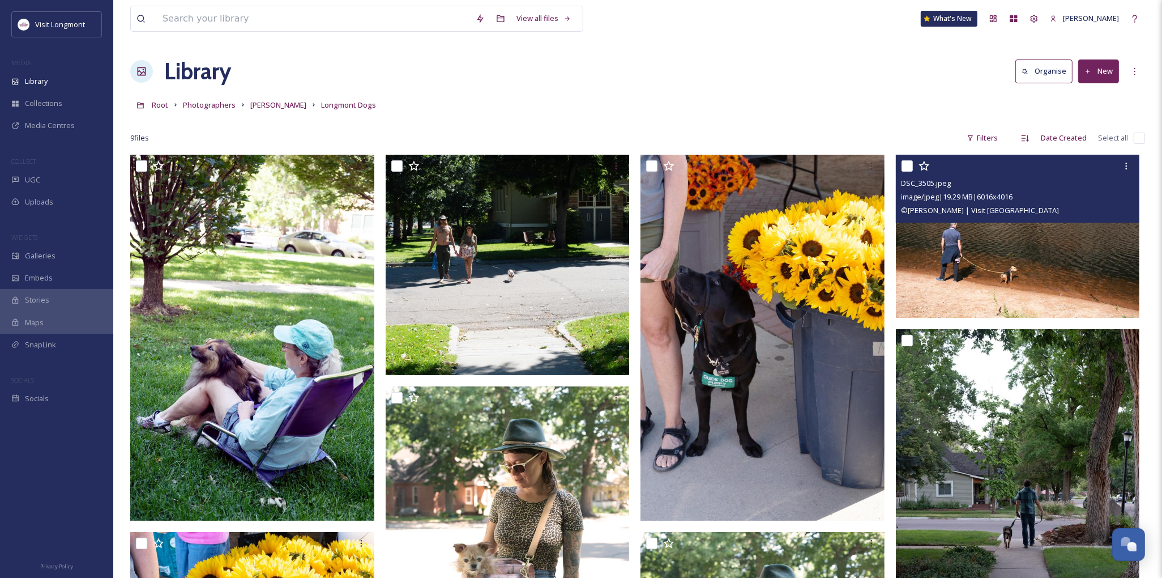
click at [1053, 223] on img at bounding box center [1018, 236] width 244 height 163
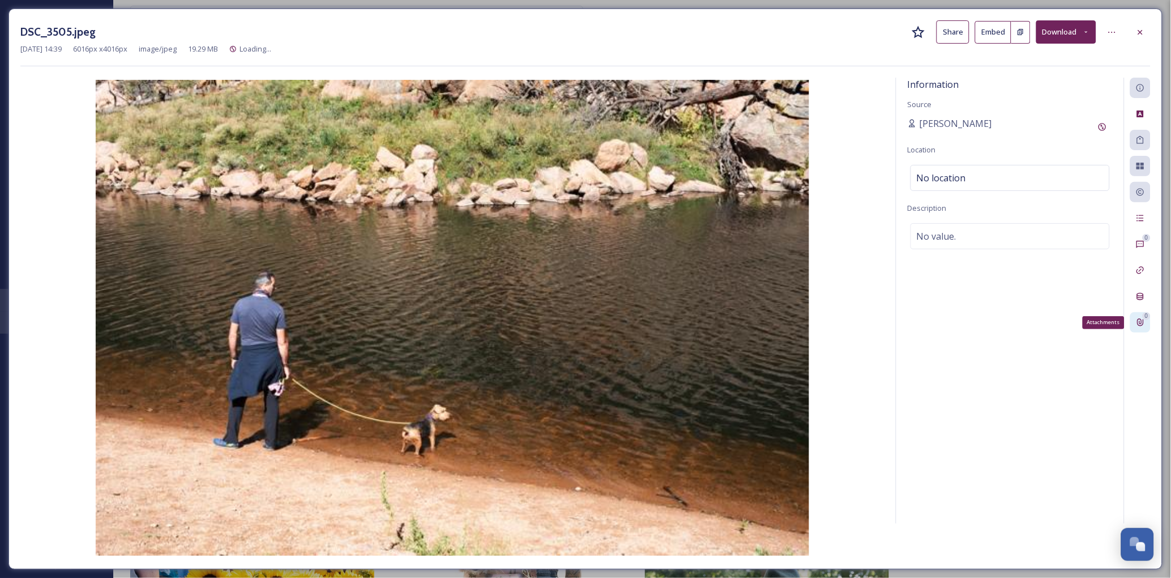
click at [1146, 323] on div "0 Attachments" at bounding box center [1141, 322] width 20 height 20
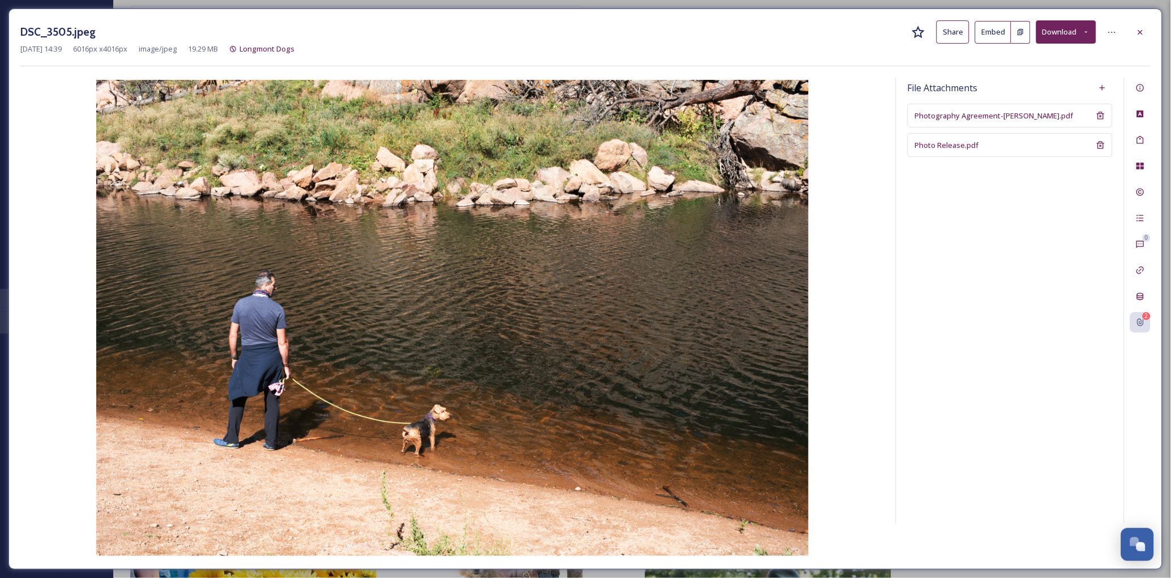
click at [955, 110] on link "Photography Agreement-[PERSON_NAME].pdf" at bounding box center [994, 115] width 159 height 11
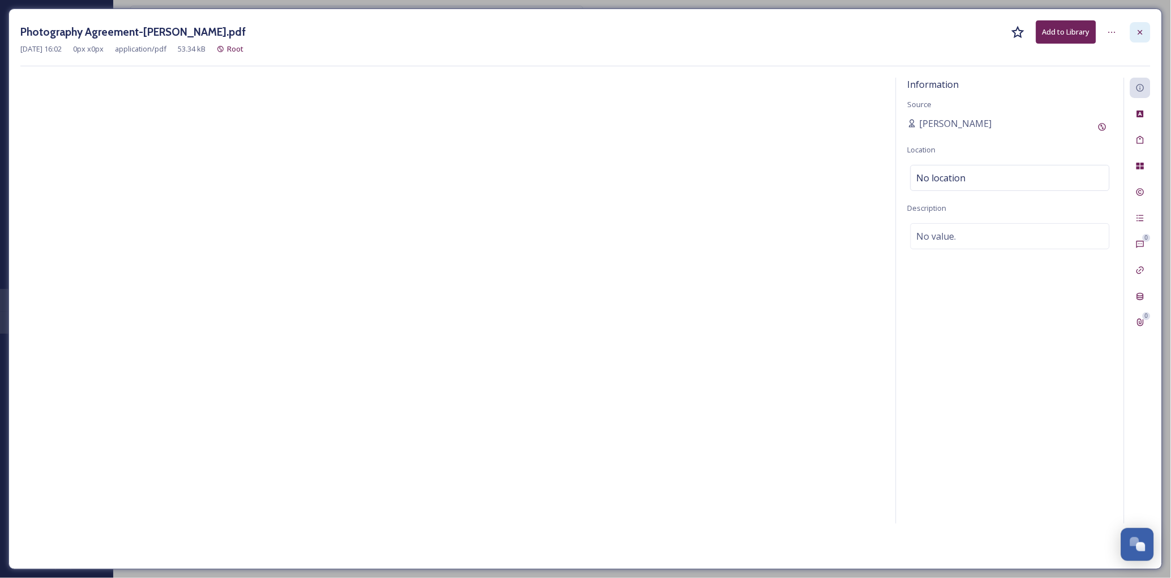
click at [1136, 32] on icon at bounding box center [1140, 32] width 9 height 9
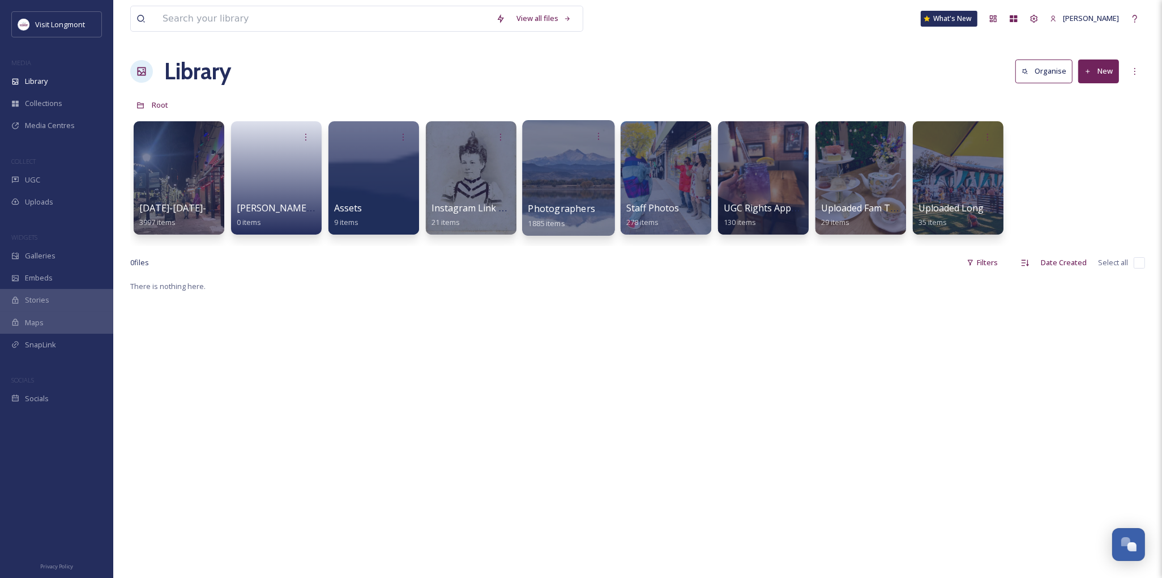
click at [537, 174] on div at bounding box center [568, 178] width 92 height 116
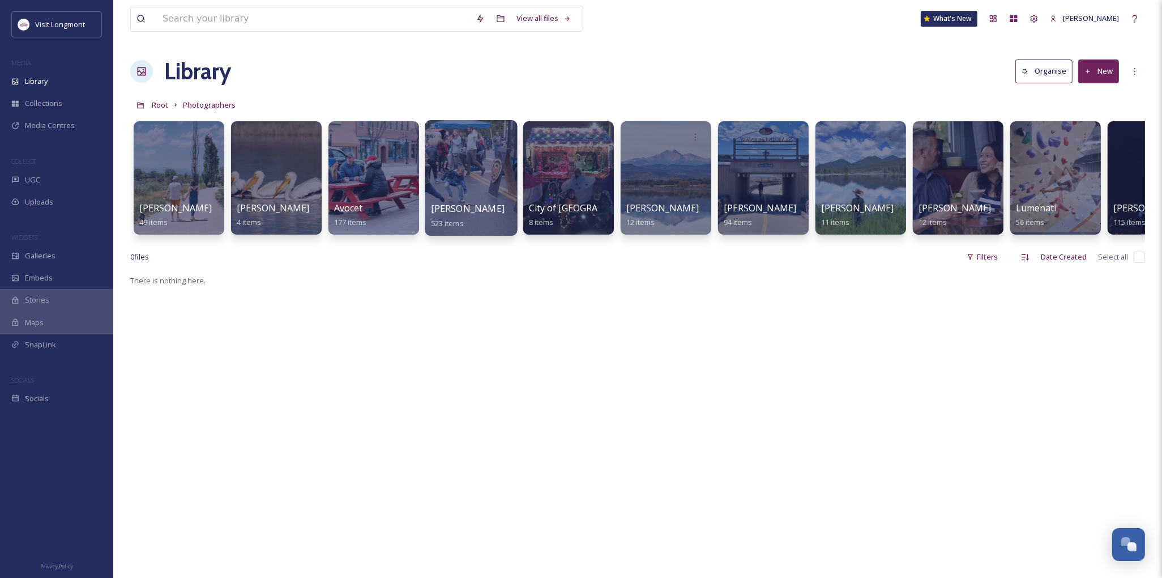
click at [475, 177] on div at bounding box center [471, 178] width 92 height 116
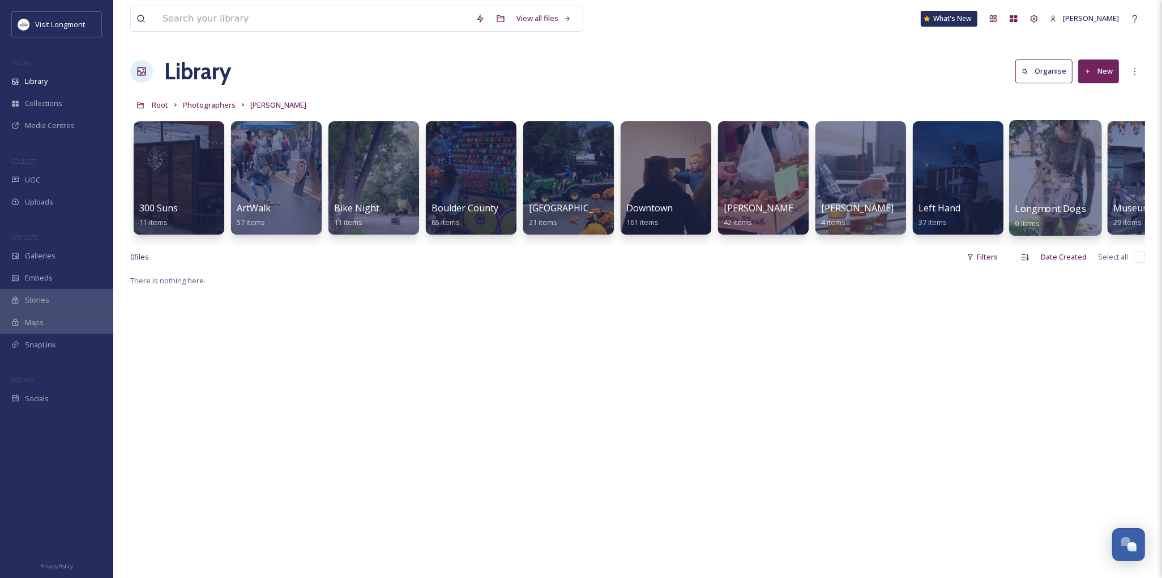
click at [1046, 172] on div at bounding box center [1055, 178] width 92 height 116
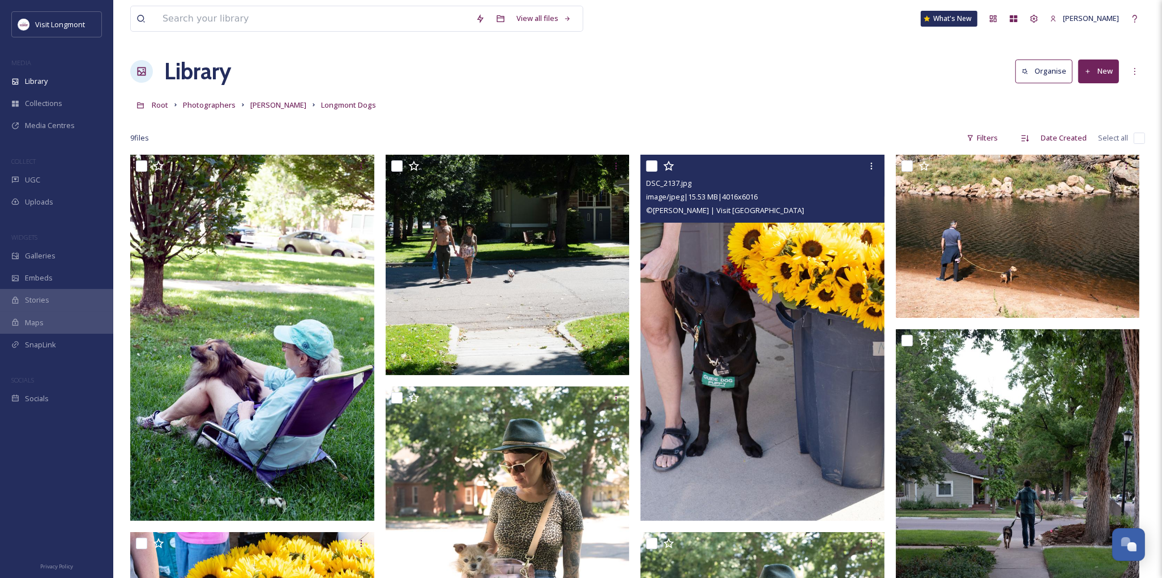
click at [744, 293] on img at bounding box center [763, 337] width 244 height 365
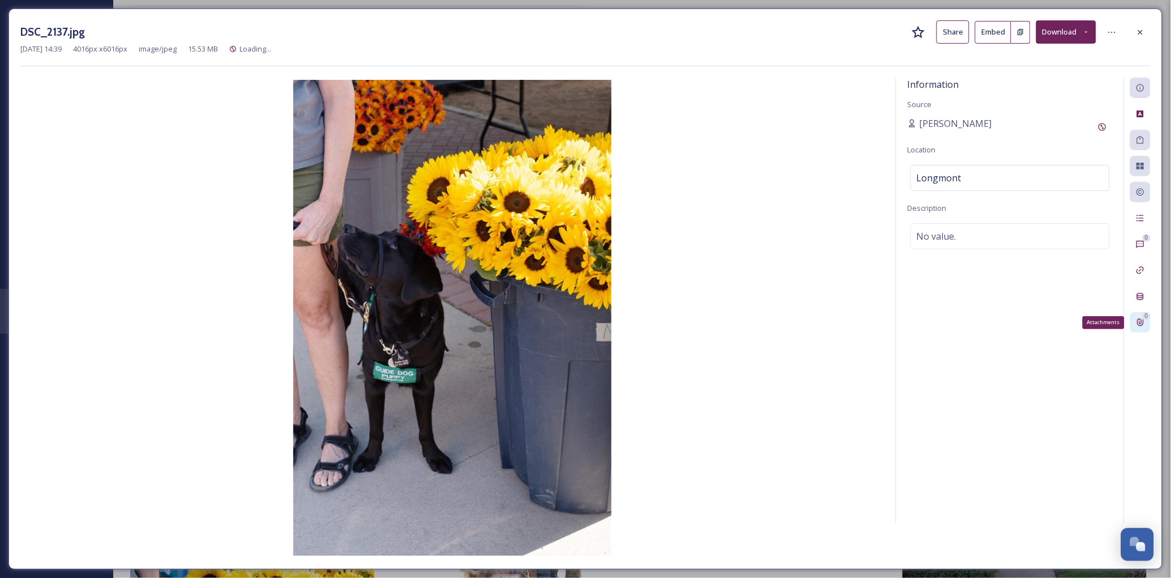
click at [1143, 321] on icon at bounding box center [1140, 322] width 9 height 9
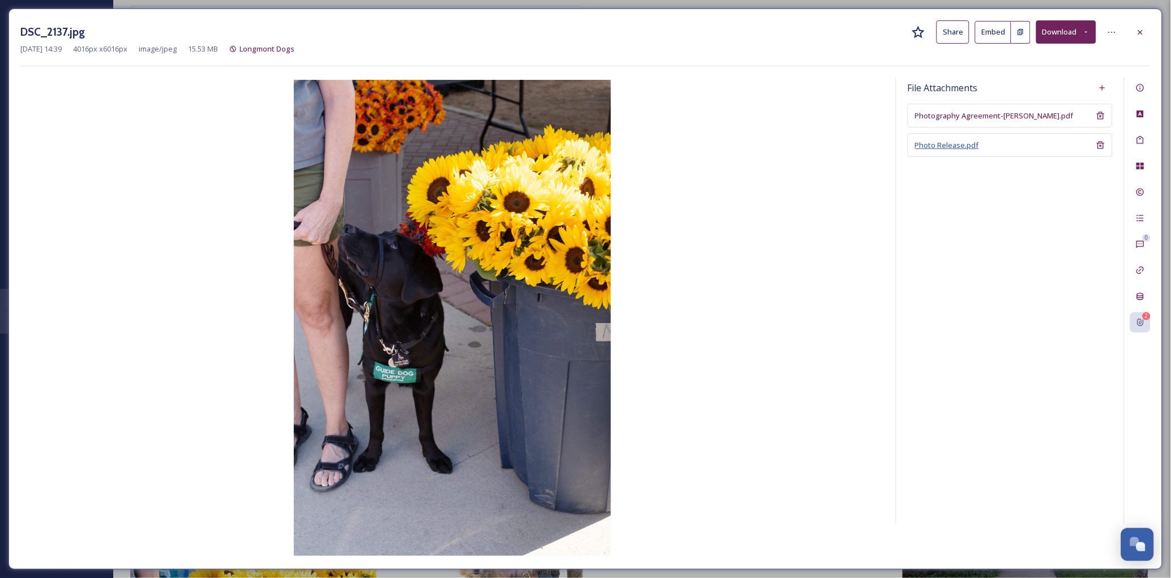
click at [972, 146] on span "Photo Release.pdf" at bounding box center [947, 145] width 64 height 10
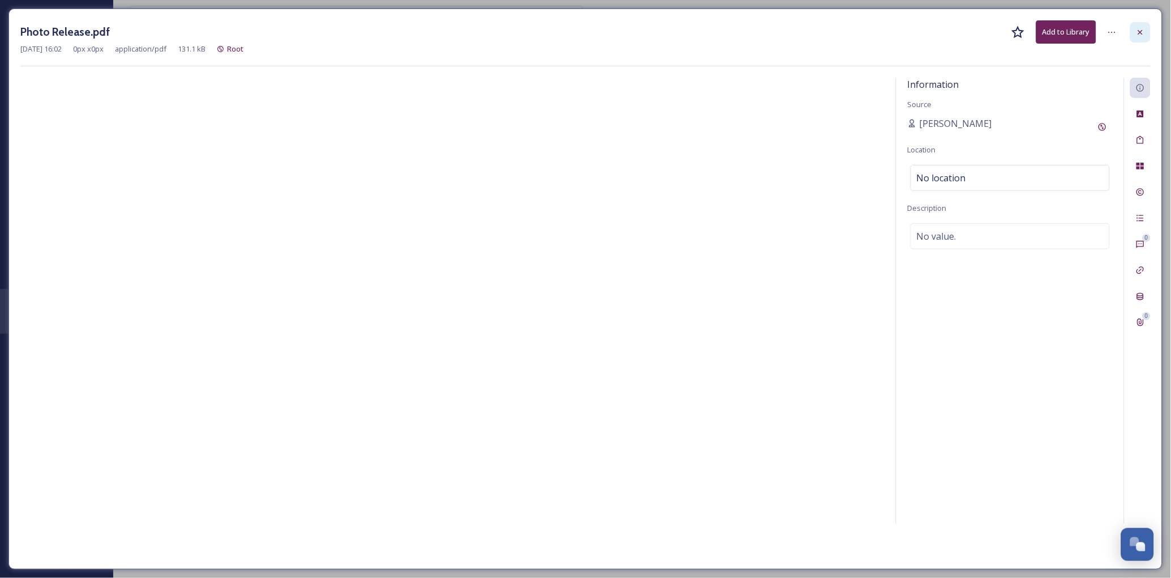
click at [1138, 28] on icon at bounding box center [1140, 32] width 9 height 9
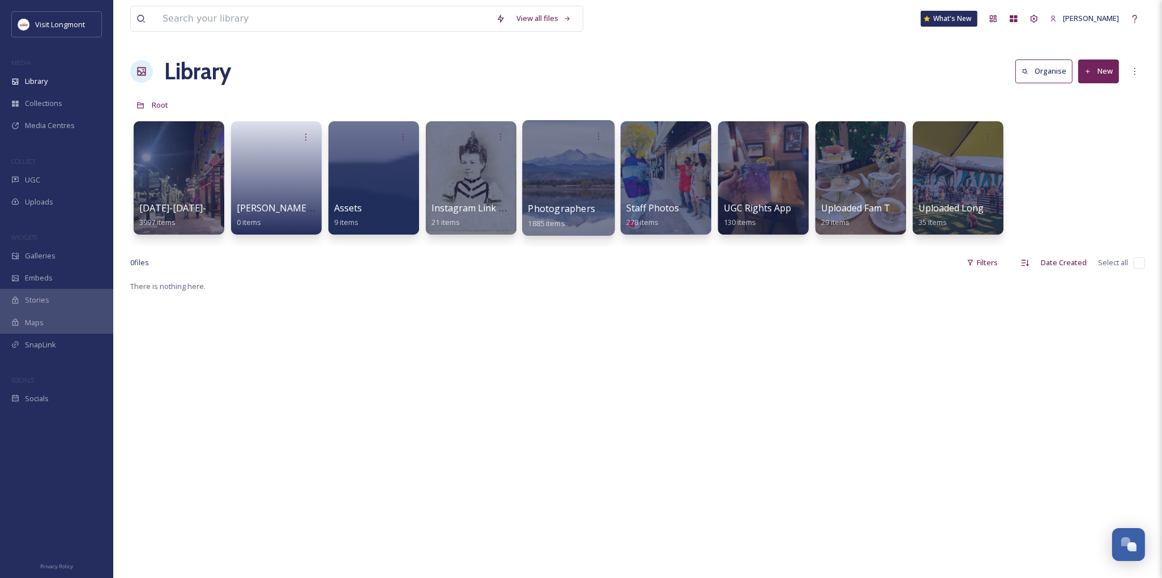
click at [565, 179] on div at bounding box center [568, 178] width 92 height 116
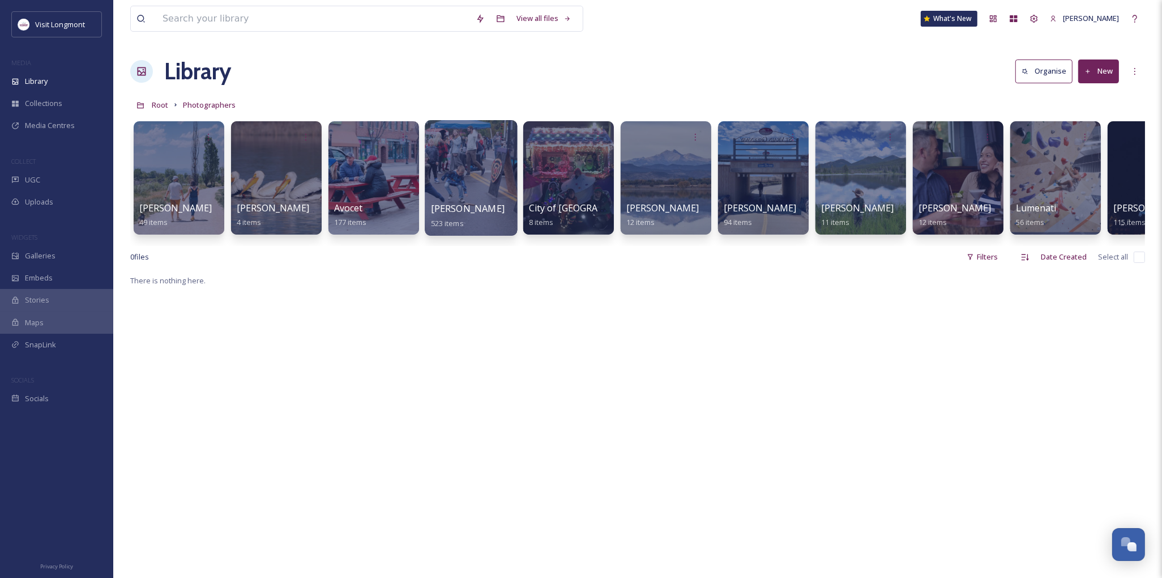
click at [476, 165] on div at bounding box center [471, 178] width 92 height 116
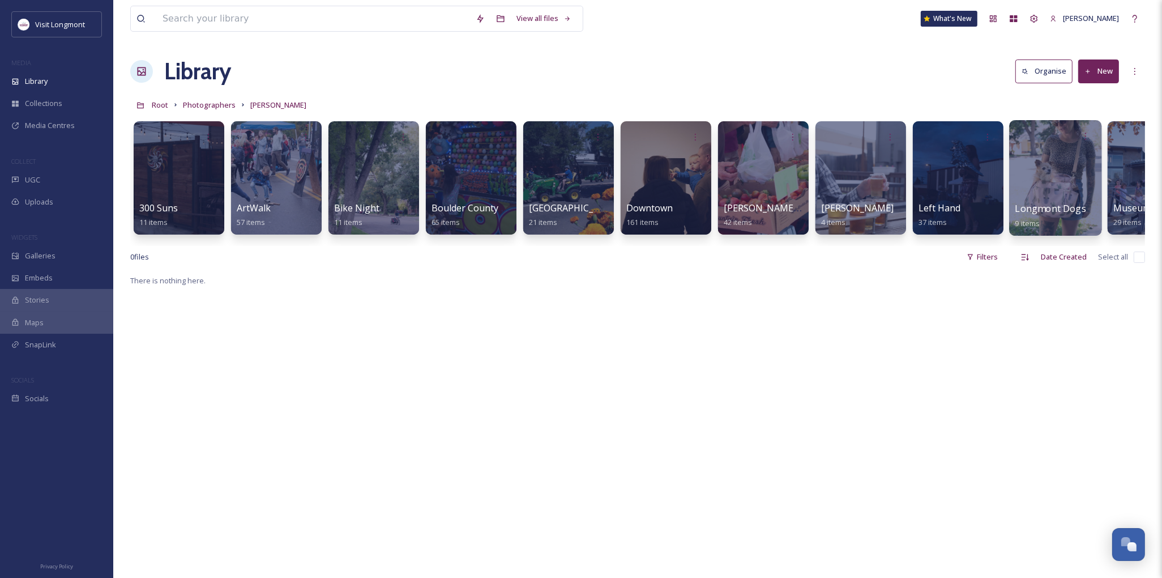
click at [1063, 178] on div at bounding box center [1055, 178] width 92 height 116
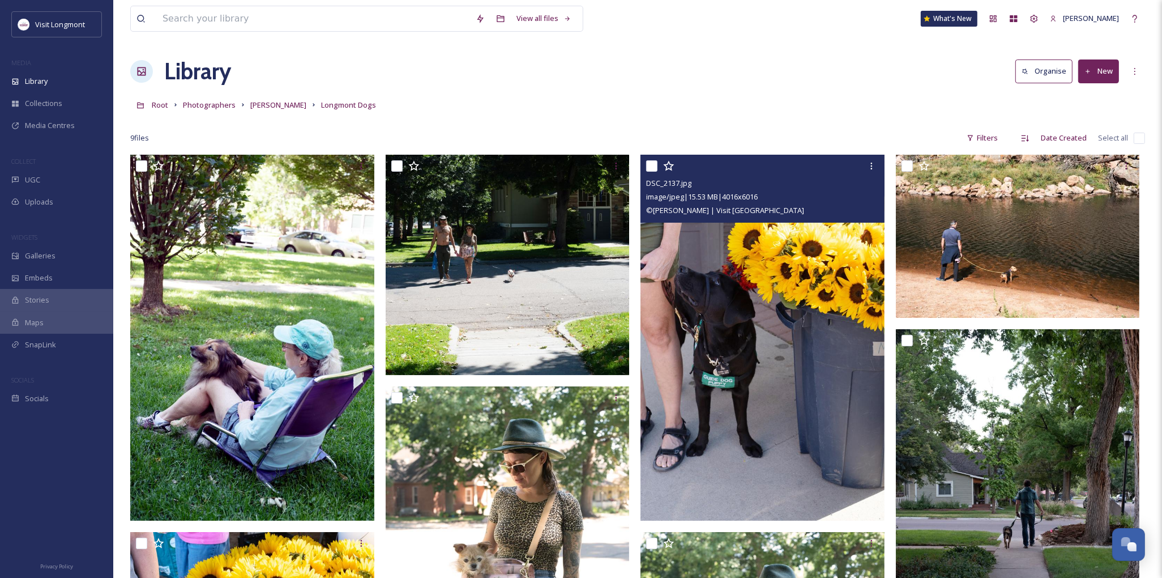
click at [745, 330] on img at bounding box center [763, 337] width 244 height 365
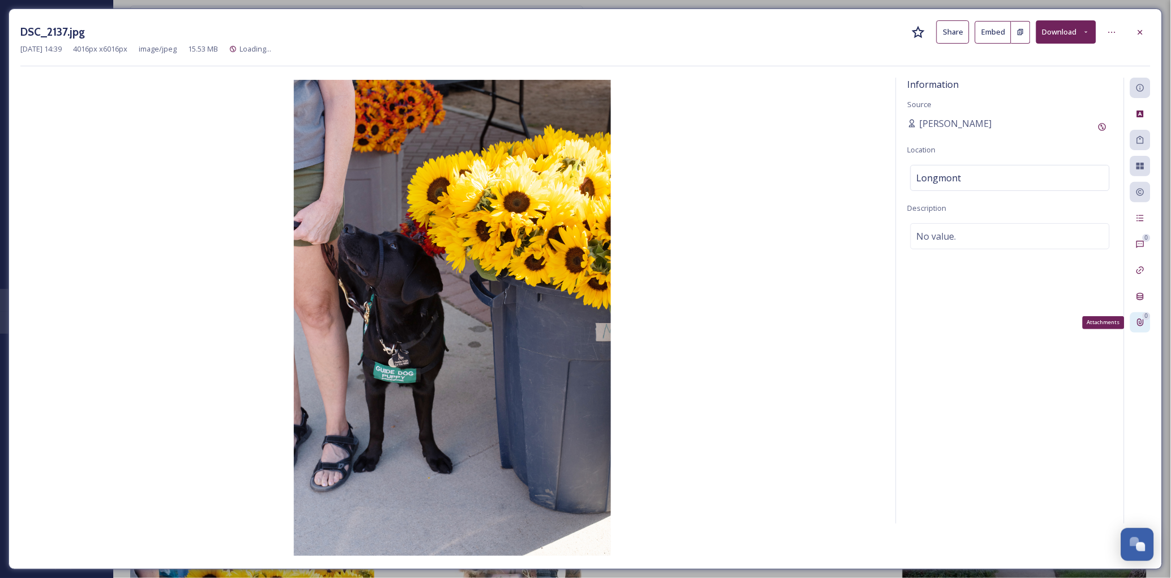
click at [1139, 316] on div "0 Attachments" at bounding box center [1141, 322] width 20 height 20
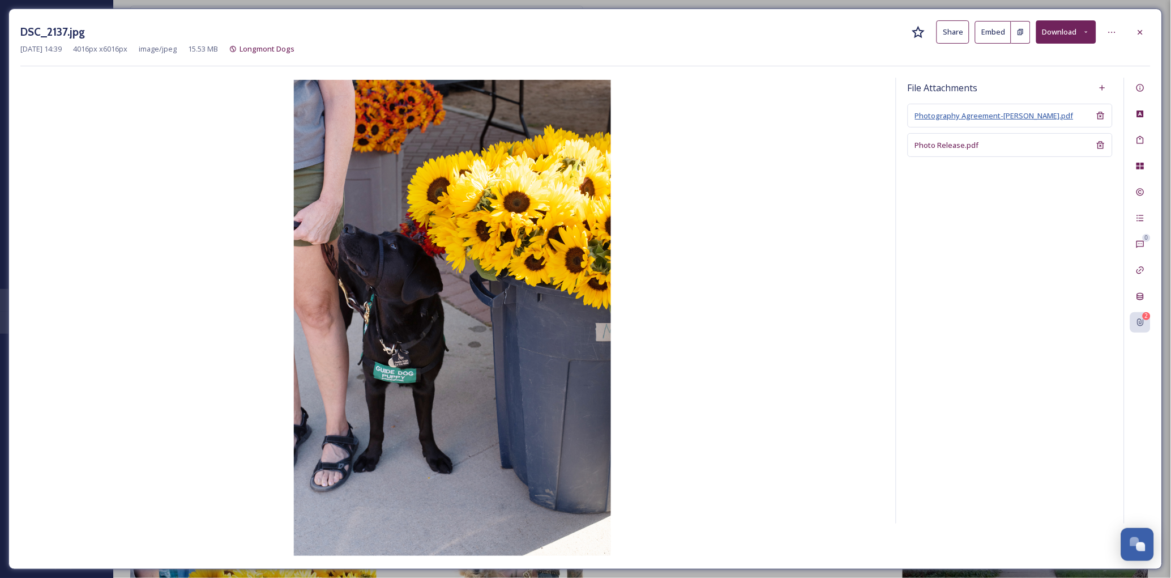
click at [954, 112] on span "Photography Agreement-[PERSON_NAME].pdf" at bounding box center [994, 115] width 159 height 10
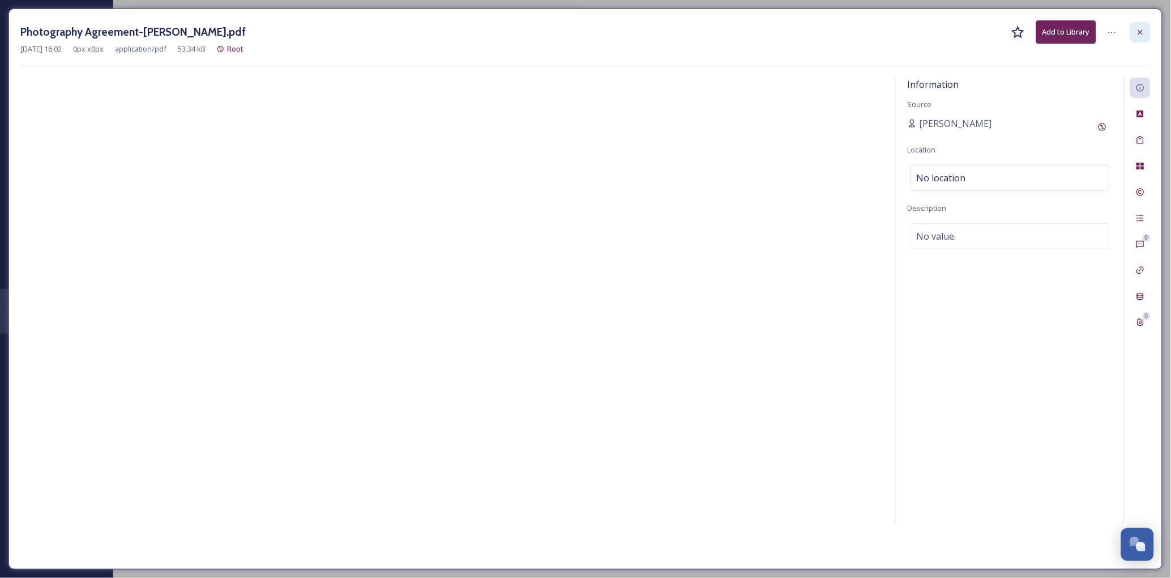
click at [1140, 31] on icon at bounding box center [1141, 31] width 5 height 5
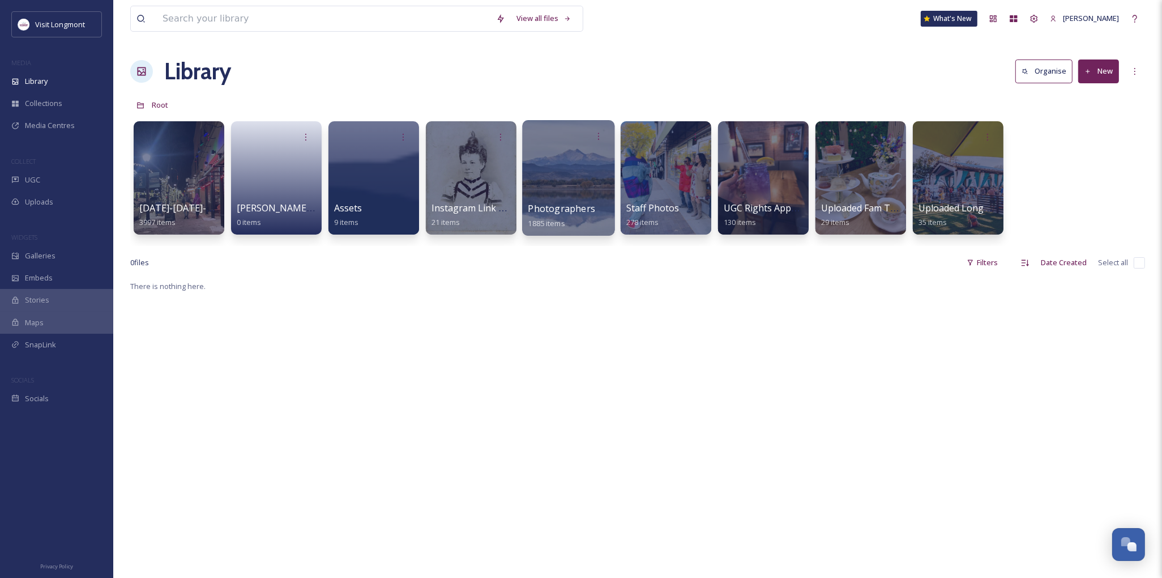
click at [588, 168] on div at bounding box center [568, 178] width 92 height 116
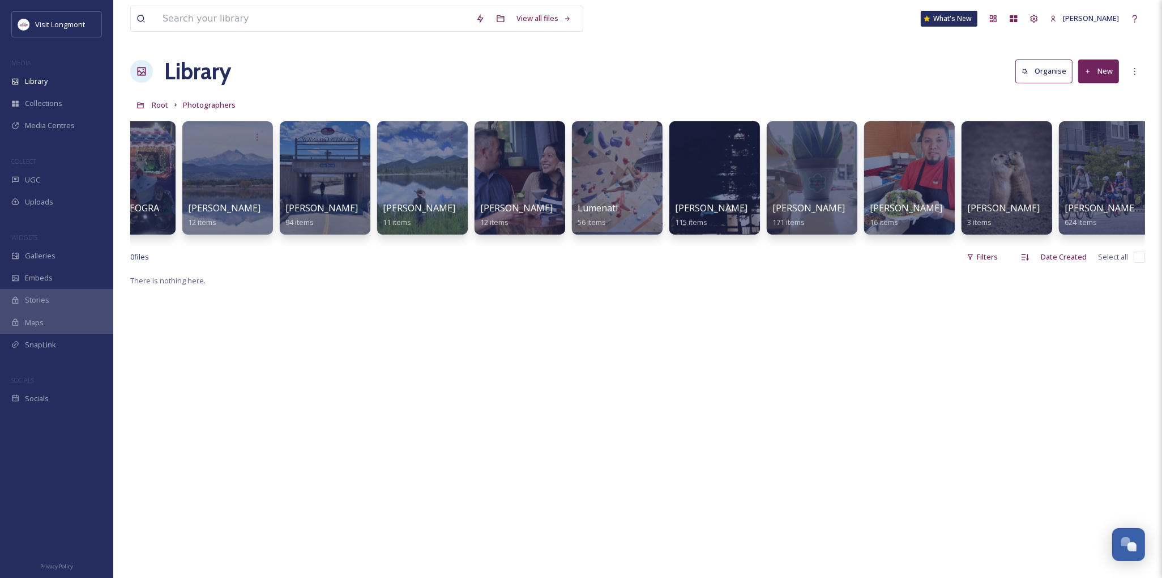
scroll to position [283, 0]
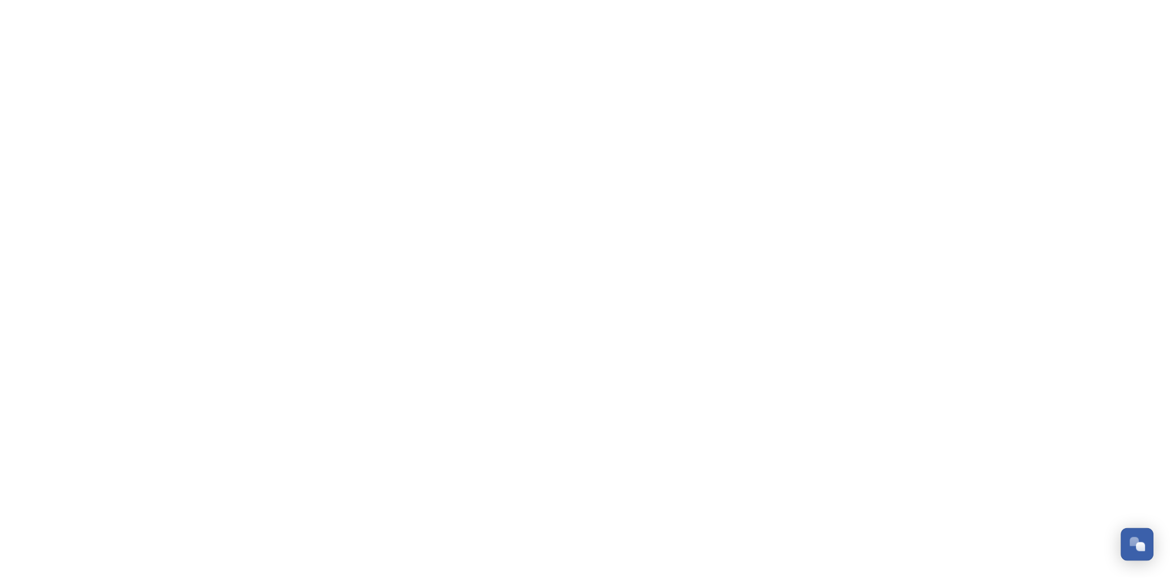
scroll to position [122, 0]
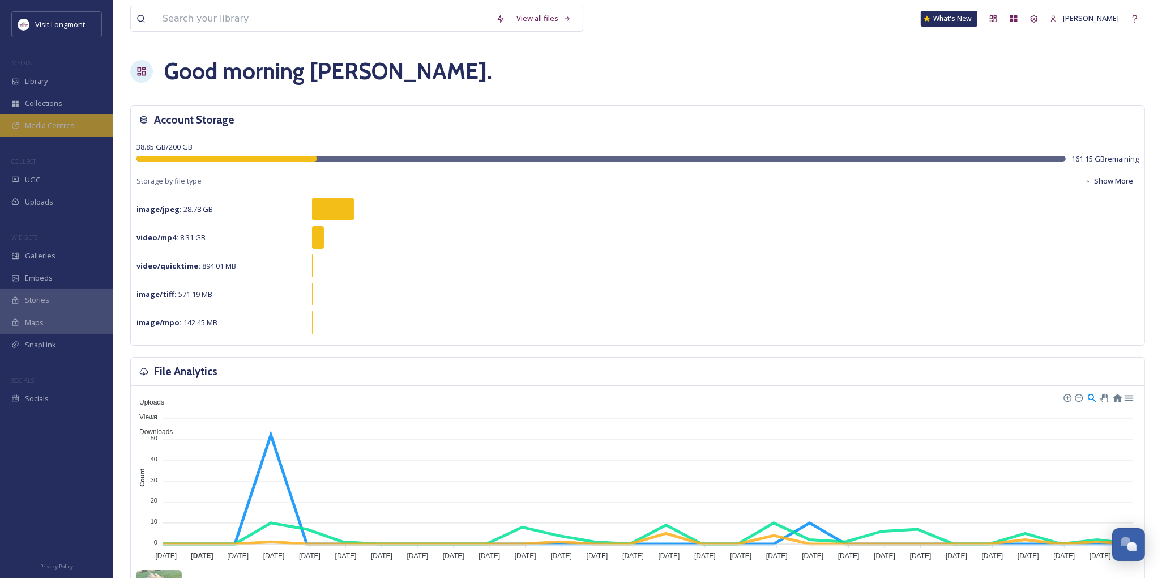
click at [42, 125] on span "Media Centres" at bounding box center [50, 125] width 50 height 11
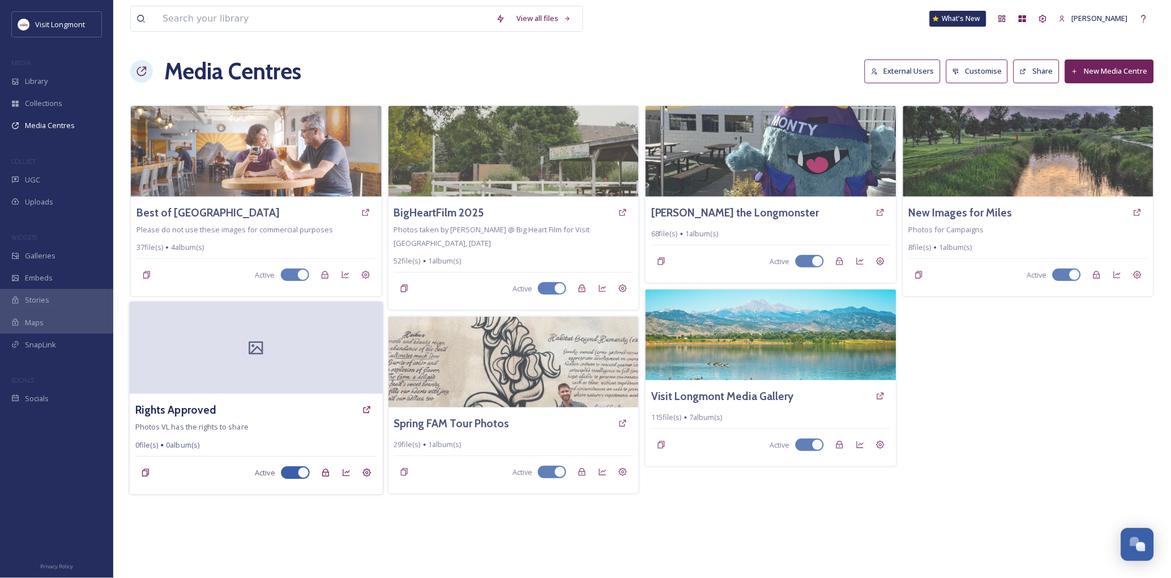
click at [196, 365] on div at bounding box center [256, 349] width 253 height 92
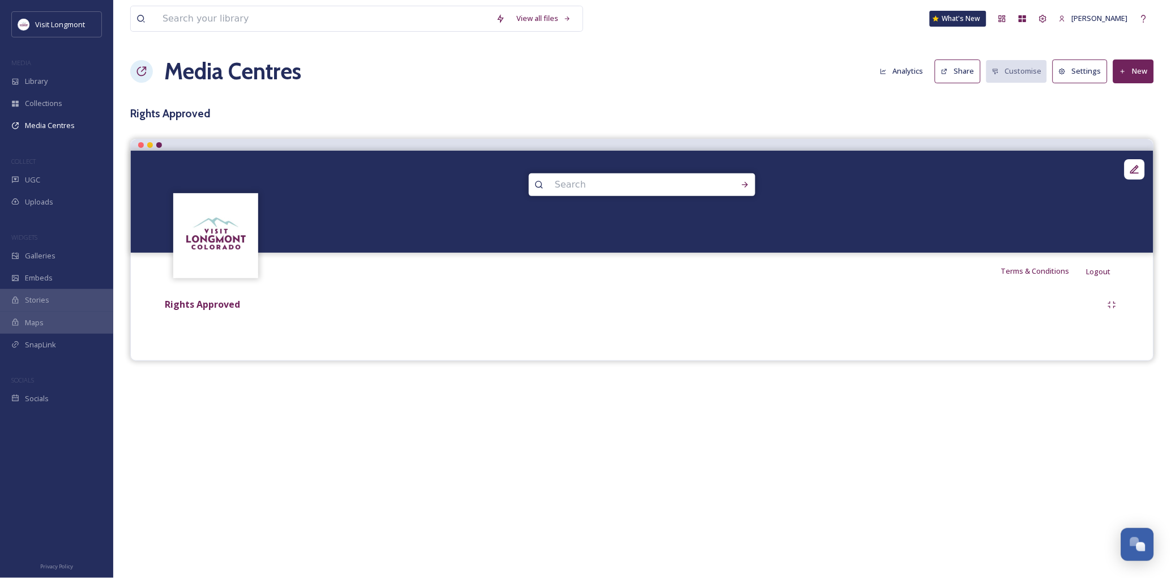
click at [1140, 73] on button "New" at bounding box center [1134, 70] width 41 height 23
click at [1129, 113] on div "Add Album" at bounding box center [1130, 120] width 48 height 22
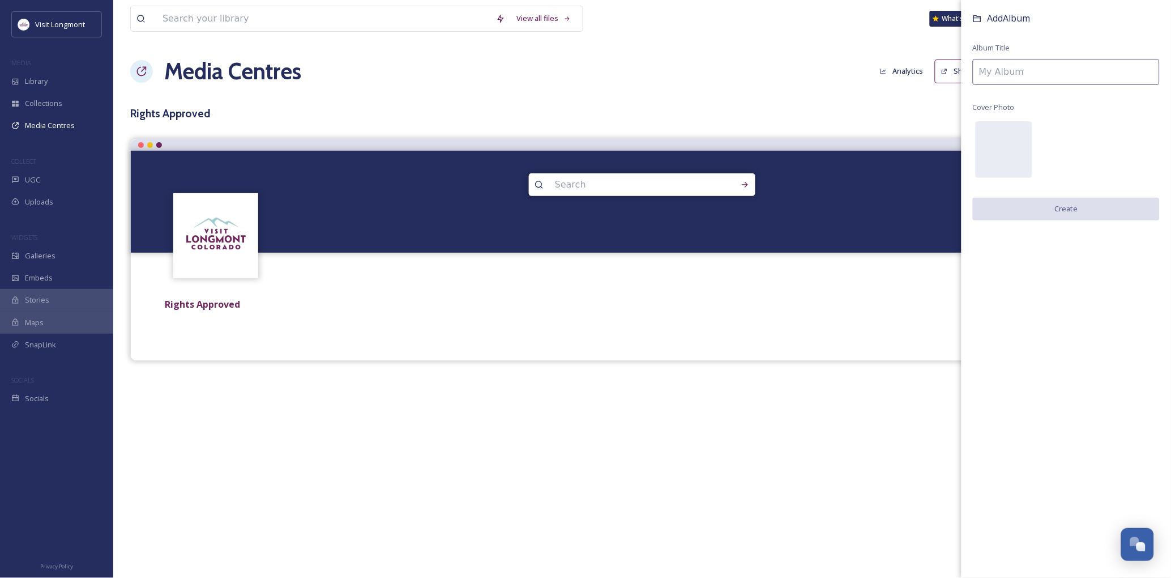
click at [1011, 71] on input at bounding box center [1066, 72] width 187 height 26
type input "Images"
click at [1043, 212] on button "Create" at bounding box center [1066, 209] width 187 height 23
